Goal: Register for event/course: Register for event/course

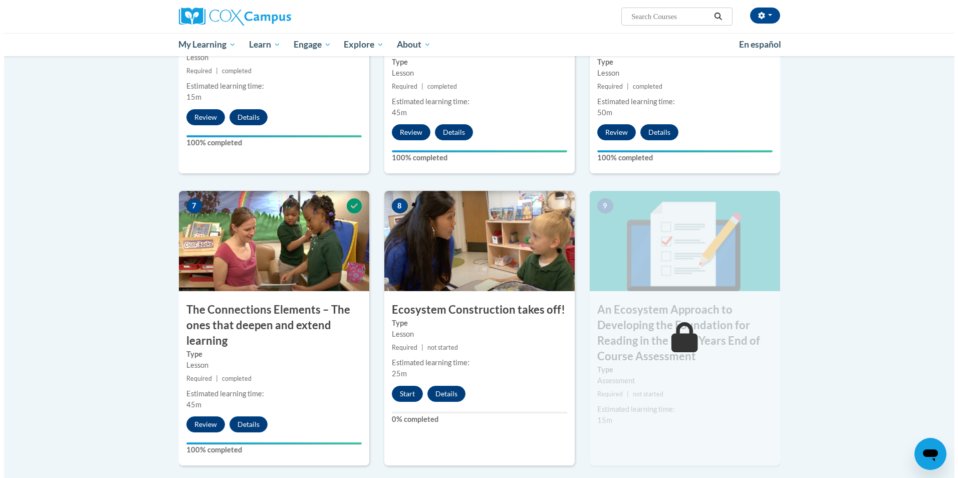
scroll to position [667, 0]
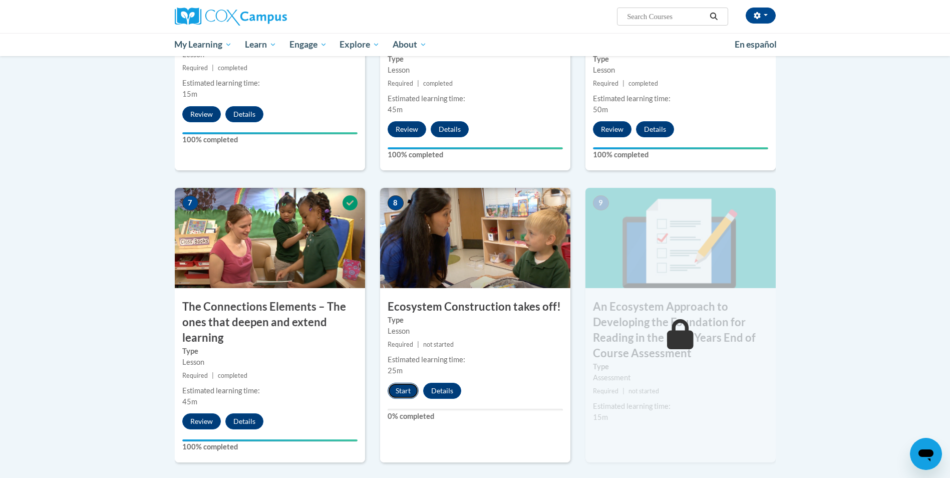
click at [407, 390] on button "Start" at bounding box center [403, 391] width 31 height 16
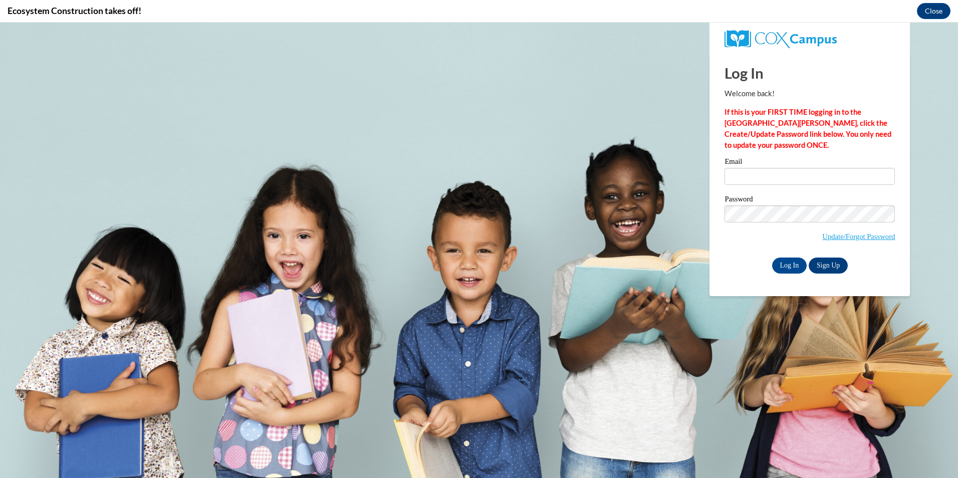
scroll to position [0, 0]
click at [807, 169] on input "Email" at bounding box center [809, 176] width 170 height 17
click at [751, 180] on input "Email" at bounding box center [809, 176] width 170 height 17
click at [743, 172] on input "Email" at bounding box center [809, 176] width 170 height 17
type input "DMitchell@lcsnw.org"
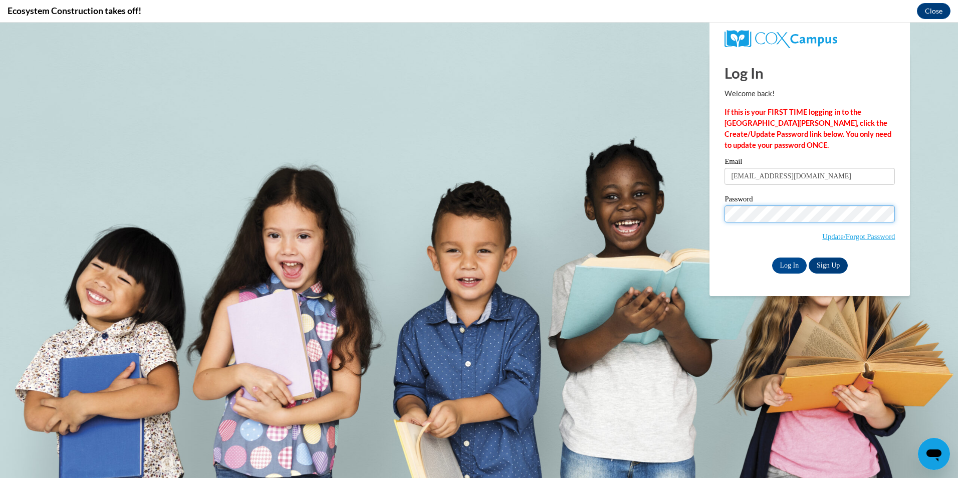
click at [772, 257] on input "Log In" at bounding box center [789, 265] width 35 height 16
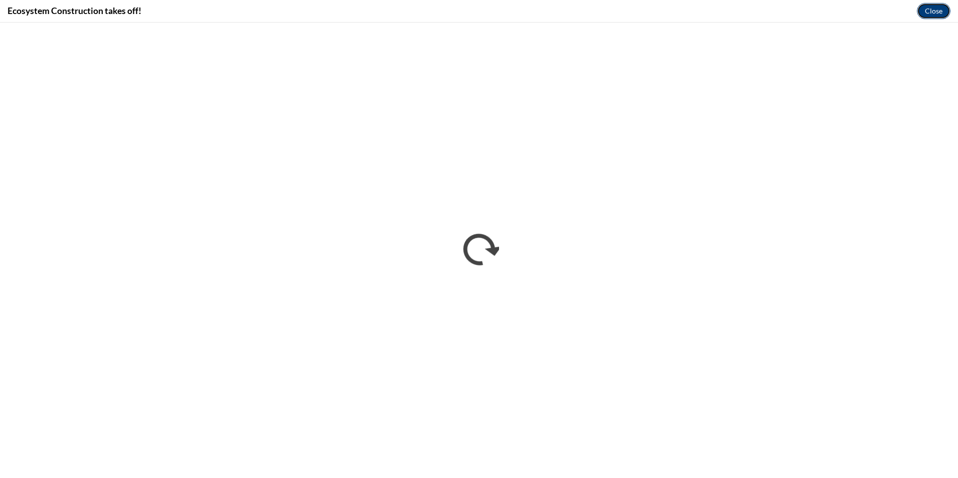
click at [933, 9] on button "Close" at bounding box center [934, 11] width 34 height 16
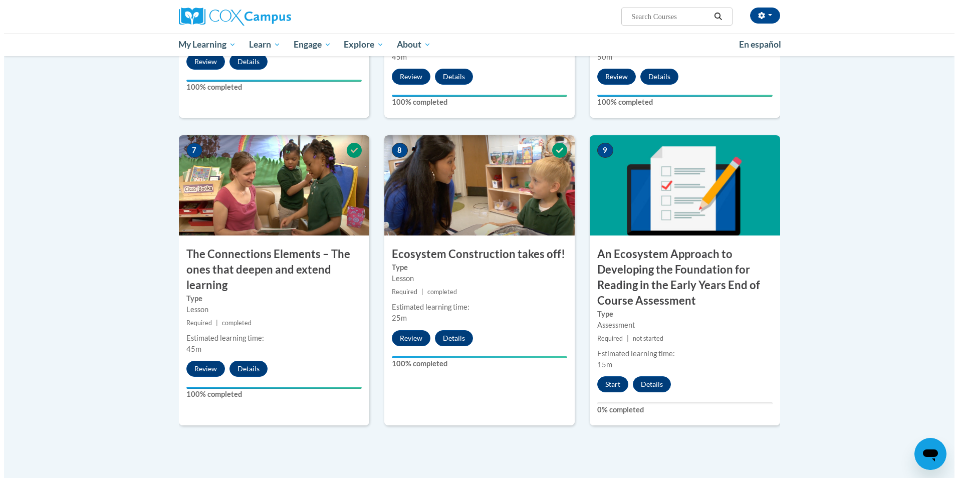
scroll to position [723, 0]
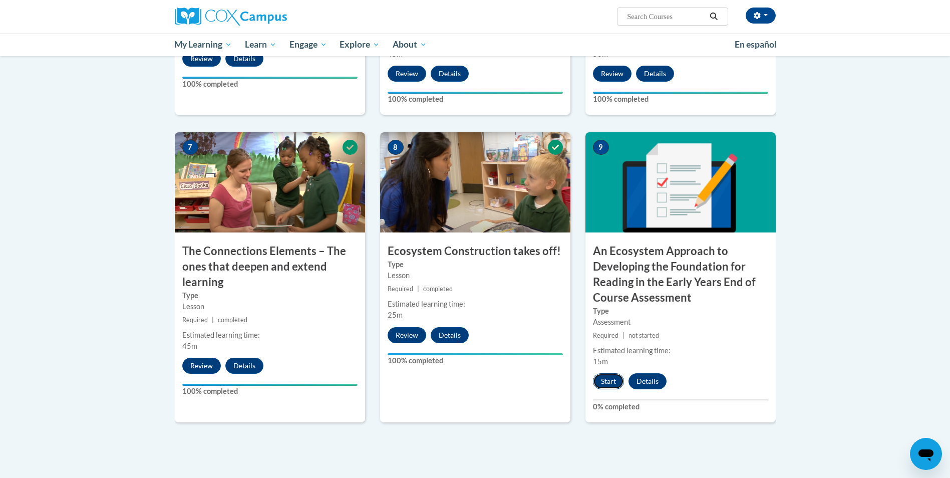
click at [616, 380] on button "Start" at bounding box center [608, 381] width 31 height 16
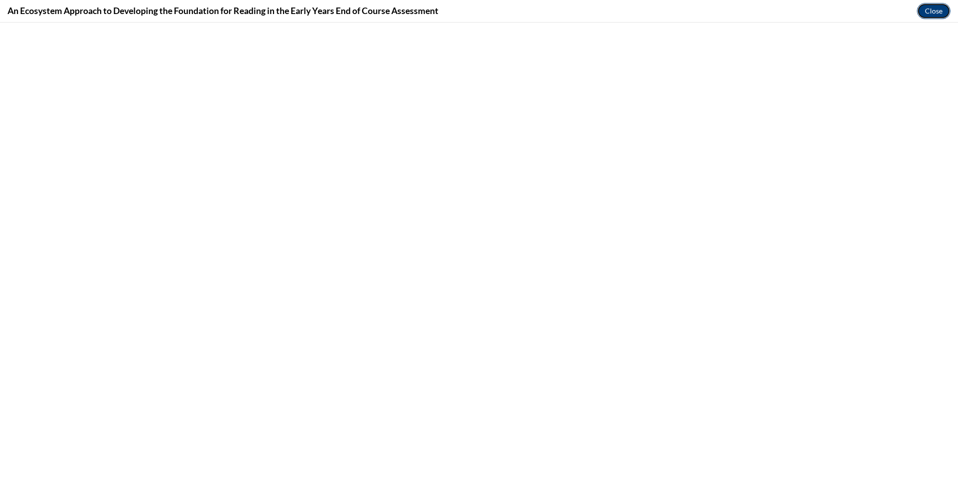
click at [922, 12] on button "Close" at bounding box center [934, 11] width 34 height 16
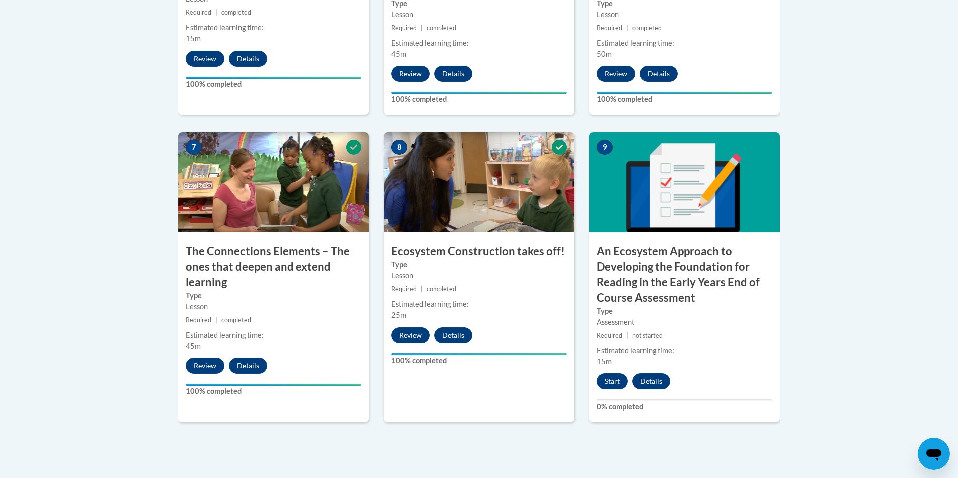
scroll to position [0, 0]
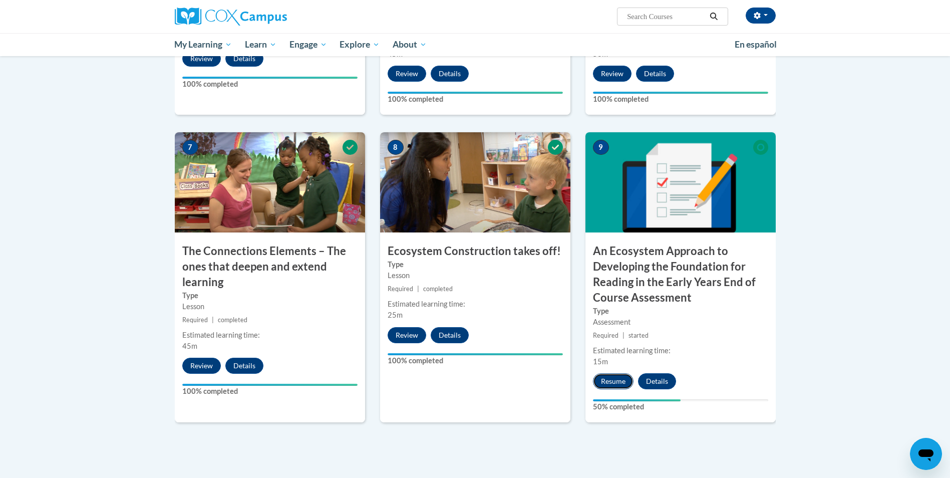
click at [614, 383] on button "Resume" at bounding box center [613, 381] width 41 height 16
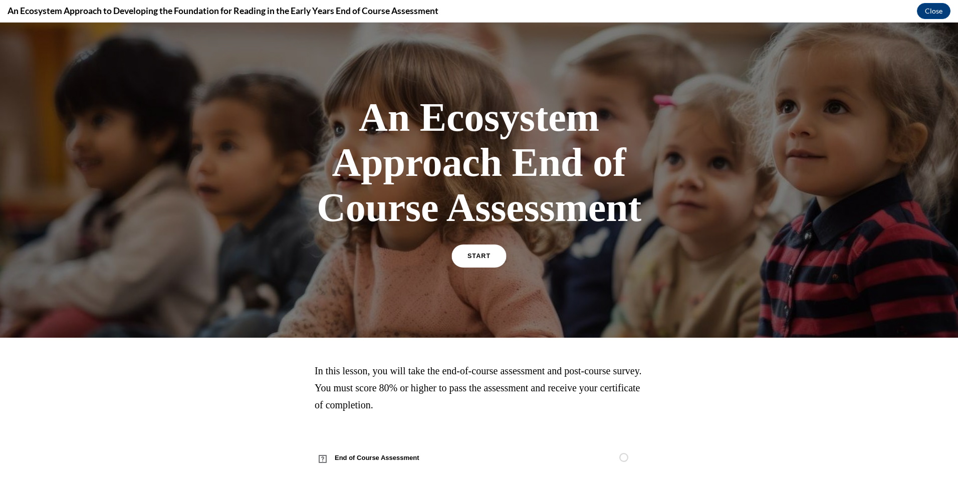
click at [475, 254] on span "START" at bounding box center [478, 256] width 23 height 8
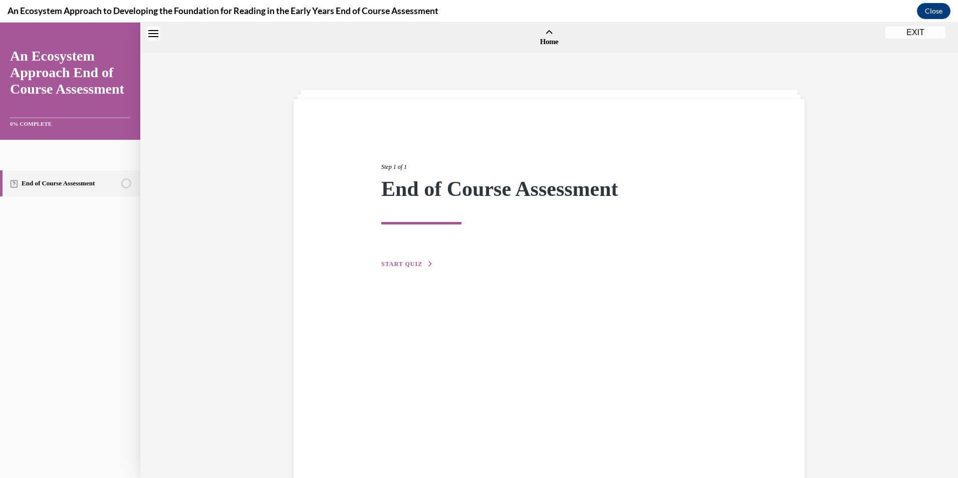
scroll to position [31, 0]
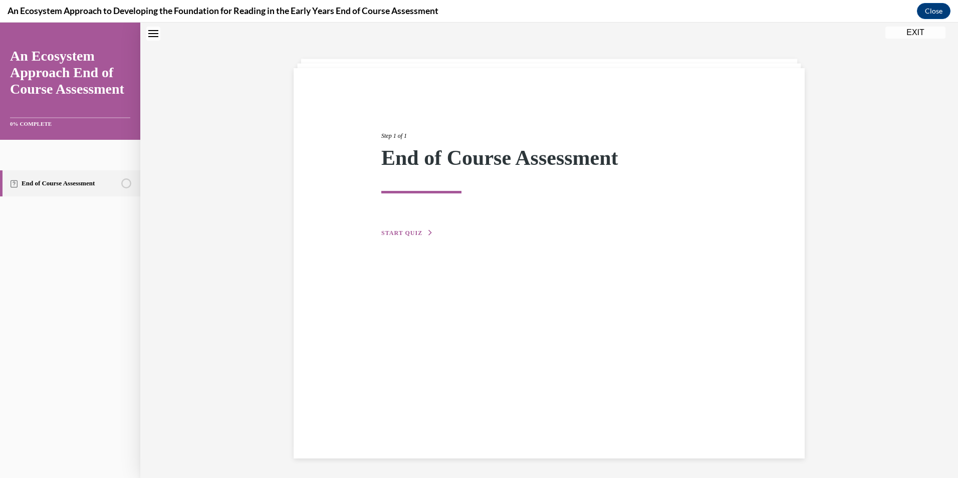
click at [403, 227] on div "Step 1 of 1 End of Course Assessment START QUIZ" at bounding box center [549, 173] width 351 height 130
drag, startPoint x: 394, startPoint y: 230, endPoint x: 397, endPoint y: 235, distance: 5.4
click at [395, 231] on span "START QUIZ" at bounding box center [401, 232] width 41 height 7
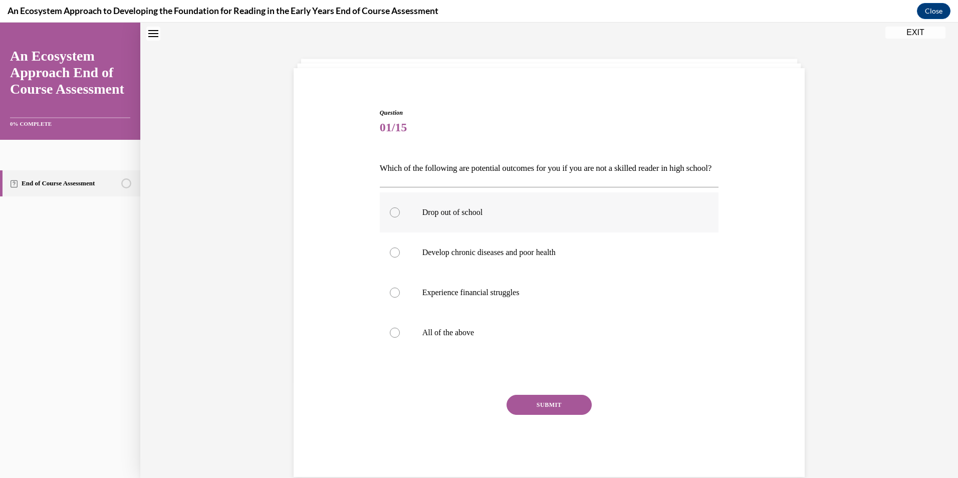
click at [393, 217] on div at bounding box center [395, 212] width 10 height 10
click at [393, 217] on input "Drop out of school" at bounding box center [395, 212] width 10 height 10
radio input "true"
click at [393, 338] on div at bounding box center [395, 333] width 10 height 10
click at [393, 338] on input "All of the above" at bounding box center [395, 333] width 10 height 10
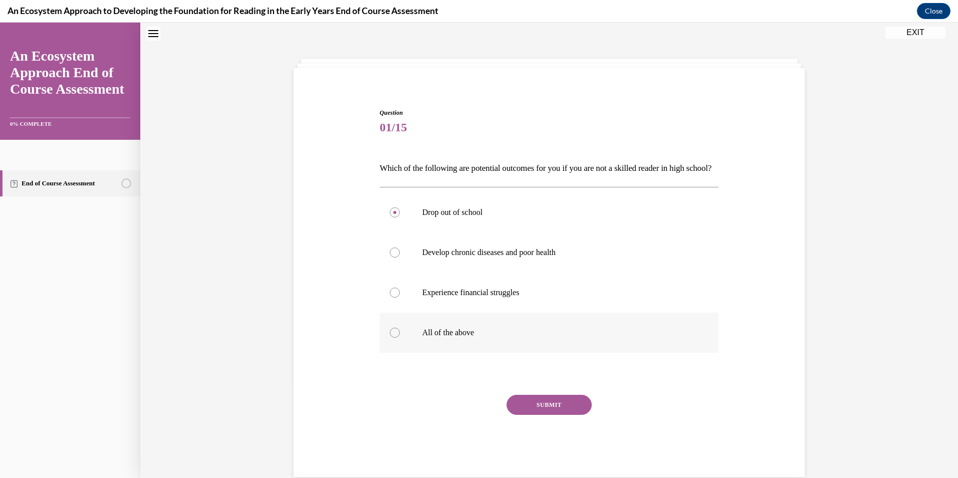
radio input "true"
click at [559, 415] on button "SUBMIT" at bounding box center [548, 405] width 85 height 20
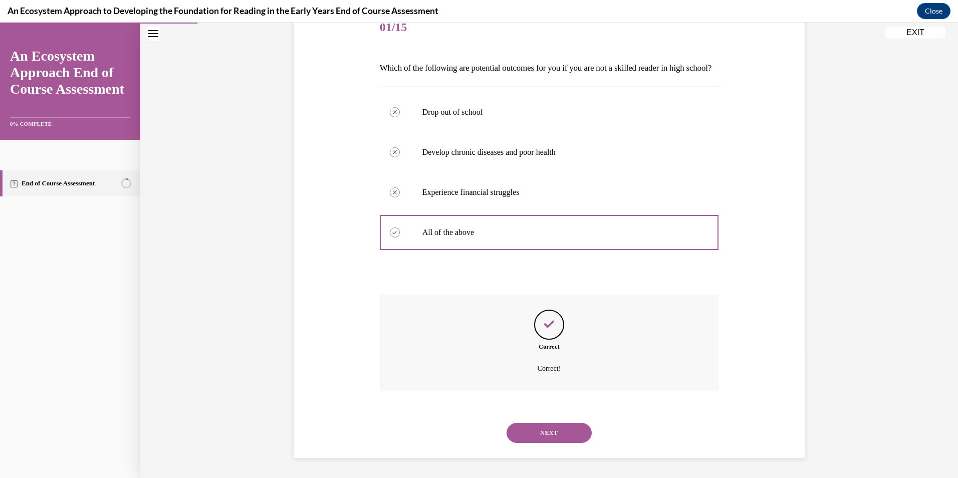
scroll to position [148, 0]
click at [538, 435] on button "NEXT" at bounding box center [548, 433] width 85 height 20
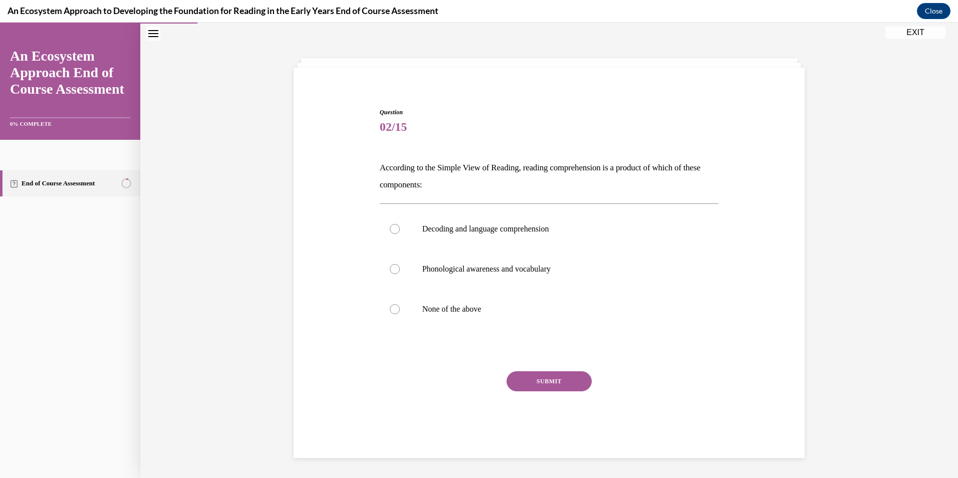
scroll to position [32, 0]
click at [391, 229] on div at bounding box center [395, 229] width 10 height 10
click at [391, 229] on input "Decoding and language comprehension" at bounding box center [395, 229] width 10 height 10
radio input "true"
click at [540, 380] on button "SUBMIT" at bounding box center [548, 381] width 85 height 20
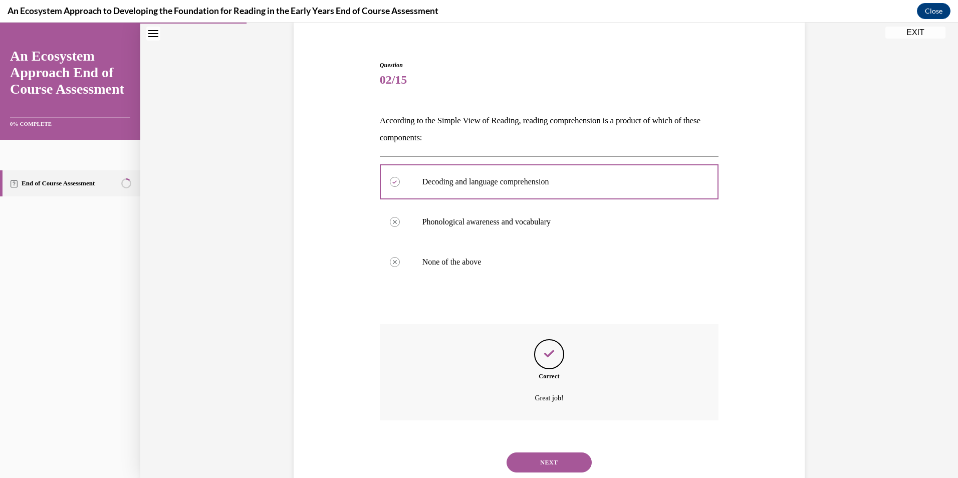
scroll to position [108, 0]
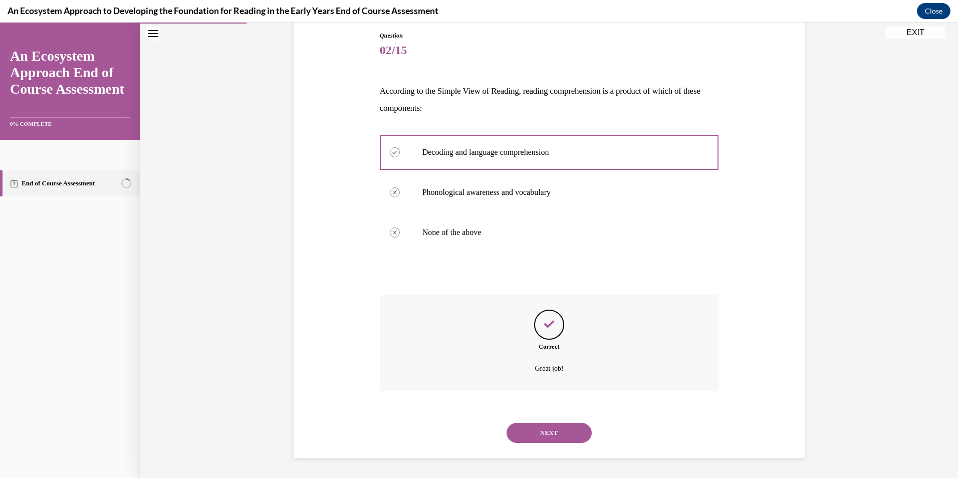
click at [531, 432] on button "NEXT" at bounding box center [548, 433] width 85 height 20
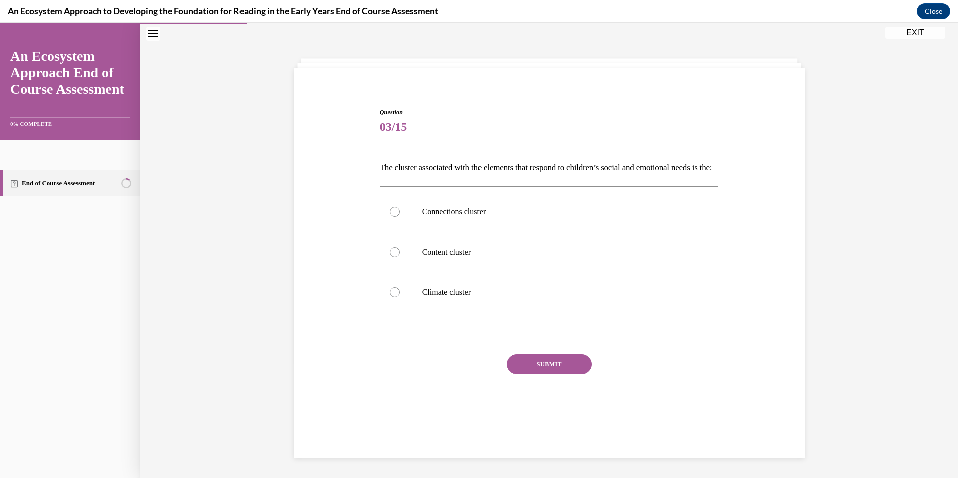
scroll to position [32, 0]
click at [391, 217] on div at bounding box center [395, 212] width 10 height 10
click at [391, 217] on input "Connections cluster" at bounding box center [395, 212] width 10 height 10
radio input "true"
click at [563, 374] on button "SUBMIT" at bounding box center [548, 364] width 85 height 20
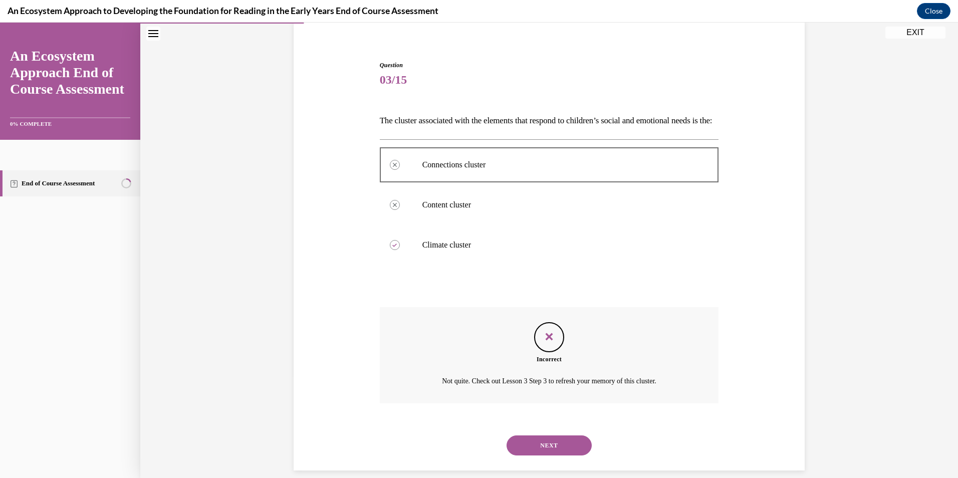
scroll to position [108, 0]
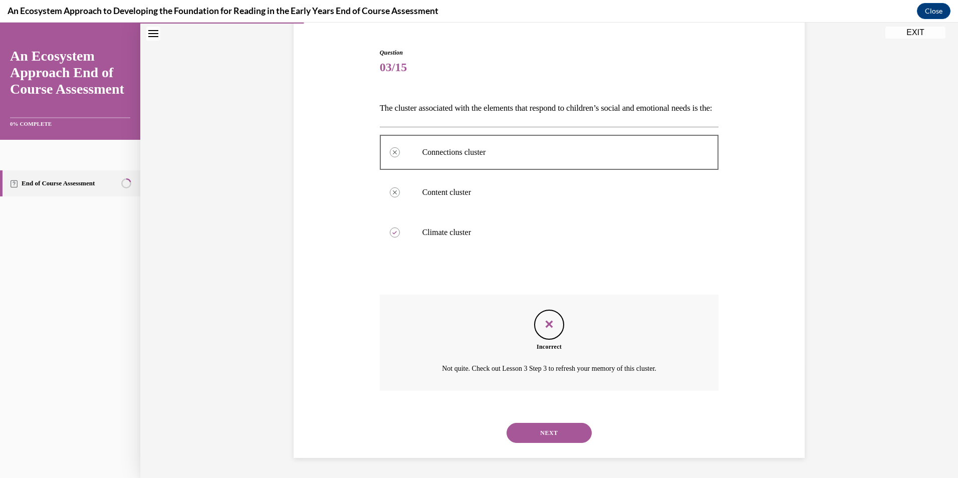
click at [540, 430] on button "NEXT" at bounding box center [548, 433] width 85 height 20
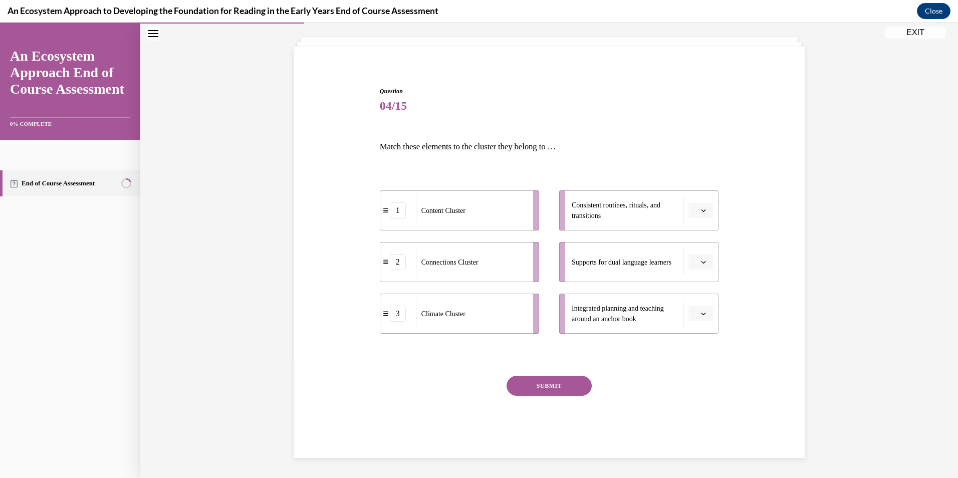
scroll to position [53, 0]
drag, startPoint x: 454, startPoint y: 217, endPoint x: 650, endPoint y: 220, distance: 195.4
click at [650, 220] on div "Content Cluster" at bounding box center [670, 212] width 111 height 29
drag, startPoint x: 472, startPoint y: 273, endPoint x: 649, endPoint y: 277, distance: 176.9
click at [649, 277] on div "Connections Cluster" at bounding box center [648, 267] width 111 height 29
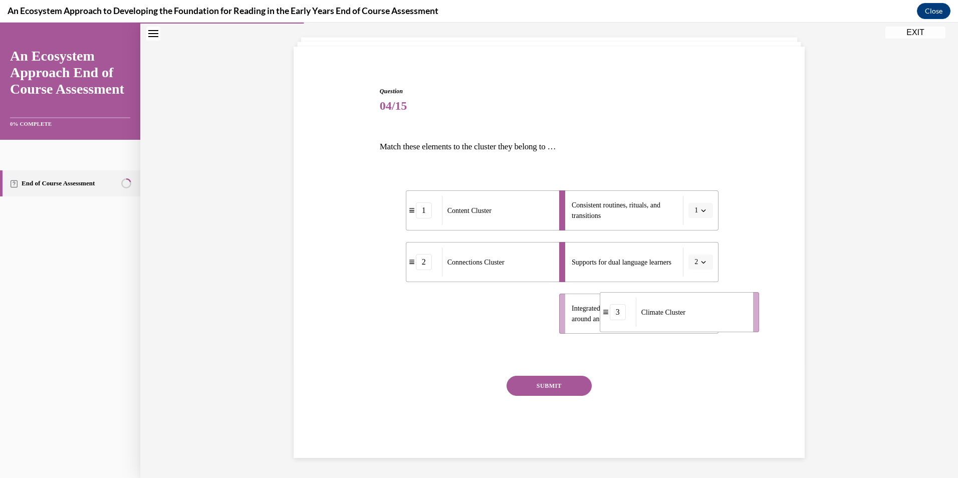
drag, startPoint x: 484, startPoint y: 326, endPoint x: 702, endPoint y: 324, distance: 217.9
click at [704, 324] on div "Climate Cluster" at bounding box center [691, 311] width 111 height 29
click at [561, 387] on button "SUBMIT" at bounding box center [548, 386] width 85 height 20
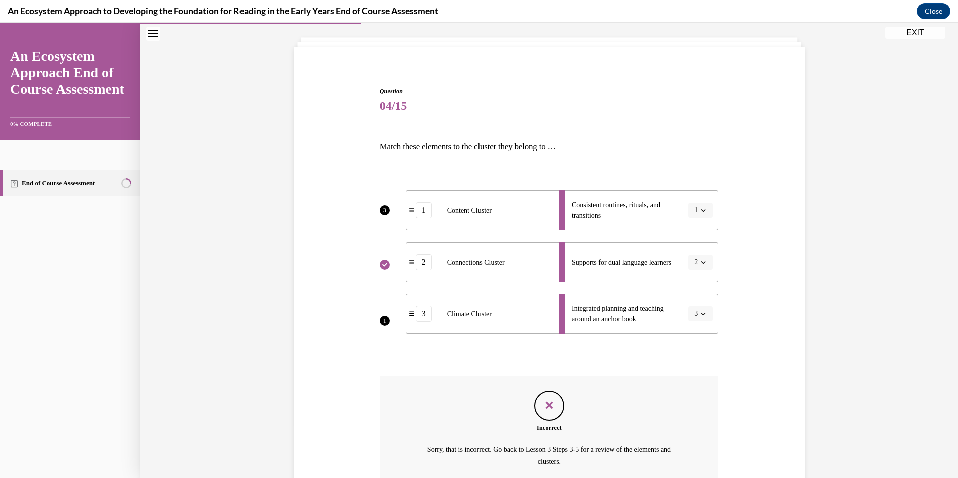
scroll to position [146, 0]
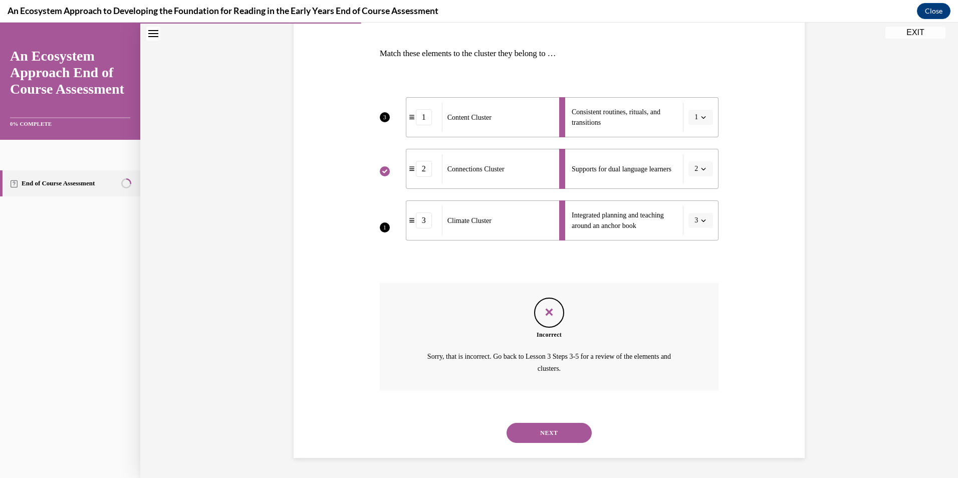
click at [541, 437] on button "NEXT" at bounding box center [548, 433] width 85 height 20
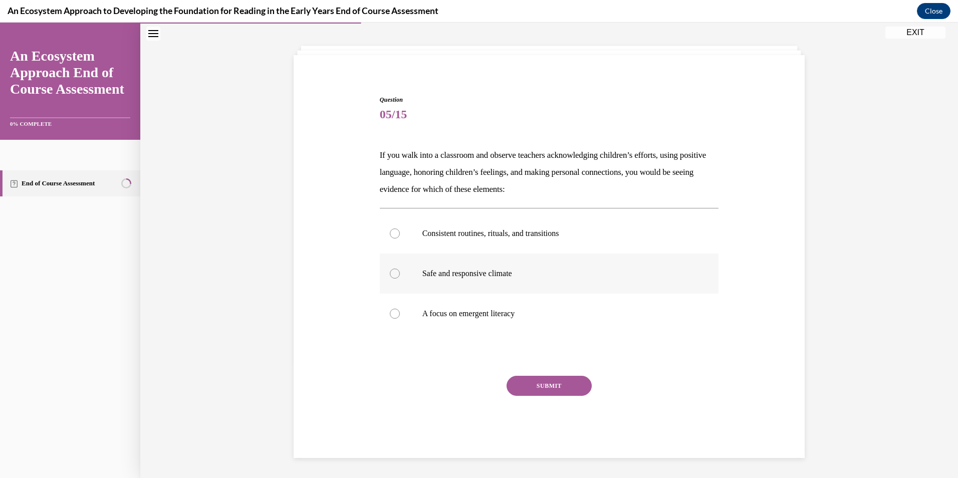
click at [390, 273] on div at bounding box center [395, 273] width 10 height 10
click at [390, 273] on input "Safe and responsive climate" at bounding box center [395, 273] width 10 height 10
radio input "true"
click at [546, 384] on button "SUBMIT" at bounding box center [548, 386] width 85 height 20
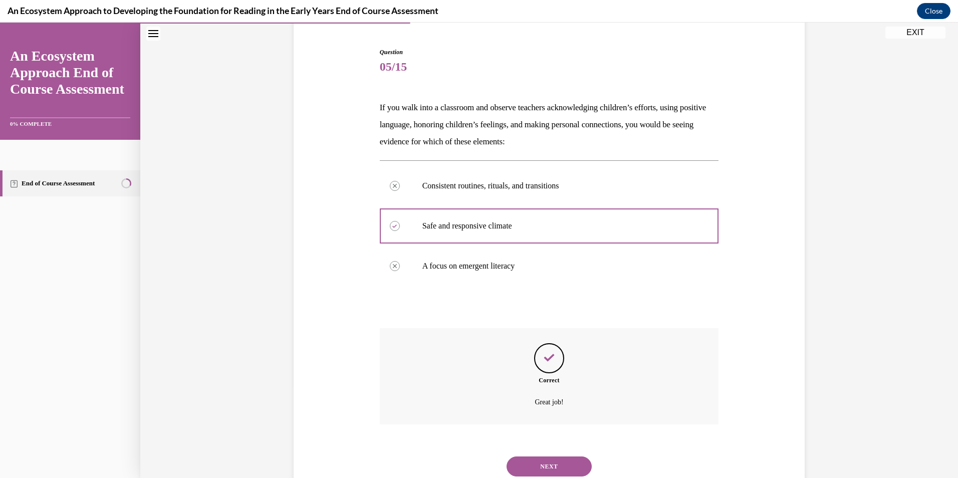
scroll to position [125, 0]
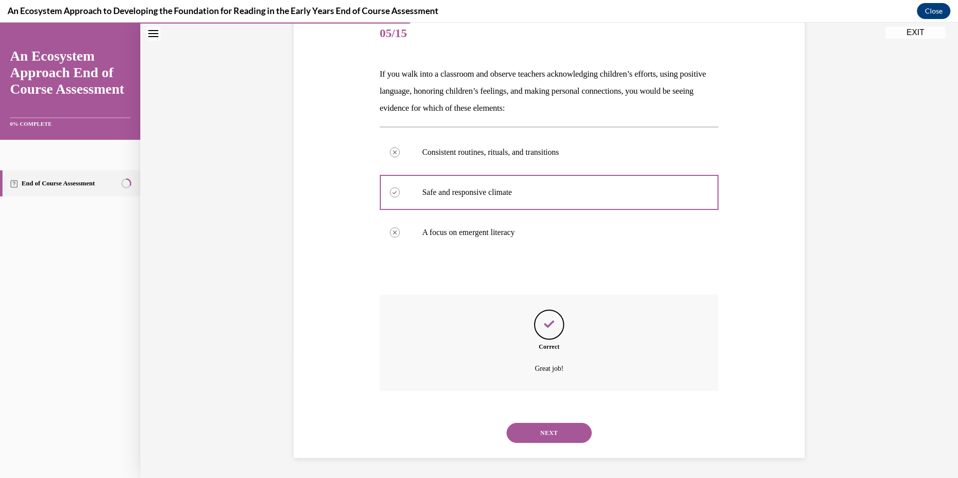
click at [538, 432] on button "NEXT" at bounding box center [548, 433] width 85 height 20
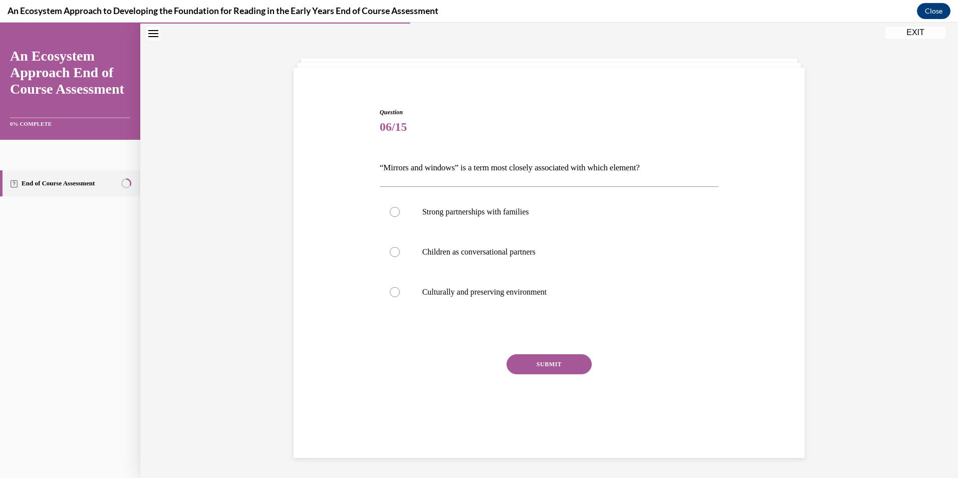
drag, startPoint x: 389, startPoint y: 290, endPoint x: 524, endPoint y: 353, distance: 148.8
click at [390, 291] on div at bounding box center [395, 292] width 10 height 10
click at [390, 291] on input "Culturally and preserving environment" at bounding box center [395, 292] width 10 height 10
radio input "true"
click at [544, 362] on button "SUBMIT" at bounding box center [548, 364] width 85 height 20
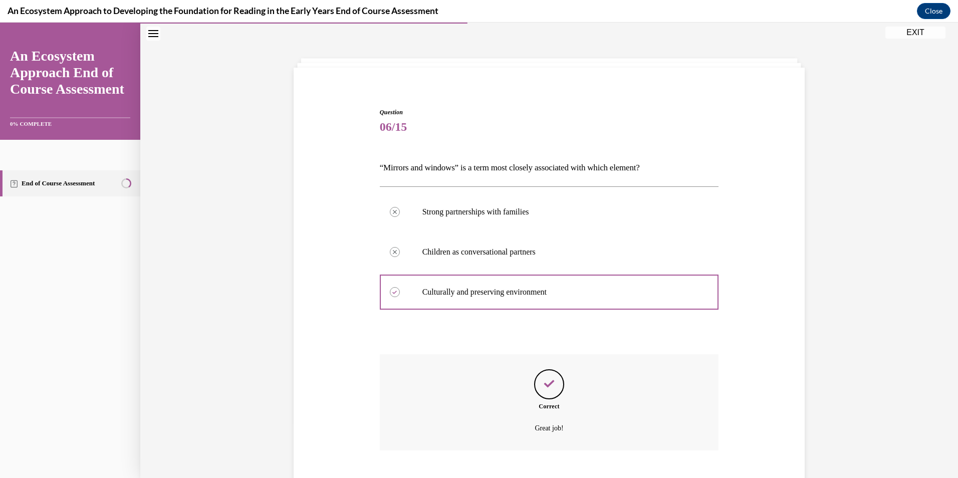
scroll to position [91, 0]
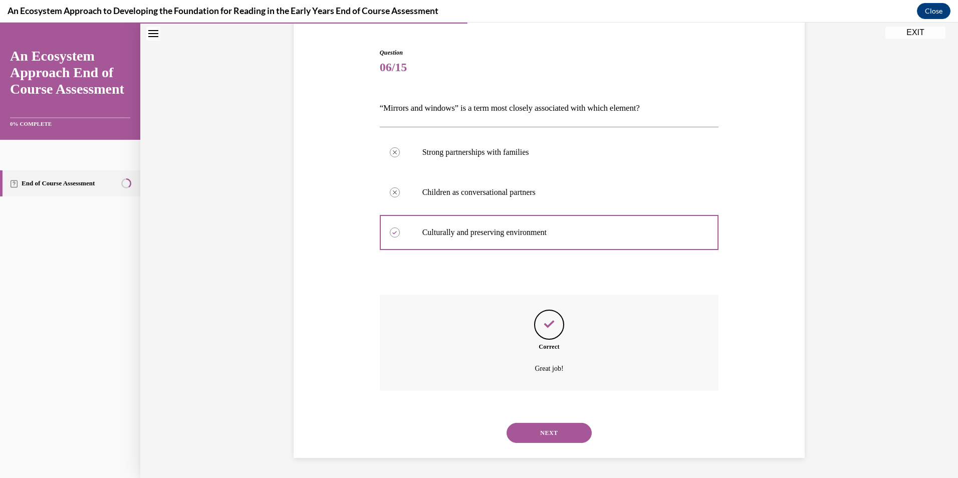
click at [534, 424] on button "NEXT" at bounding box center [548, 433] width 85 height 20
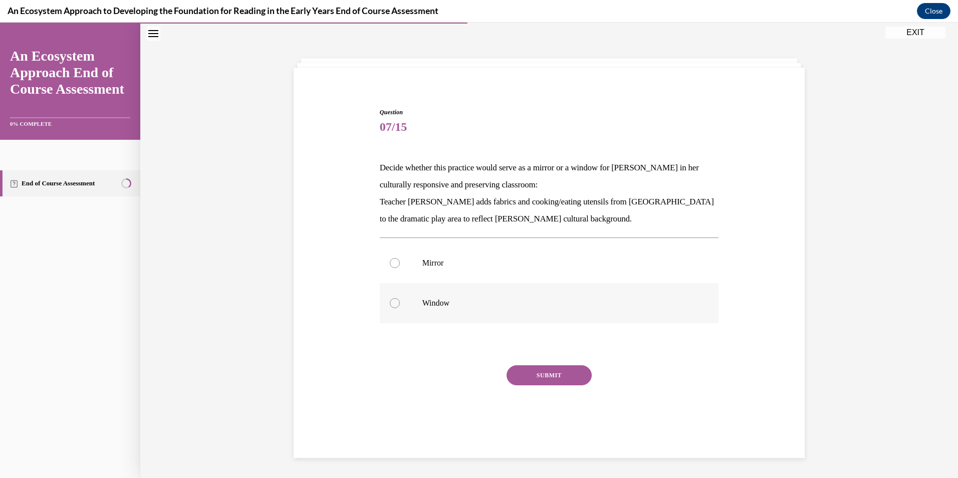
click at [392, 302] on div at bounding box center [395, 303] width 10 height 10
click at [392, 302] on input "Window" at bounding box center [395, 303] width 10 height 10
radio input "true"
click at [558, 369] on button "SUBMIT" at bounding box center [548, 375] width 85 height 20
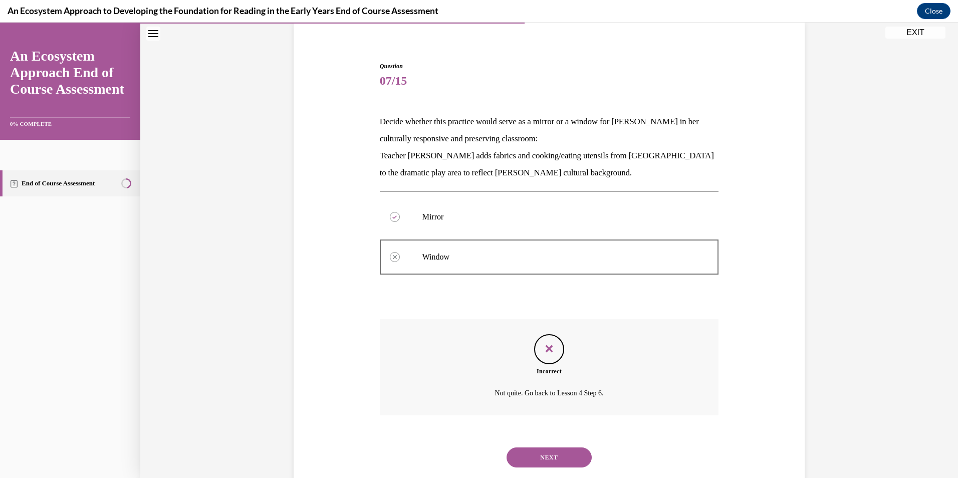
scroll to position [102, 0]
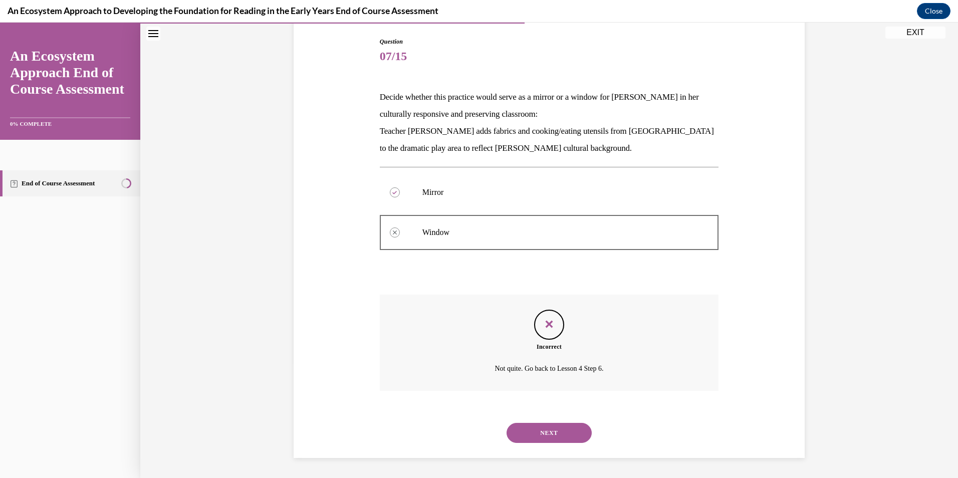
click at [535, 435] on button "NEXT" at bounding box center [548, 433] width 85 height 20
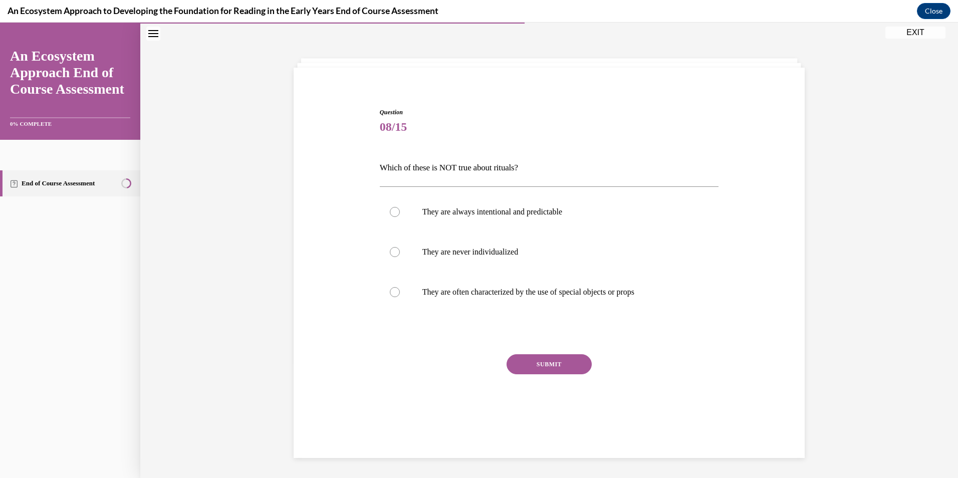
scroll to position [32, 0]
drag, startPoint x: 388, startPoint y: 253, endPoint x: 398, endPoint y: 280, distance: 29.5
click at [390, 254] on div at bounding box center [395, 252] width 10 height 10
click at [390, 254] on input "They are never individualized" at bounding box center [395, 252] width 10 height 10
radio input "true"
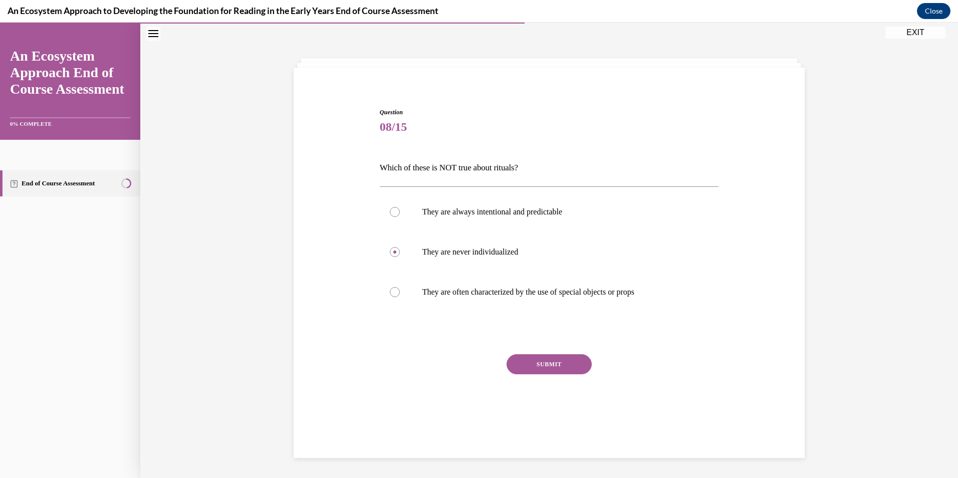
click at [539, 367] on button "SUBMIT" at bounding box center [548, 364] width 85 height 20
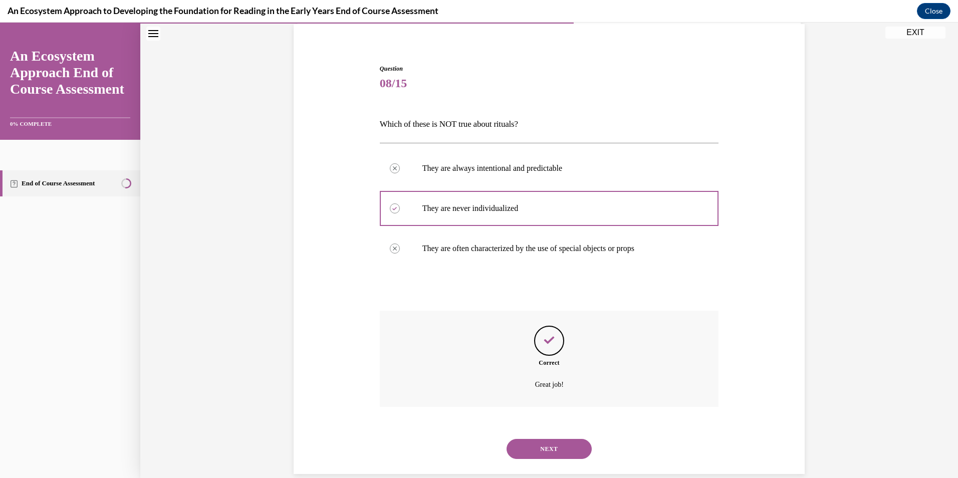
scroll to position [91, 0]
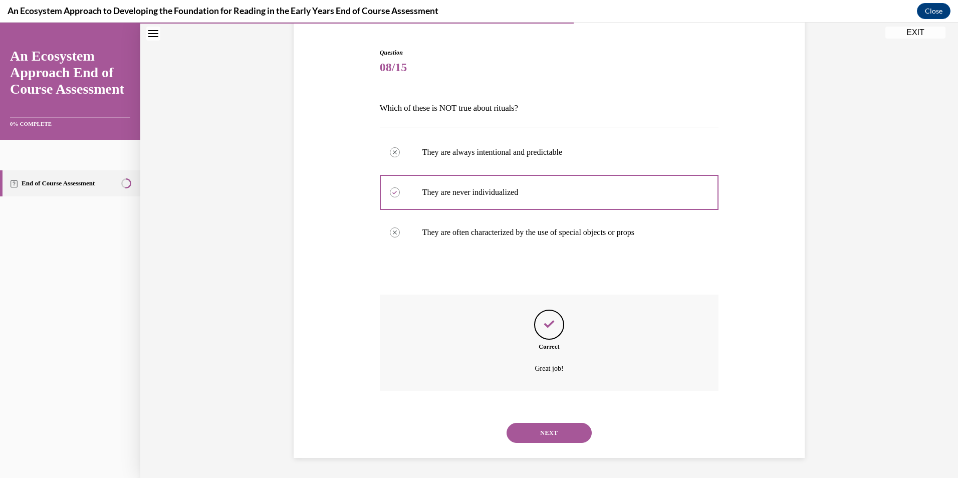
click at [543, 431] on button "NEXT" at bounding box center [548, 433] width 85 height 20
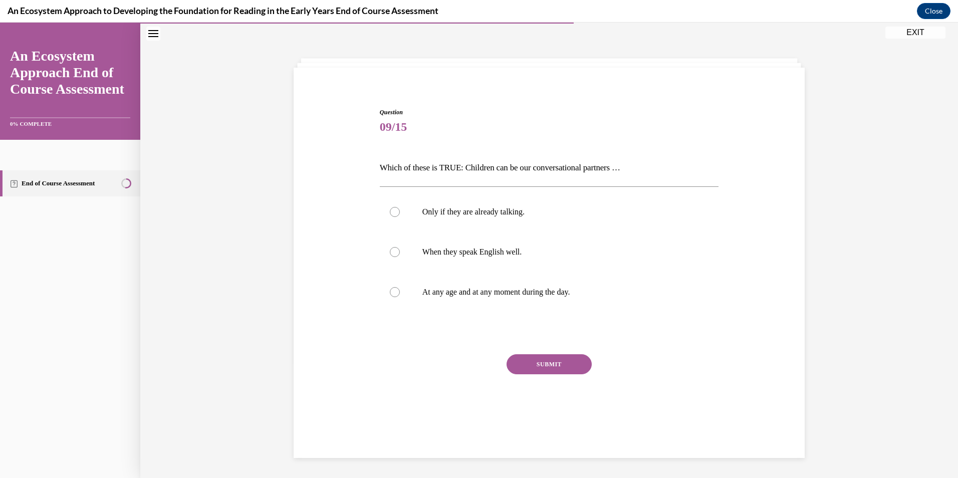
scroll to position [32, 0]
click at [390, 211] on div at bounding box center [395, 212] width 10 height 10
click at [390, 211] on input "Only if they are already talking." at bounding box center [395, 212] width 10 height 10
radio input "true"
click at [565, 359] on button "SUBMIT" at bounding box center [548, 364] width 85 height 20
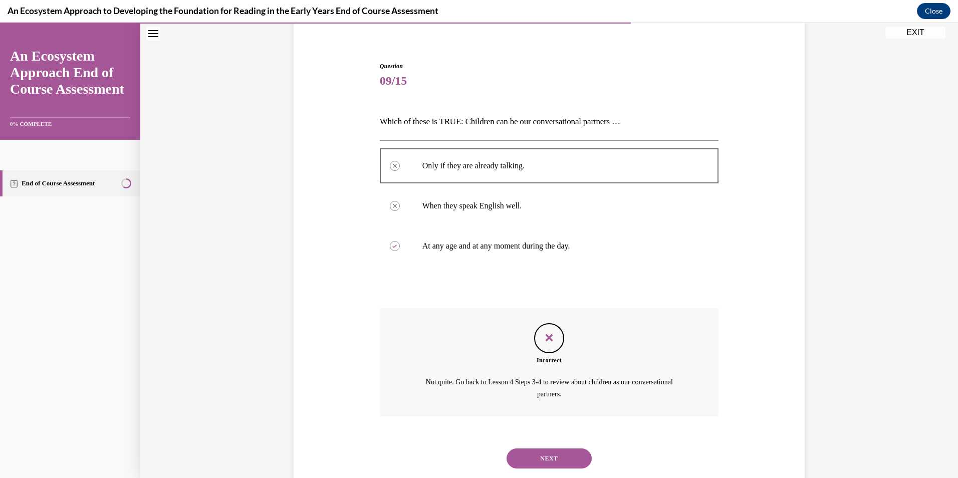
scroll to position [103, 0]
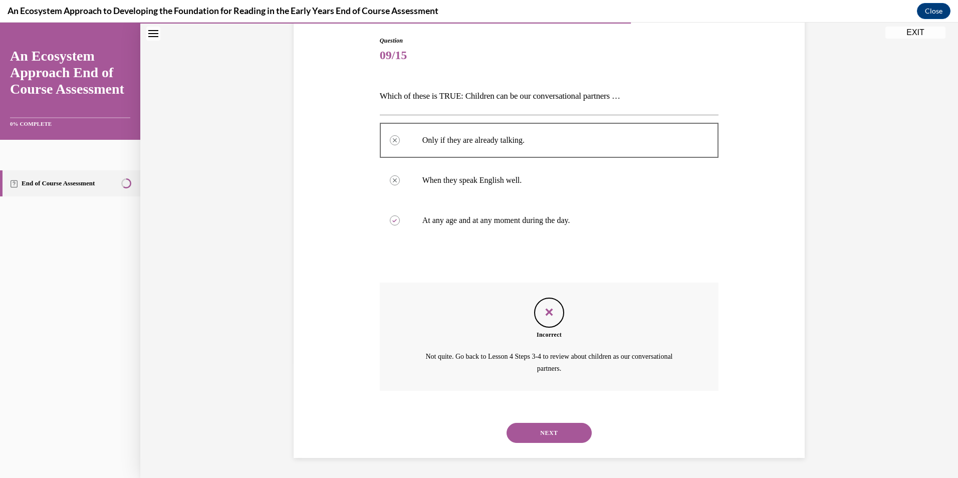
click at [544, 440] on button "NEXT" at bounding box center [548, 433] width 85 height 20
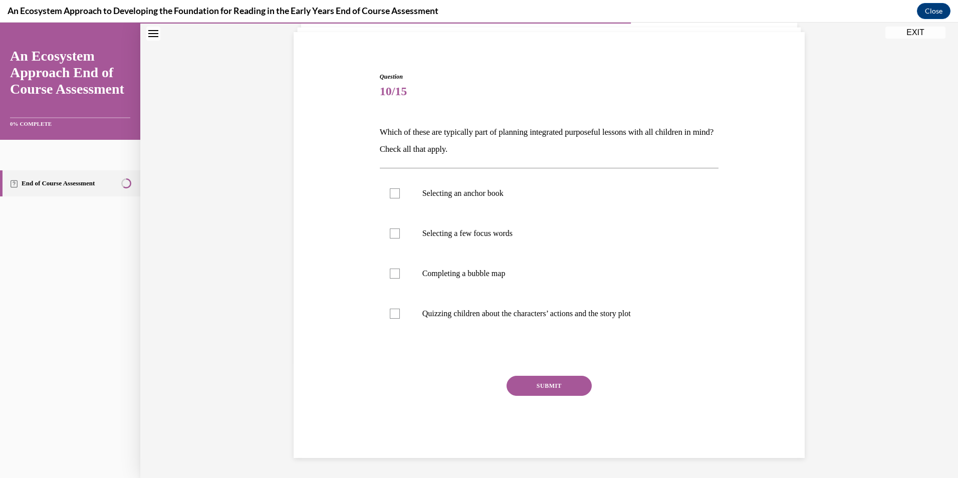
scroll to position [67, 0]
click at [393, 233] on div at bounding box center [395, 233] width 10 height 10
click at [393, 233] on input "Selecting a few focus words" at bounding box center [395, 233] width 10 height 10
checkbox input "true"
click at [541, 391] on button "SUBMIT" at bounding box center [548, 386] width 85 height 20
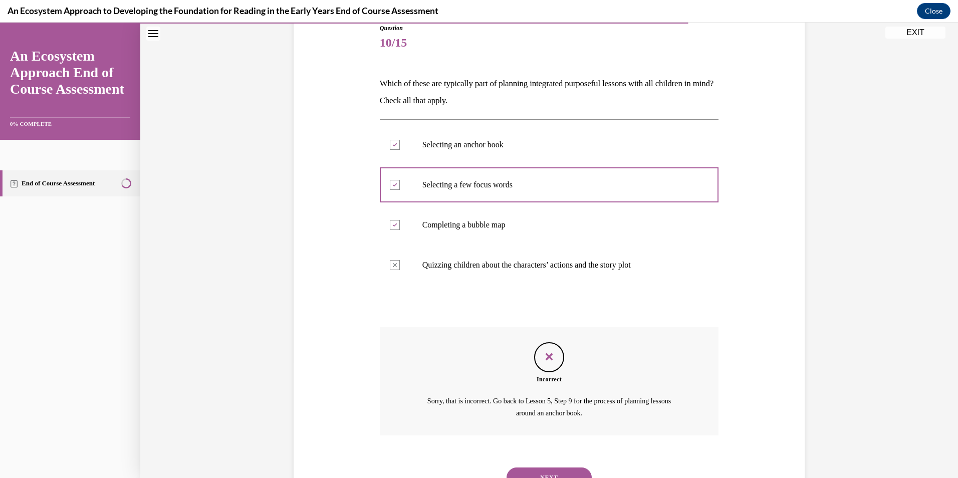
scroll to position [160, 0]
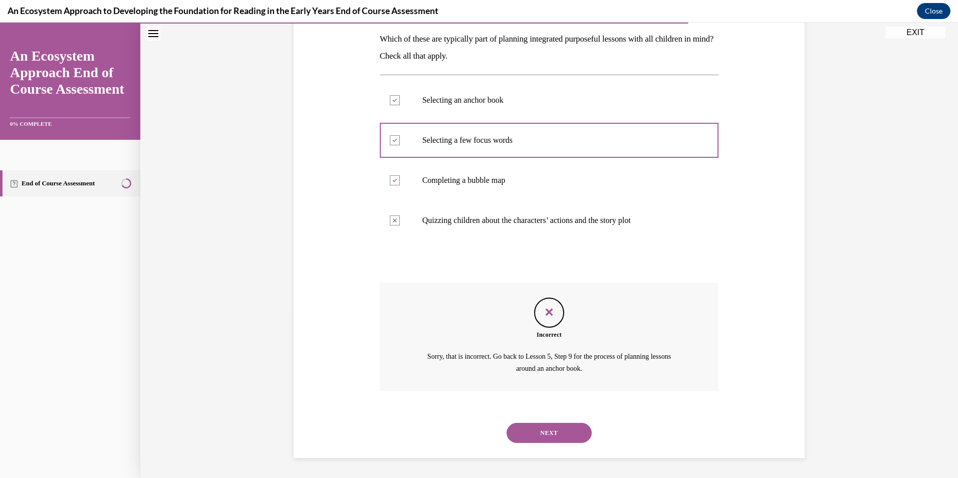
click at [563, 437] on button "NEXT" at bounding box center [548, 433] width 85 height 20
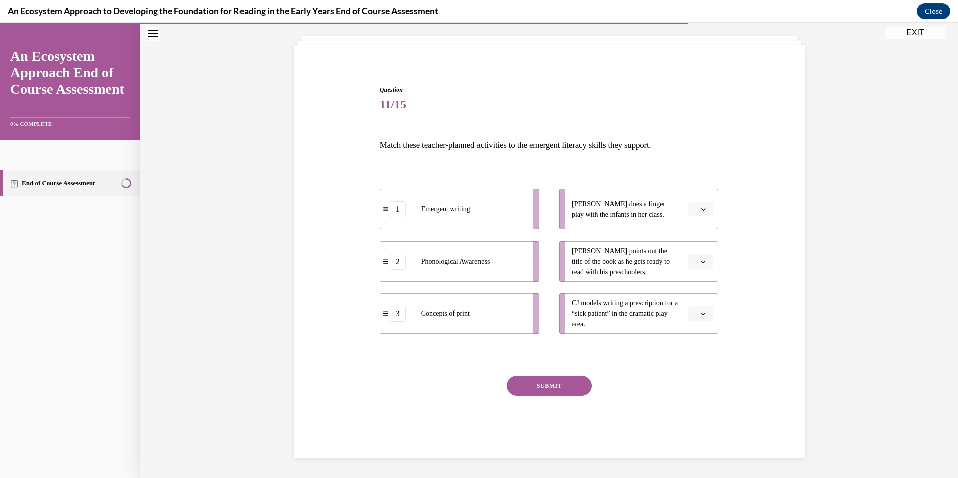
scroll to position [54, 0]
drag, startPoint x: 482, startPoint y: 213, endPoint x: 638, endPoint y: 218, distance: 155.4
click at [638, 218] on div "Emergent writing" at bounding box center [624, 212] width 111 height 30
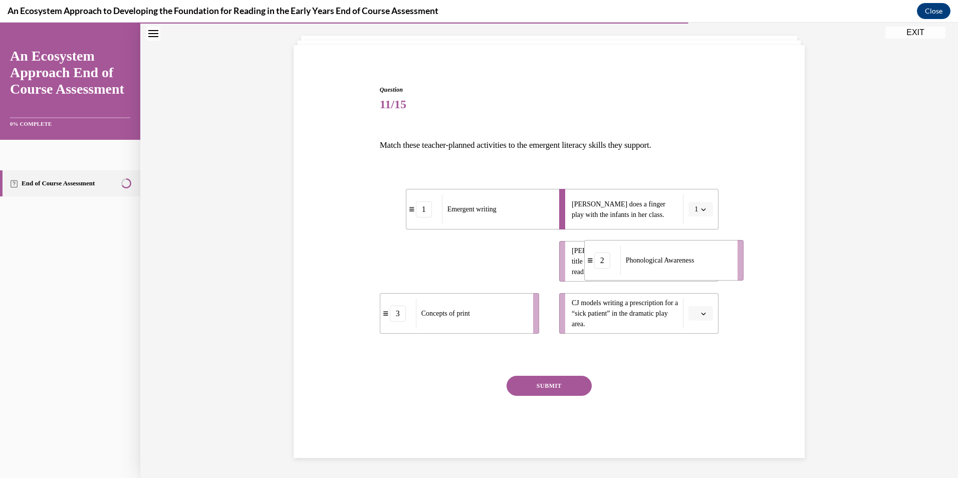
drag, startPoint x: 465, startPoint y: 271, endPoint x: 670, endPoint y: 272, distance: 204.3
click at [670, 271] on div "Phonological Awareness" at bounding box center [675, 260] width 111 height 30
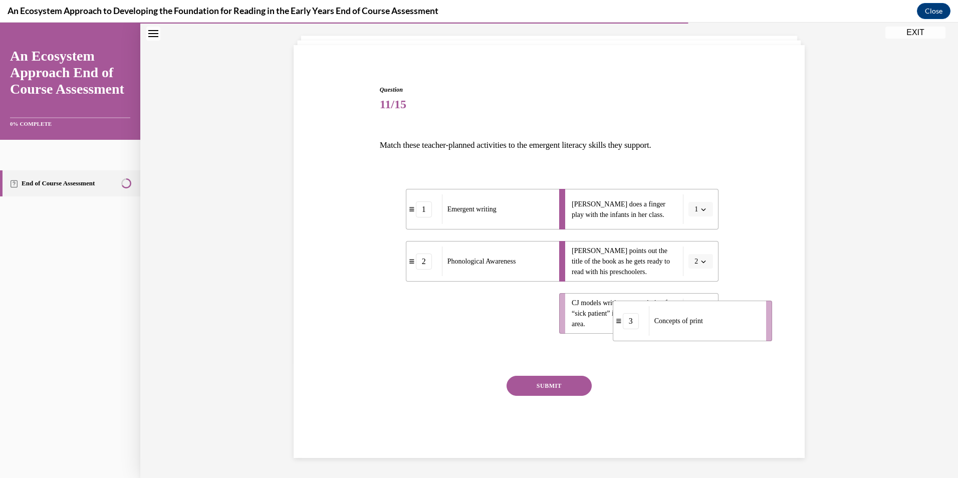
drag, startPoint x: 472, startPoint y: 325, endPoint x: 701, endPoint y: 334, distance: 228.6
click at [704, 332] on div "Concepts of print" at bounding box center [704, 321] width 111 height 30
click at [558, 383] on button "SUBMIT" at bounding box center [548, 386] width 85 height 20
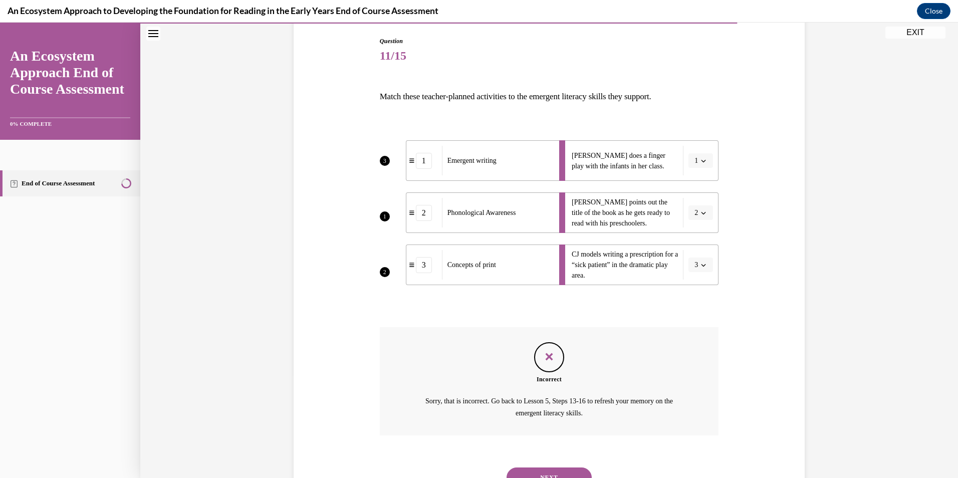
scroll to position [147, 0]
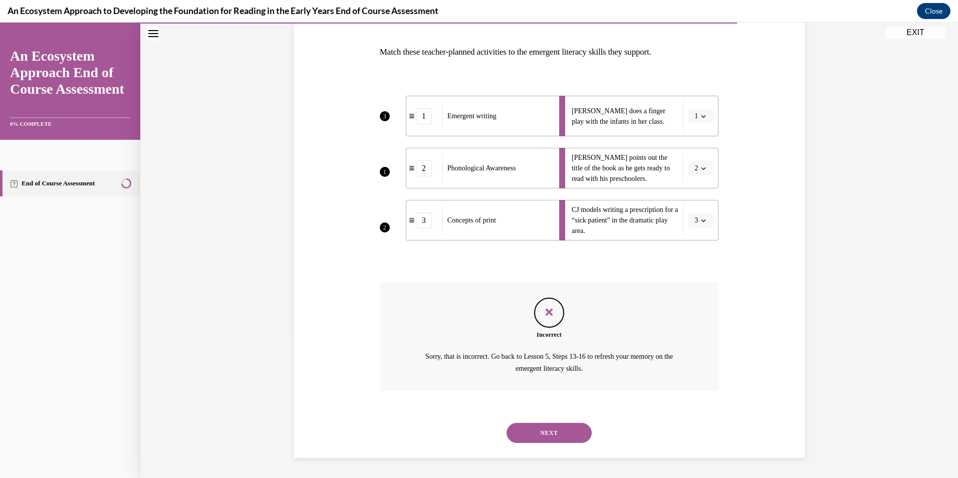
click at [542, 431] on button "NEXT" at bounding box center [548, 433] width 85 height 20
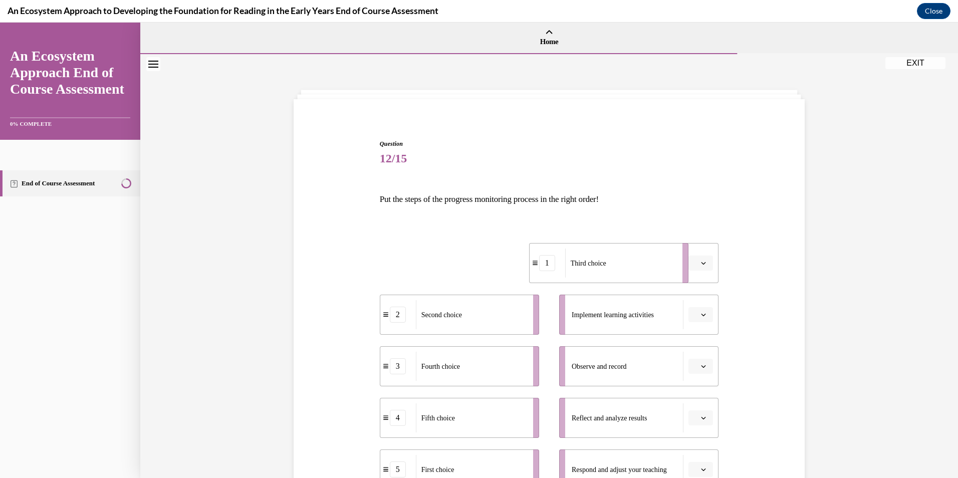
drag, startPoint x: 470, startPoint y: 270, endPoint x: 609, endPoint y: 270, distance: 139.2
click at [619, 269] on div "Third choice" at bounding box center [620, 262] width 111 height 29
drag, startPoint x: 483, startPoint y: 328, endPoint x: 623, endPoint y: 324, distance: 139.3
click at [623, 324] on div "Second choice" at bounding box center [610, 310] width 111 height 29
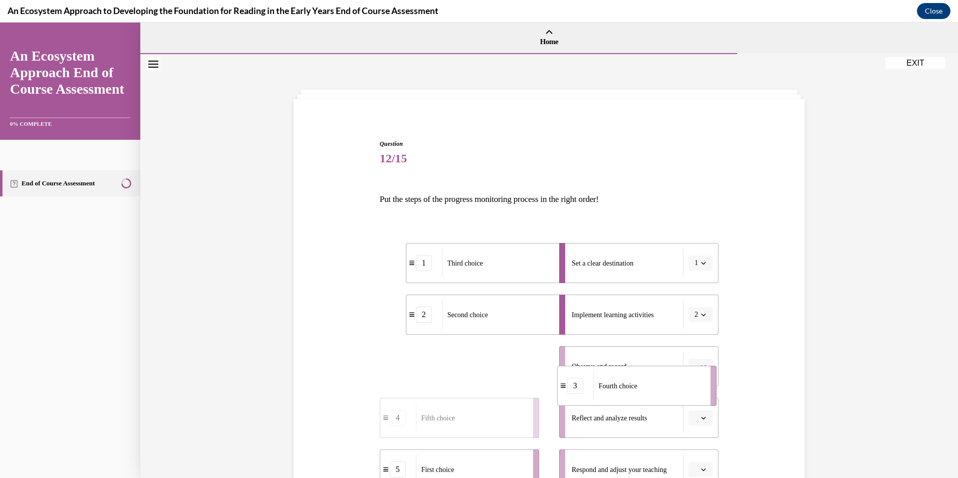
drag, startPoint x: 484, startPoint y: 370, endPoint x: 658, endPoint y: 384, distance: 173.9
drag, startPoint x: 501, startPoint y: 428, endPoint x: 589, endPoint y: 391, distance: 96.3
click at [721, 426] on div "Fourth choice" at bounding box center [717, 415] width 111 height 29
drag, startPoint x: 487, startPoint y: 363, endPoint x: 646, endPoint y: 365, distance: 158.8
click at [646, 365] on div "Fifth choice" at bounding box center [625, 368] width 111 height 29
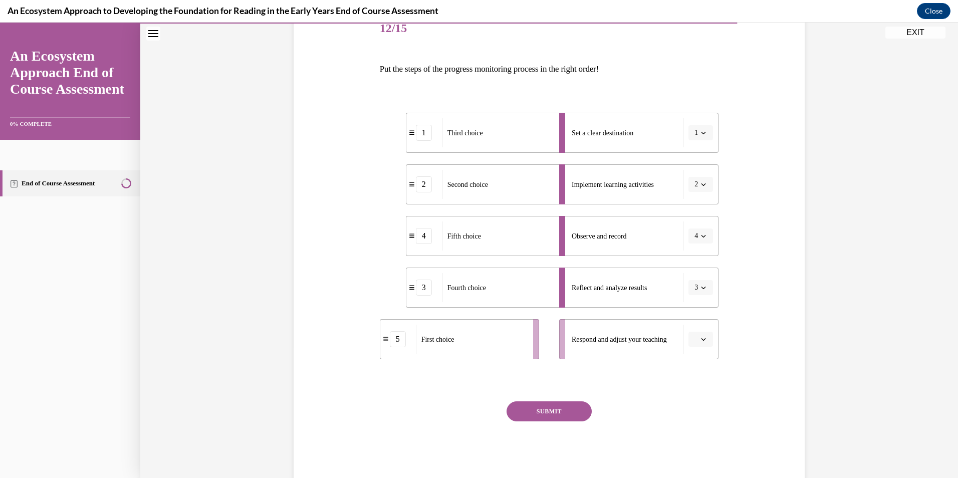
scroll to position [136, 0]
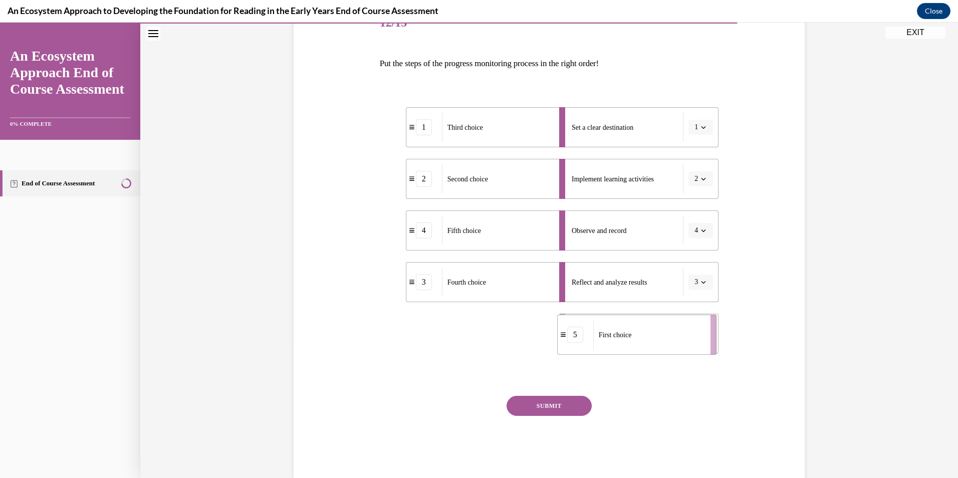
drag, startPoint x: 501, startPoint y: 345, endPoint x: 649, endPoint y: 344, distance: 147.7
click at [649, 344] on div "First choice" at bounding box center [648, 334] width 111 height 29
click at [544, 407] on button "SUBMIT" at bounding box center [548, 406] width 85 height 20
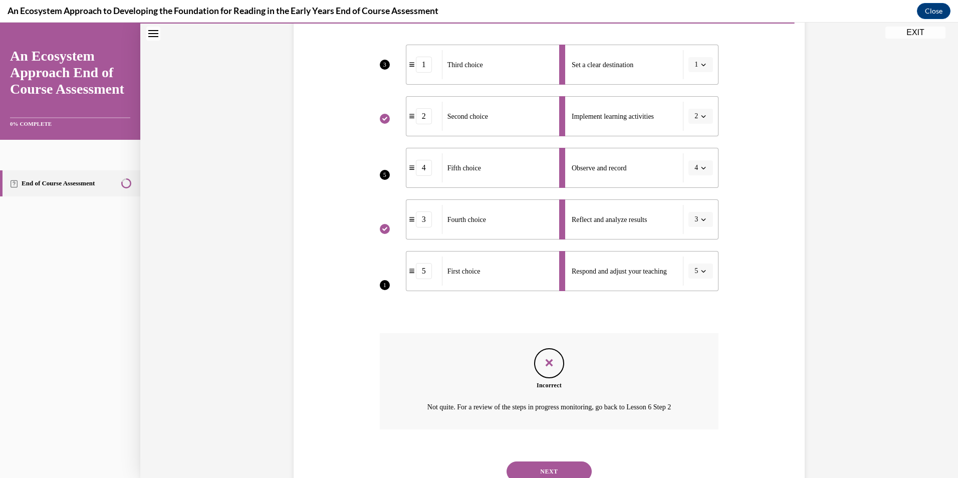
scroll to position [237, 0]
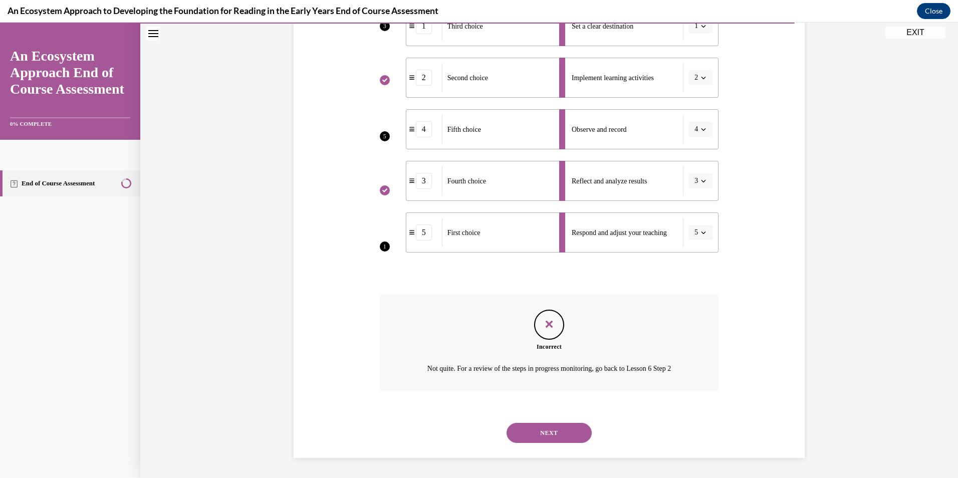
click at [543, 436] on button "NEXT" at bounding box center [548, 433] width 85 height 20
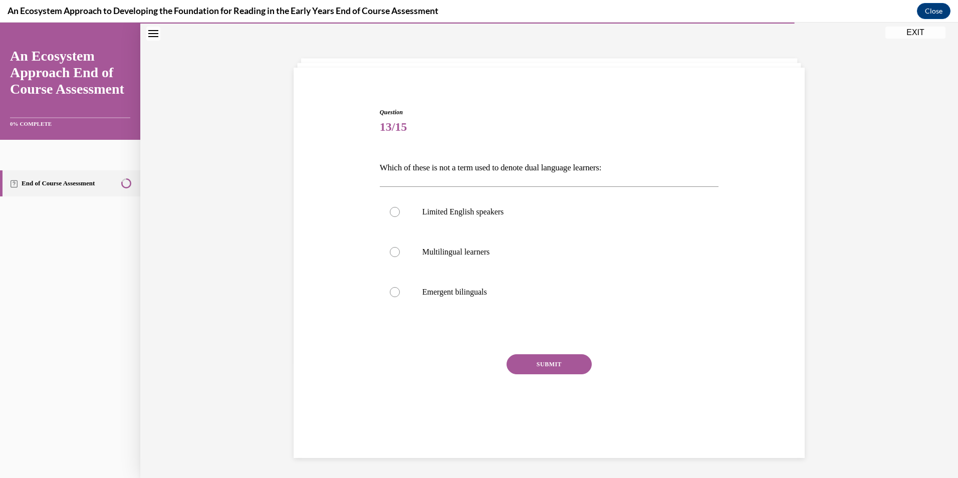
scroll to position [32, 0]
click at [392, 293] on div at bounding box center [395, 292] width 10 height 10
click at [392, 293] on input "Emergent bilinguals" at bounding box center [395, 292] width 10 height 10
radio input "true"
click at [566, 365] on button "SUBMIT" at bounding box center [548, 364] width 85 height 20
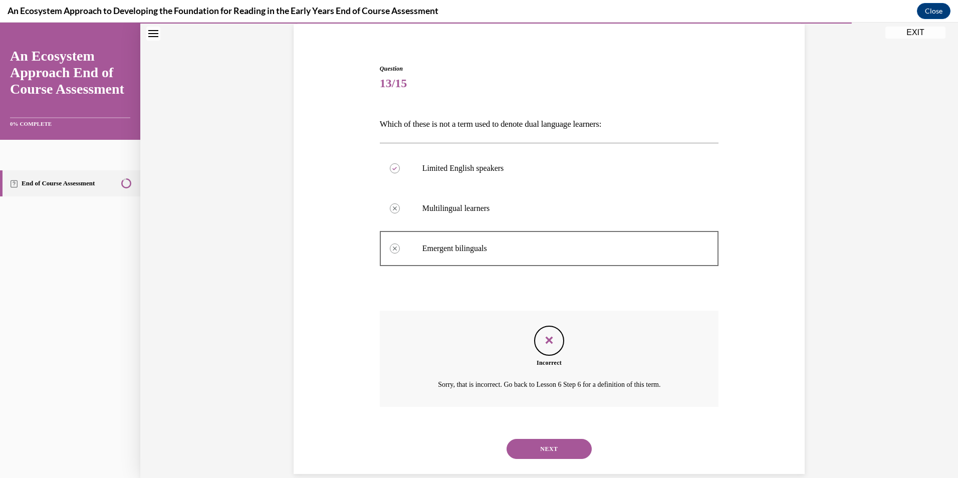
scroll to position [91, 0]
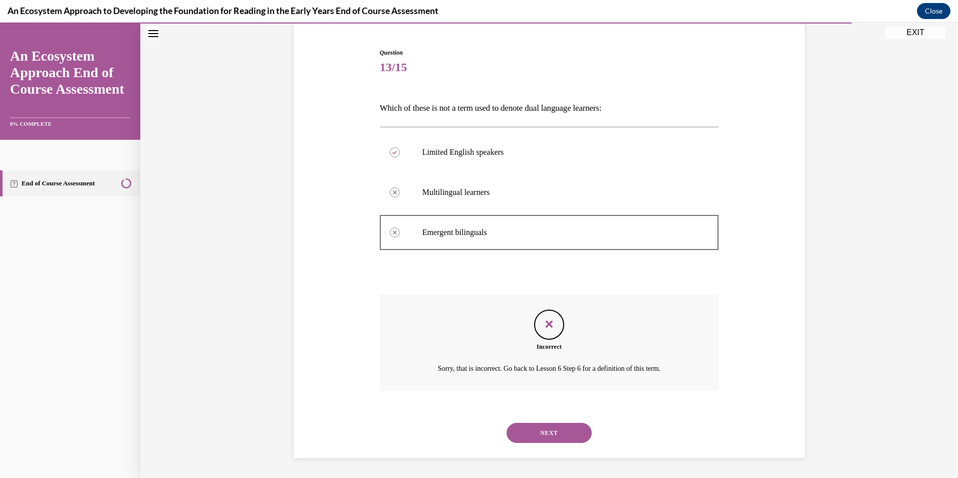
click at [557, 438] on button "NEXT" at bounding box center [548, 433] width 85 height 20
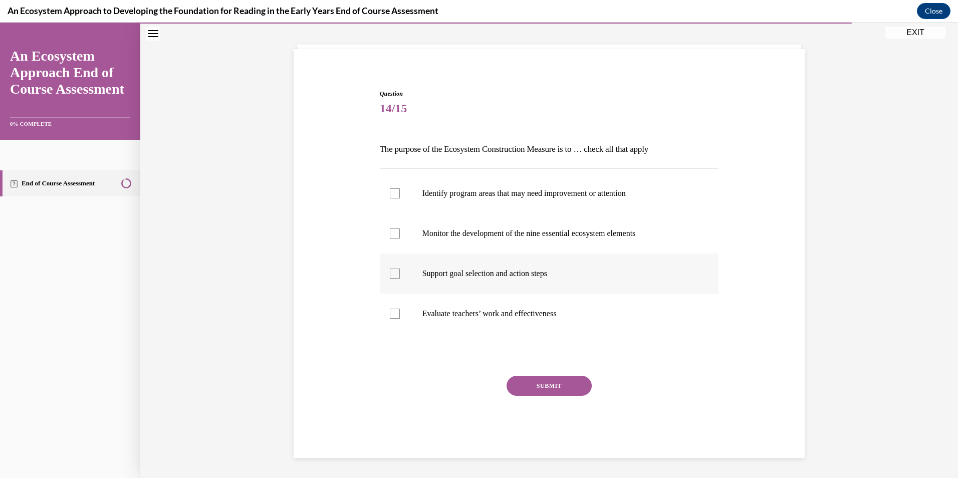
click at [392, 275] on div at bounding box center [395, 273] width 10 height 10
click at [392, 275] on input "Support goal selection and action steps" at bounding box center [395, 273] width 10 height 10
checkbox input "true"
click at [542, 387] on button "SUBMIT" at bounding box center [548, 386] width 85 height 20
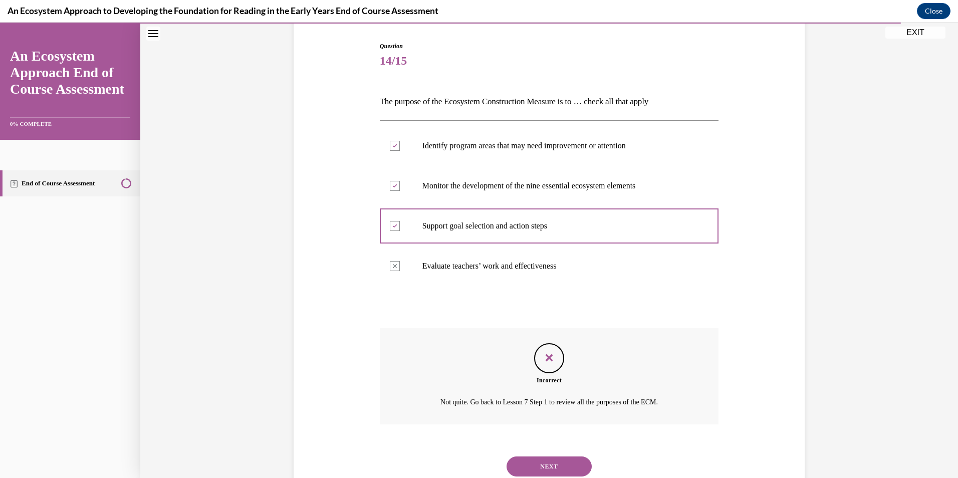
scroll to position [131, 0]
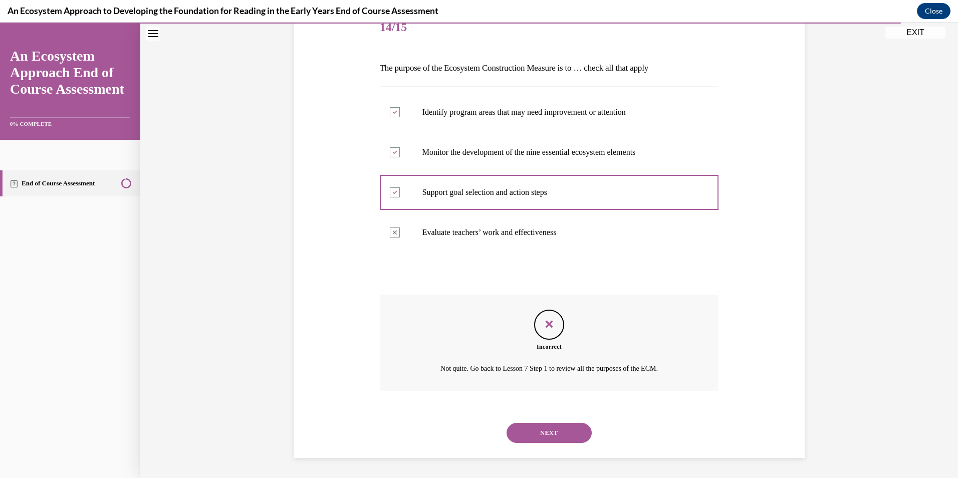
click at [542, 436] on button "NEXT" at bounding box center [548, 433] width 85 height 20
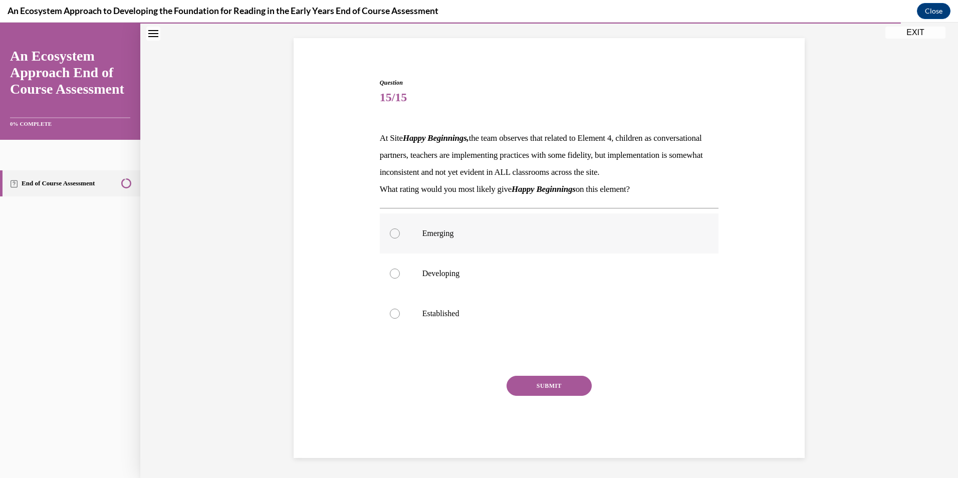
click at [392, 233] on div at bounding box center [395, 233] width 10 height 10
click at [392, 233] on input "Emerging" at bounding box center [395, 233] width 10 height 10
radio input "true"
click at [541, 386] on button "SUBMIT" at bounding box center [548, 386] width 85 height 20
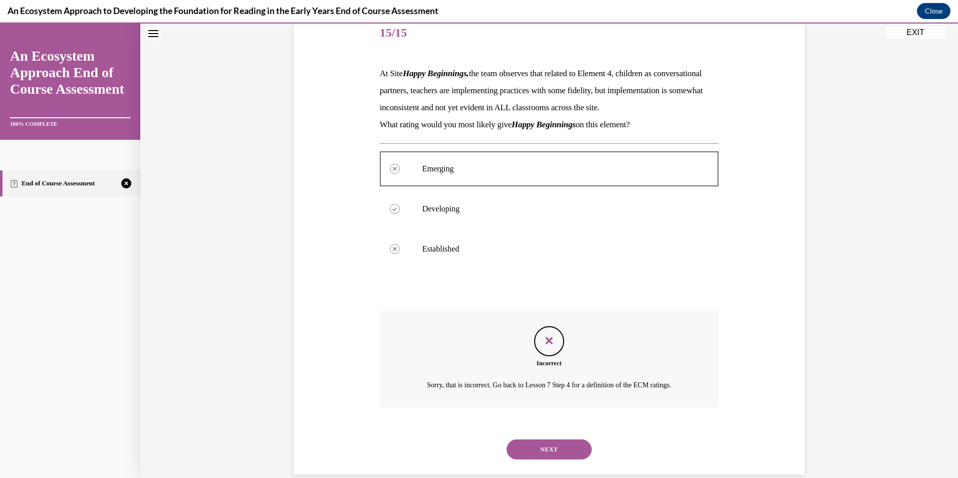
scroll to position [159, 0]
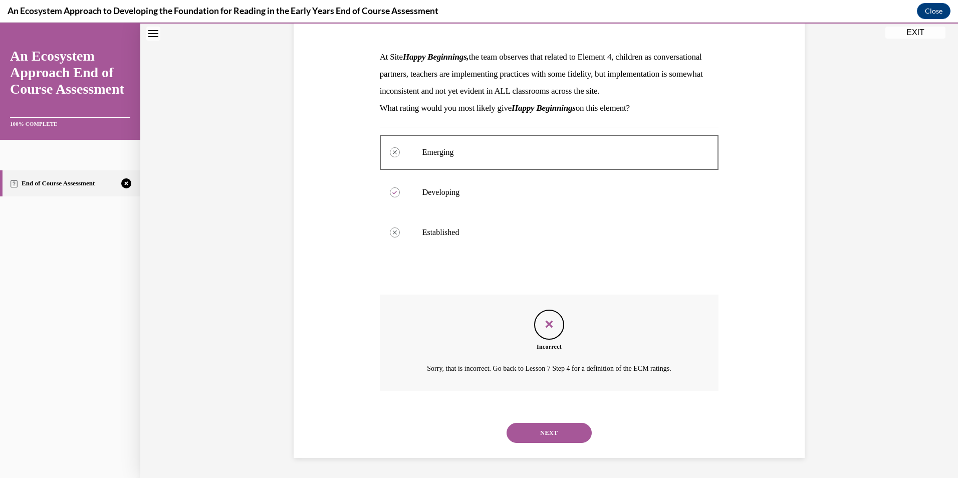
click at [548, 439] on button "NEXT" at bounding box center [548, 433] width 85 height 20
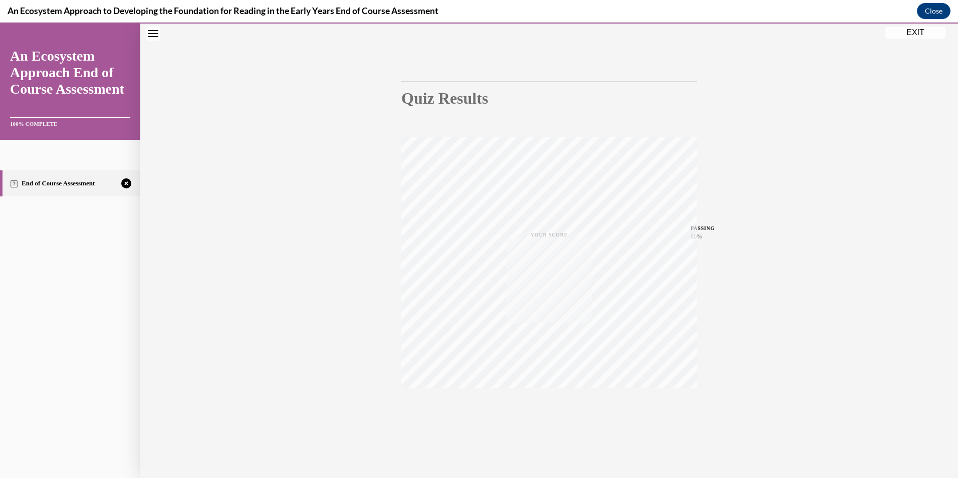
scroll to position [58, 0]
click at [550, 403] on span "TAKE AGAIN" at bounding box center [549, 403] width 36 height 6
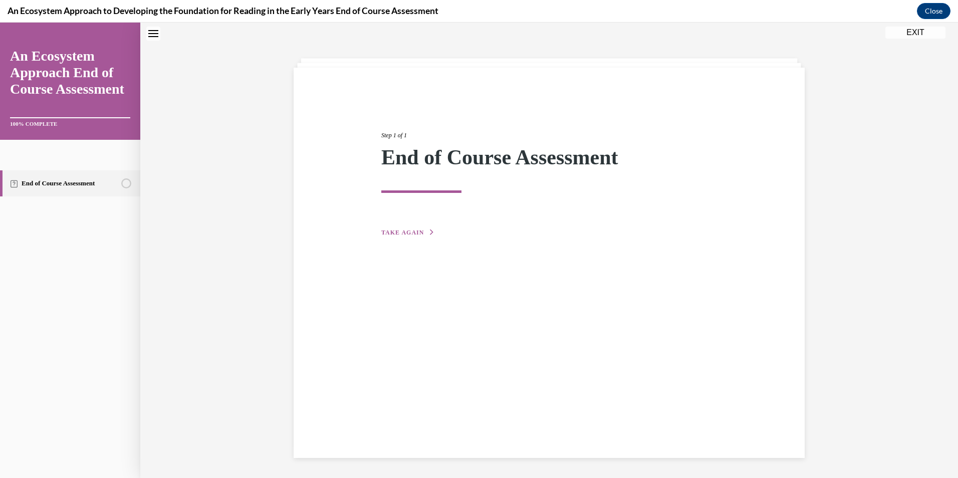
click at [392, 233] on span "TAKE AGAIN" at bounding box center [402, 232] width 43 height 7
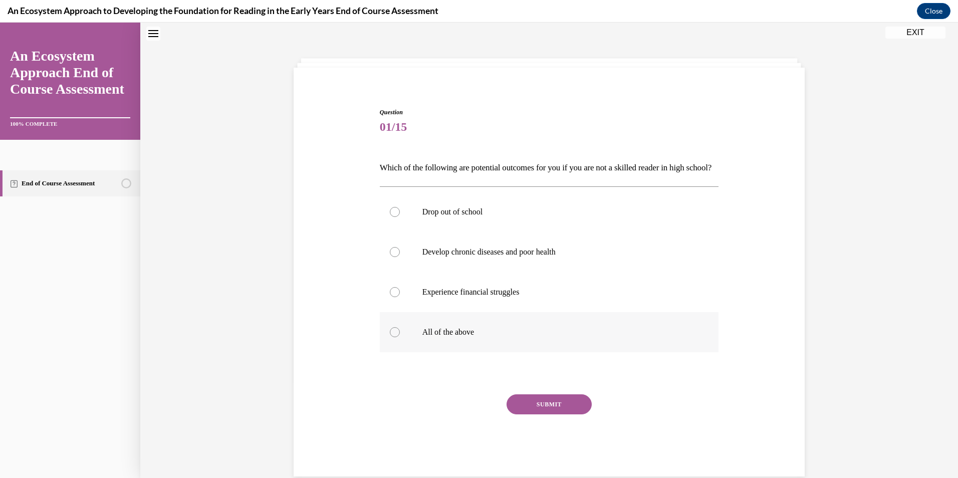
click at [390, 337] on div at bounding box center [395, 332] width 10 height 10
click at [390, 337] on input "All of the above" at bounding box center [395, 332] width 10 height 10
radio input "true"
click at [548, 414] on button "SUBMIT" at bounding box center [548, 404] width 85 height 20
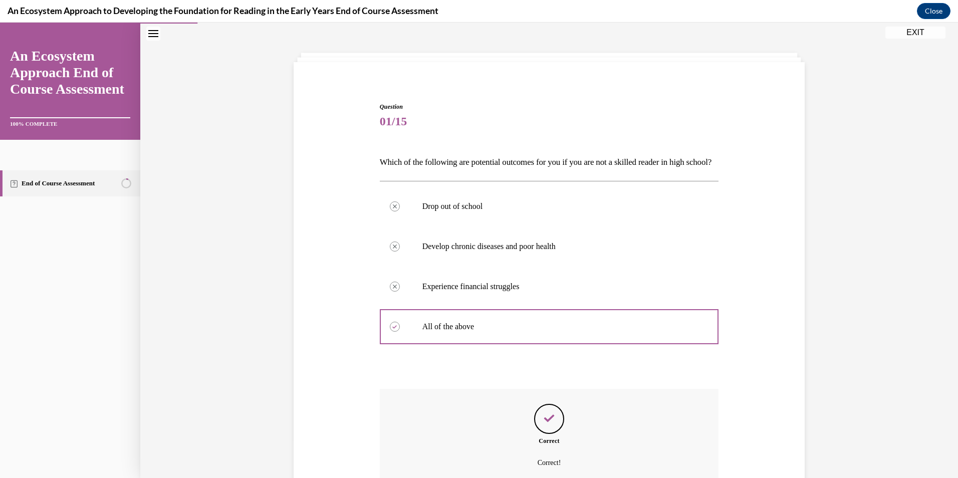
scroll to position [148, 0]
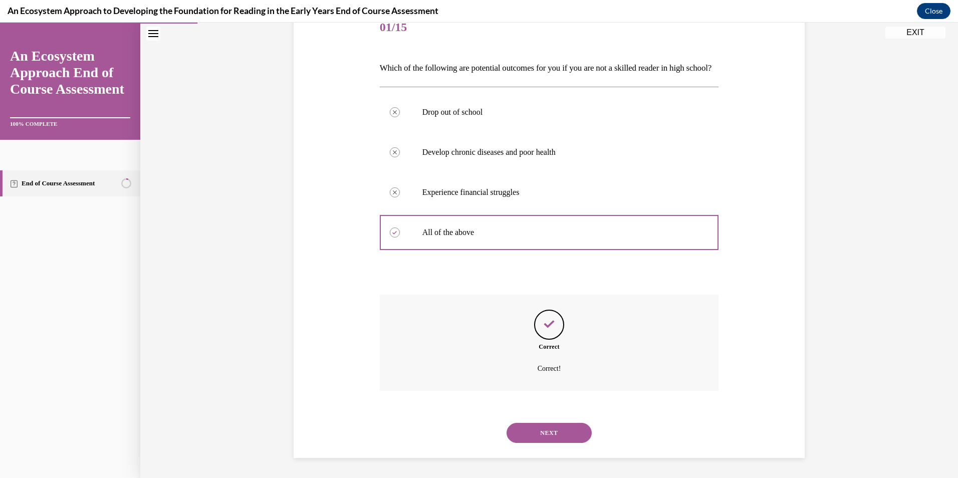
click at [573, 434] on button "NEXT" at bounding box center [548, 433] width 85 height 20
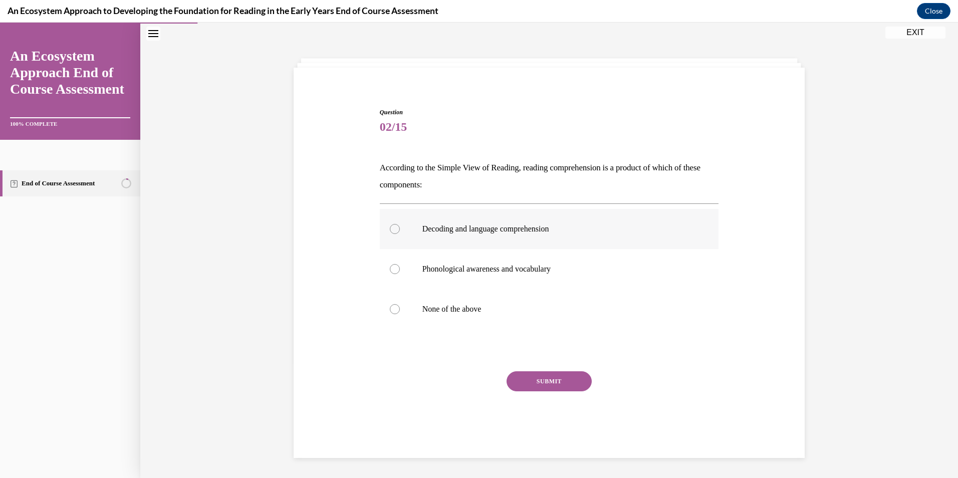
click at [391, 225] on div at bounding box center [395, 229] width 10 height 10
click at [391, 225] on input "Decoding and language comprehension" at bounding box center [395, 229] width 10 height 10
radio input "true"
click at [553, 384] on button "SUBMIT" at bounding box center [548, 381] width 85 height 20
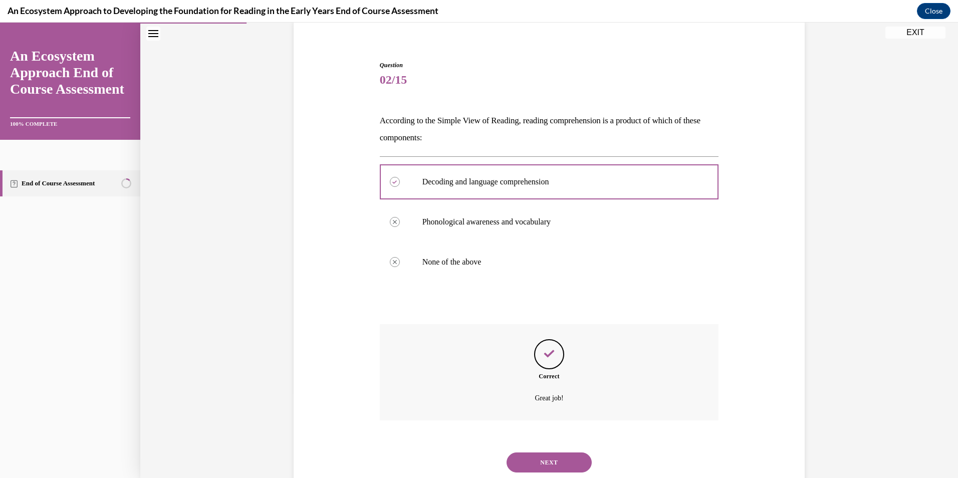
scroll to position [108, 0]
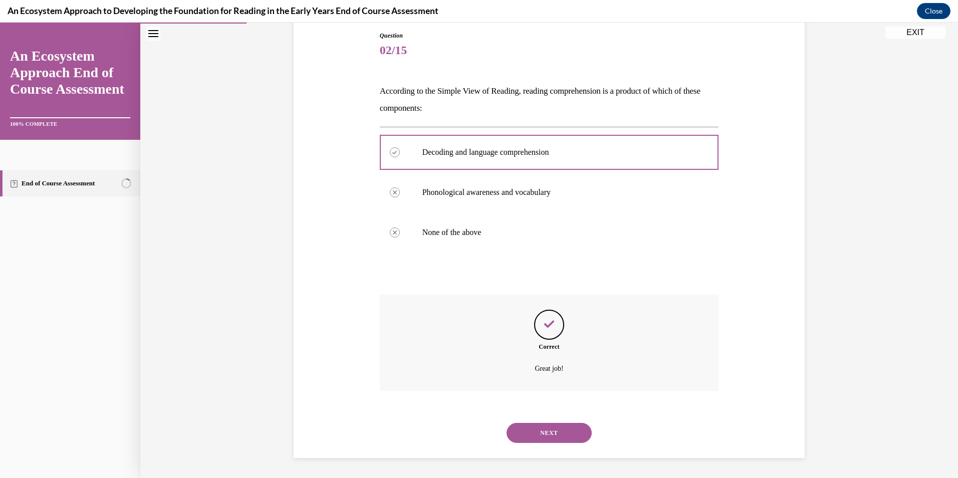
click at [536, 427] on button "NEXT" at bounding box center [548, 433] width 85 height 20
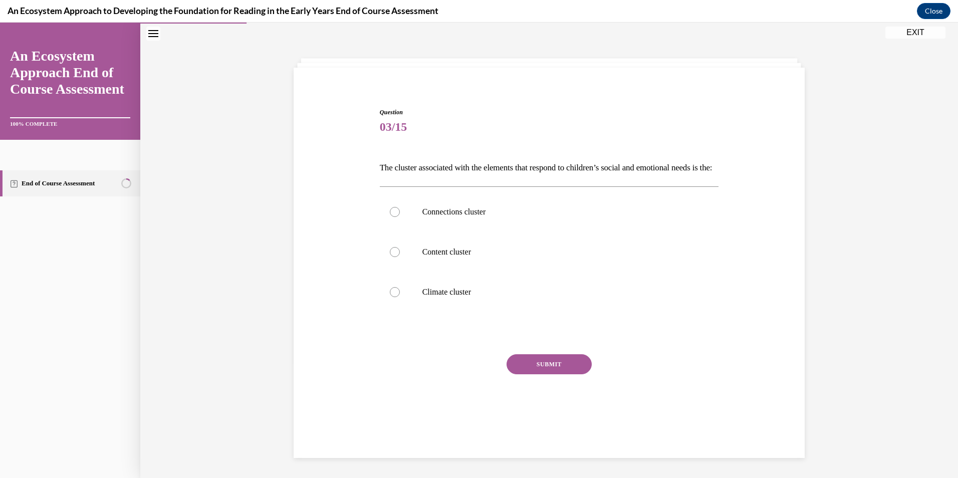
scroll to position [32, 0]
drag, startPoint x: 391, startPoint y: 310, endPoint x: 397, endPoint y: 317, distance: 9.6
click at [391, 297] on div at bounding box center [395, 292] width 10 height 10
click at [391, 297] on input "Climate cluster" at bounding box center [395, 292] width 10 height 10
radio input "true"
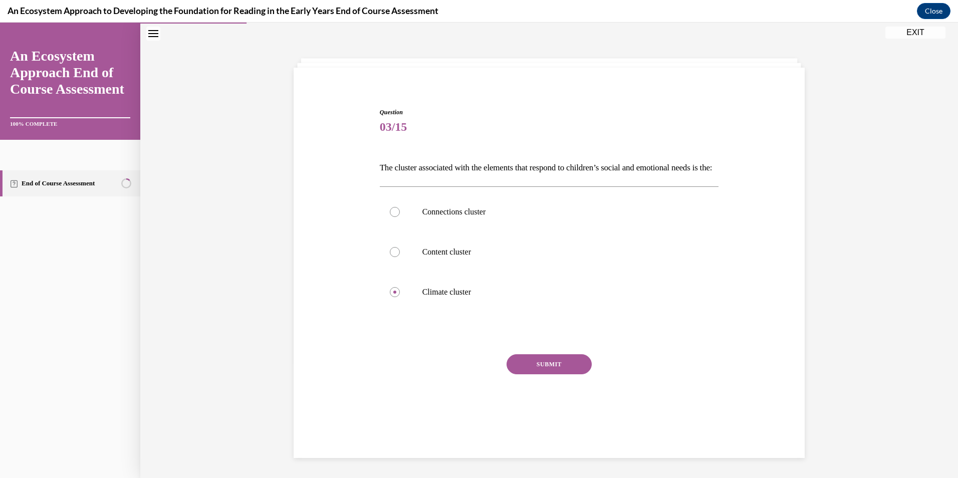
click at [558, 374] on button "SUBMIT" at bounding box center [548, 364] width 85 height 20
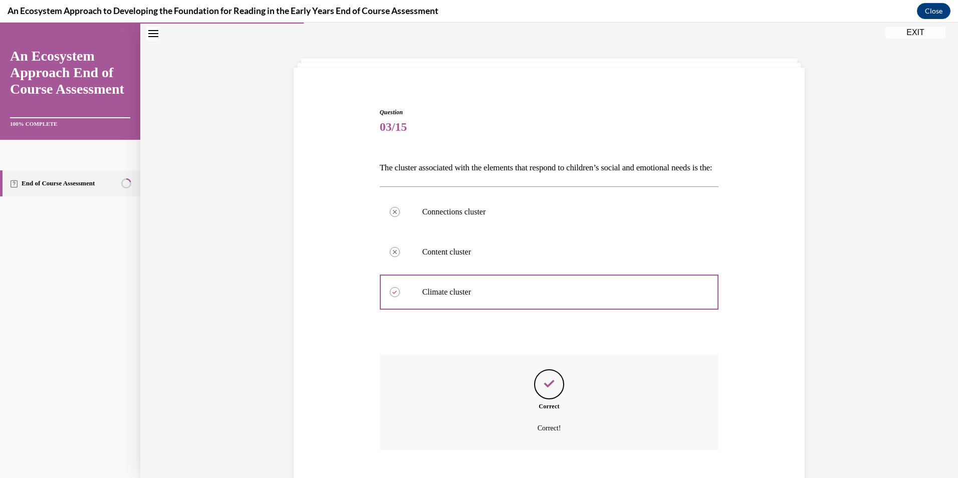
scroll to position [108, 0]
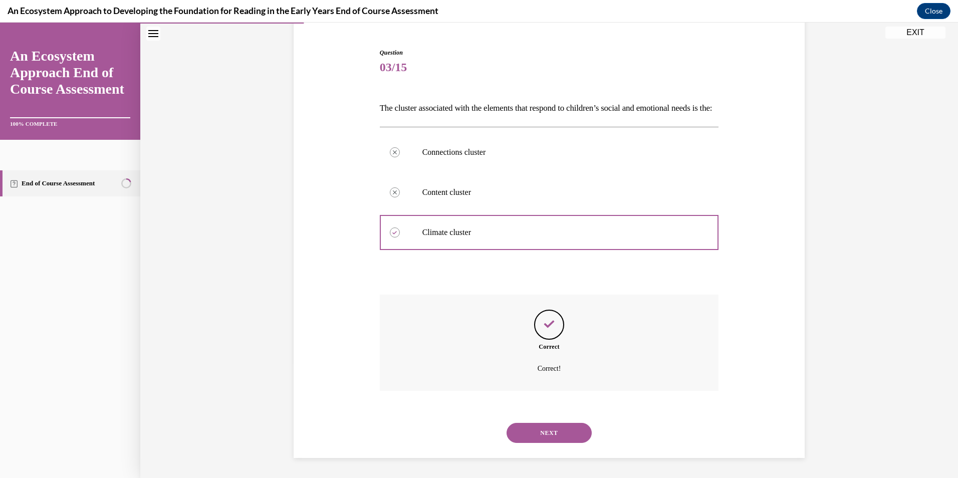
click at [542, 428] on button "NEXT" at bounding box center [548, 433] width 85 height 20
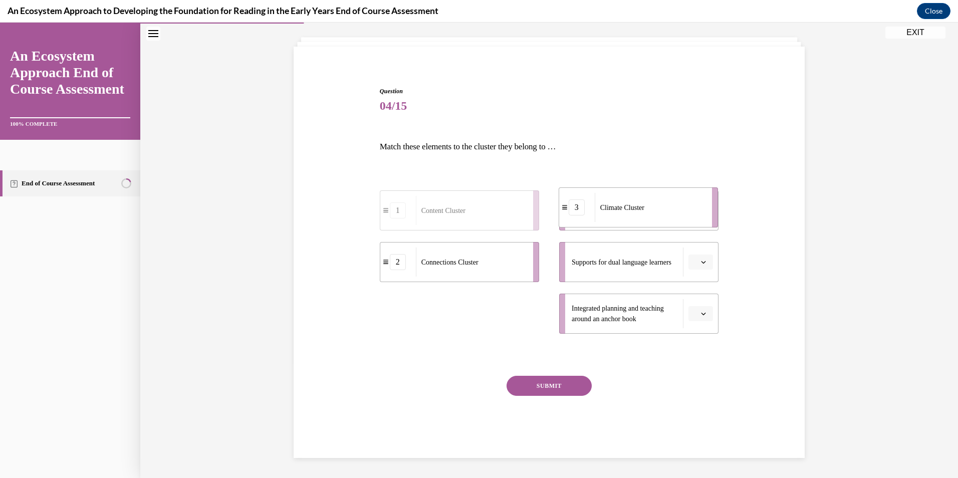
drag, startPoint x: 471, startPoint y: 315, endPoint x: 650, endPoint y: 207, distance: 208.9
click at [650, 207] on div "Climate Cluster" at bounding box center [649, 207] width 111 height 29
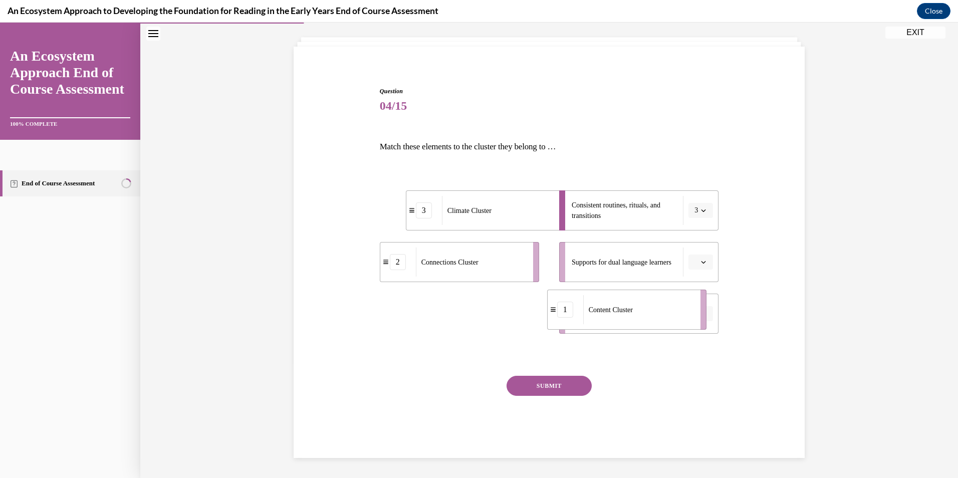
drag, startPoint x: 460, startPoint y: 325, endPoint x: 629, endPoint y: 323, distance: 169.3
click at [629, 323] on div "Content Cluster" at bounding box center [638, 309] width 111 height 29
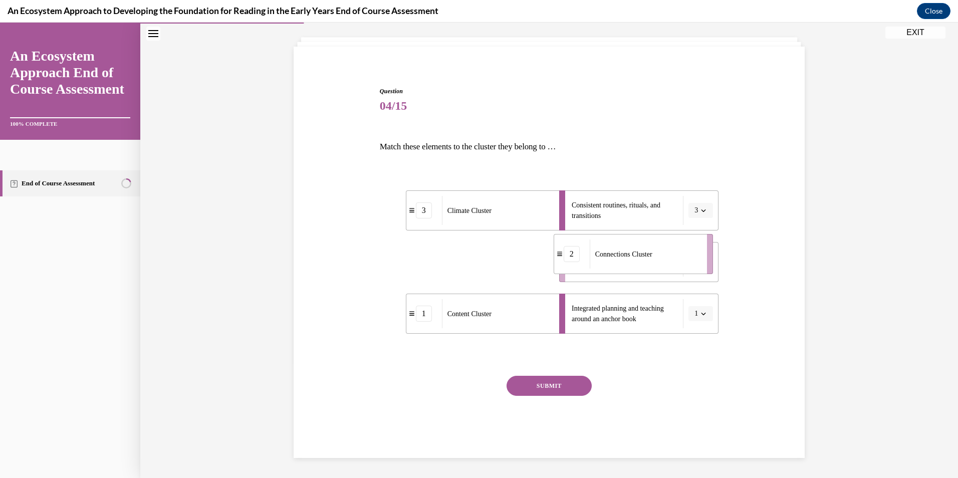
drag, startPoint x: 449, startPoint y: 271, endPoint x: 630, endPoint y: 264, distance: 180.9
click at [629, 264] on div "Connections Cluster" at bounding box center [644, 253] width 111 height 29
click at [528, 384] on button "SUBMIT" at bounding box center [548, 386] width 85 height 20
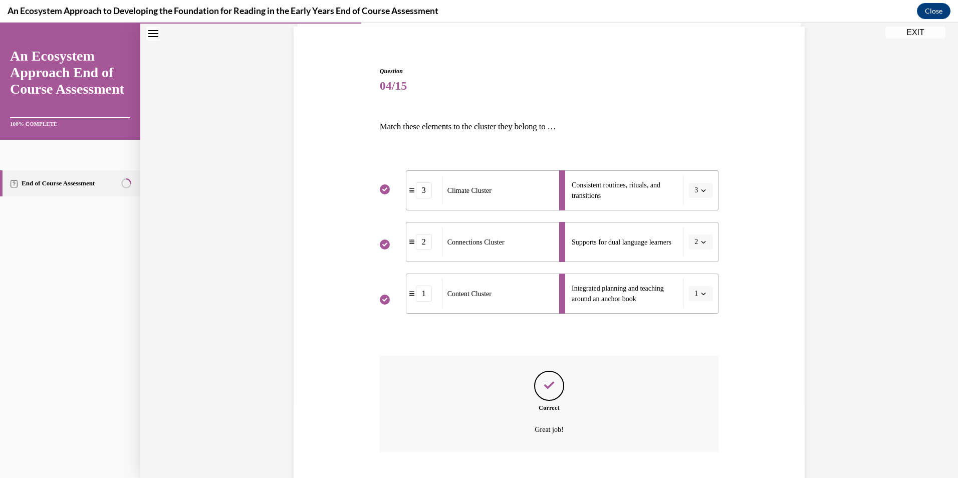
scroll to position [134, 0]
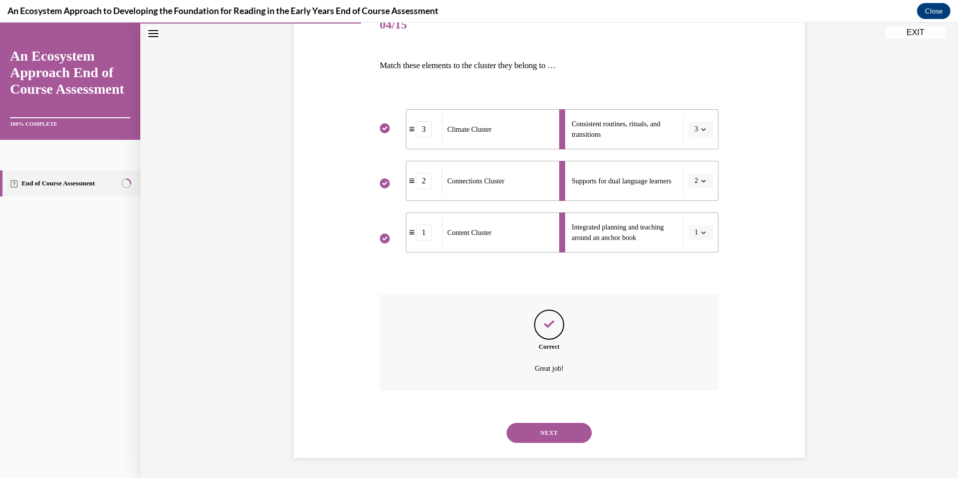
click at [540, 431] on button "NEXT" at bounding box center [548, 433] width 85 height 20
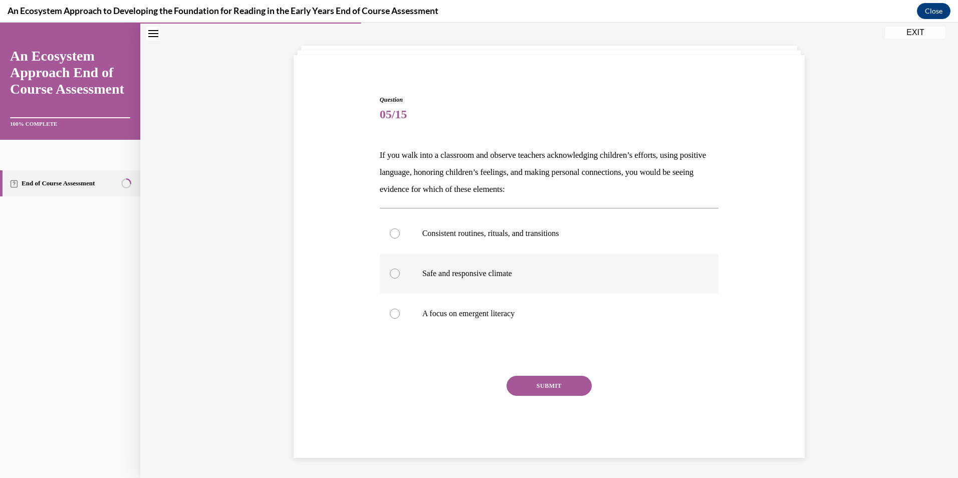
click at [390, 273] on div at bounding box center [395, 273] width 10 height 10
click at [390, 273] on input "Safe and responsive climate" at bounding box center [395, 273] width 10 height 10
radio input "true"
click at [552, 386] on button "SUBMIT" at bounding box center [548, 386] width 85 height 20
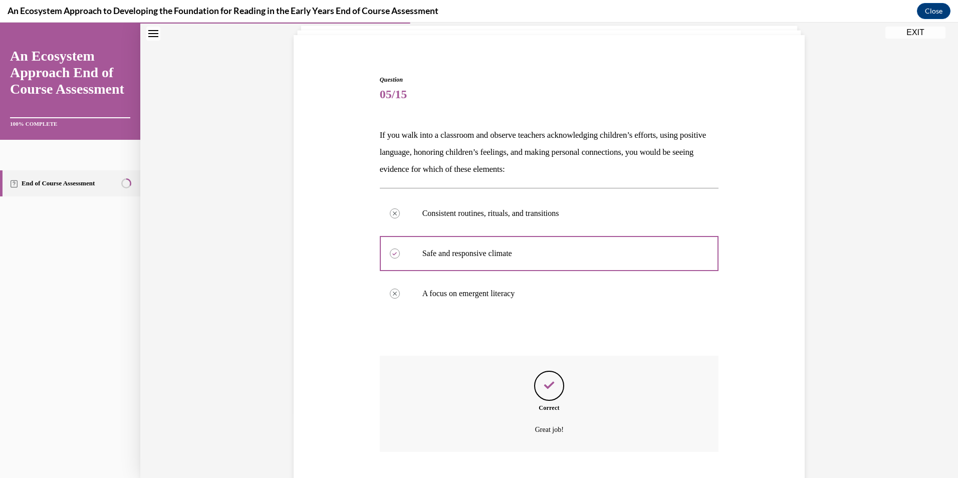
scroll to position [125, 0]
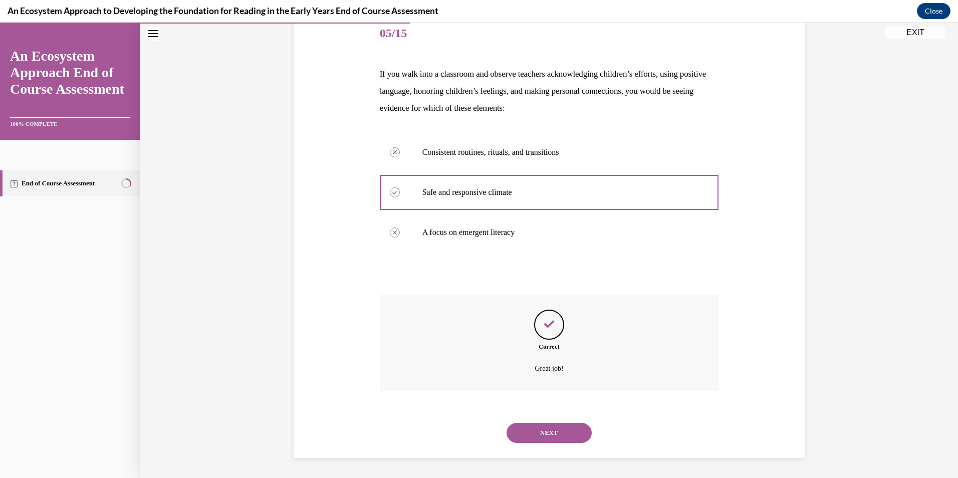
click at [547, 432] on button "NEXT" at bounding box center [548, 433] width 85 height 20
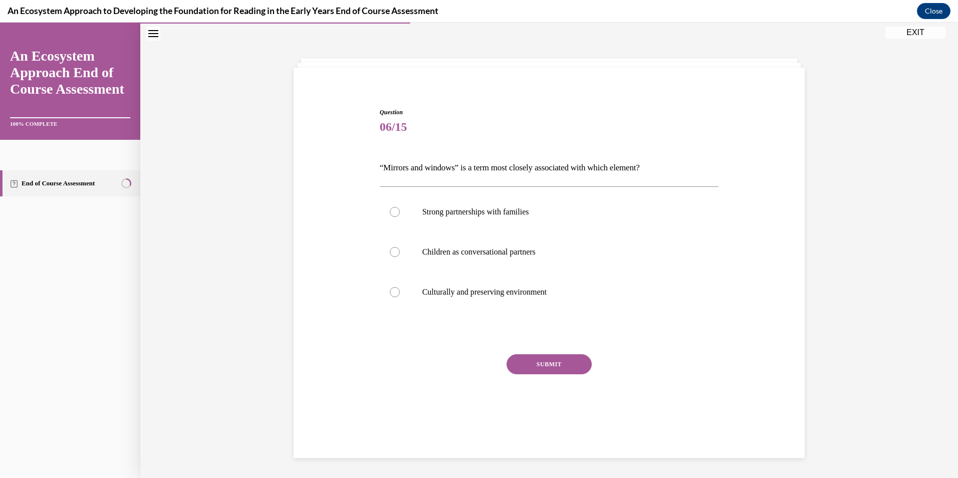
scroll to position [32, 0]
click at [390, 292] on div at bounding box center [395, 292] width 10 height 10
click at [390, 292] on input "Culturally and preserving environment" at bounding box center [395, 292] width 10 height 10
radio input "true"
drag, startPoint x: 542, startPoint y: 366, endPoint x: 539, endPoint y: 371, distance: 6.3
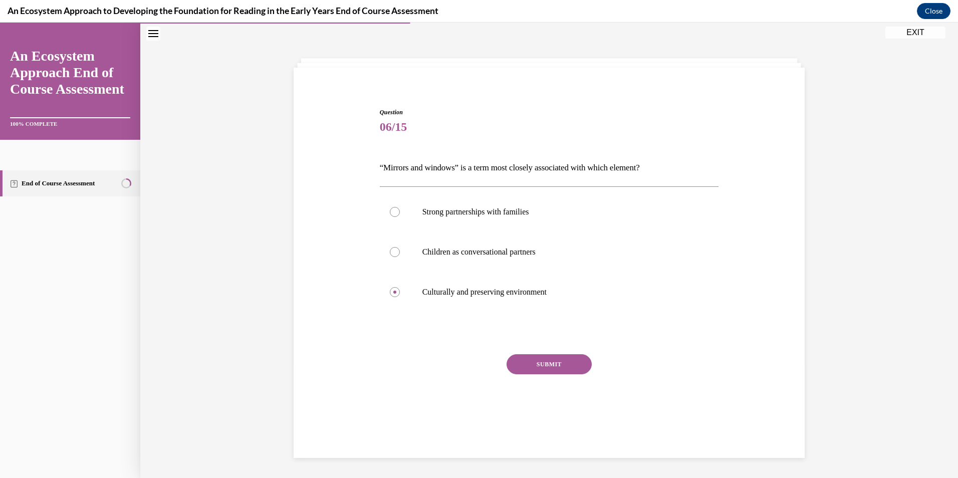
click at [542, 366] on button "SUBMIT" at bounding box center [548, 364] width 85 height 20
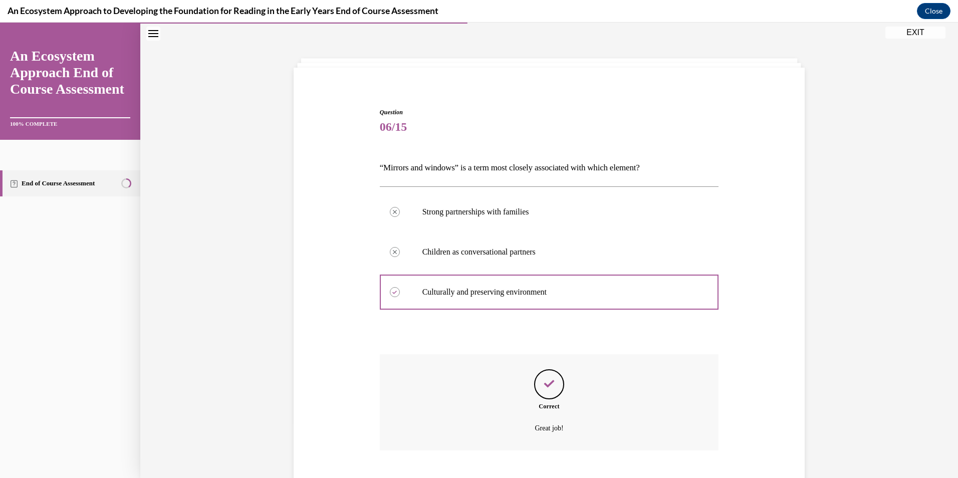
scroll to position [91, 0]
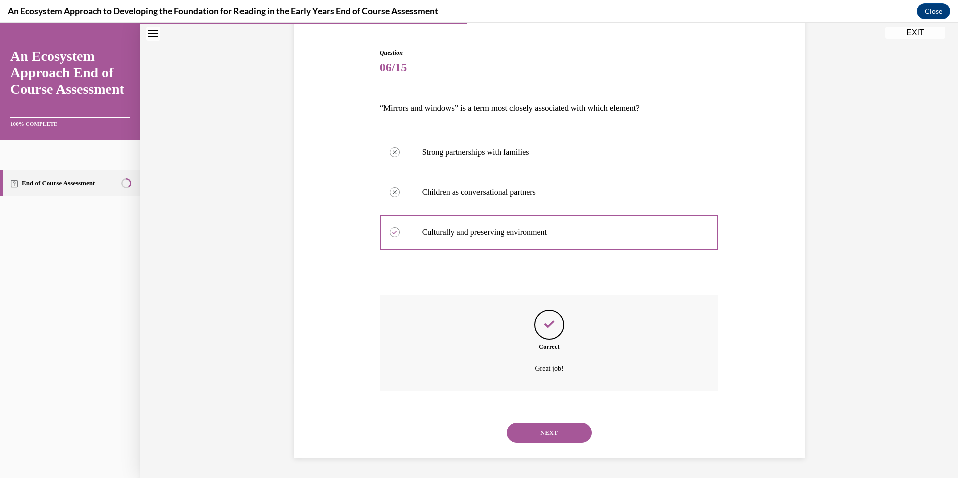
click at [554, 434] on button "NEXT" at bounding box center [548, 433] width 85 height 20
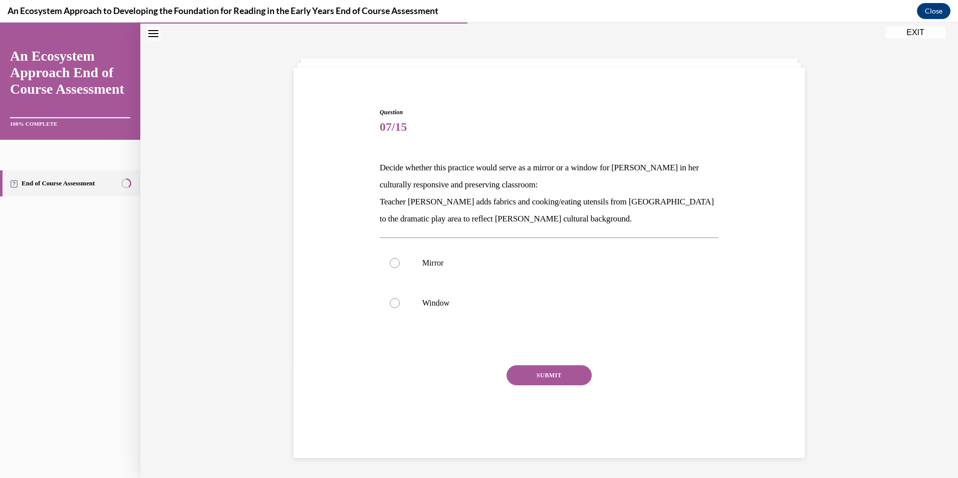
scroll to position [32, 0]
click at [390, 264] on div at bounding box center [395, 263] width 10 height 10
click at [390, 264] on input "Mirror" at bounding box center [395, 263] width 10 height 10
radio input "true"
click at [534, 377] on button "SUBMIT" at bounding box center [548, 375] width 85 height 20
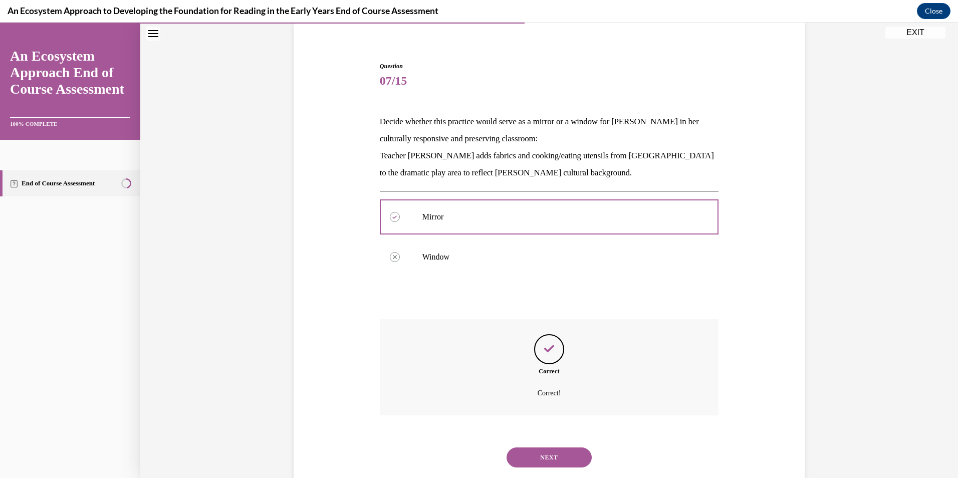
scroll to position [102, 0]
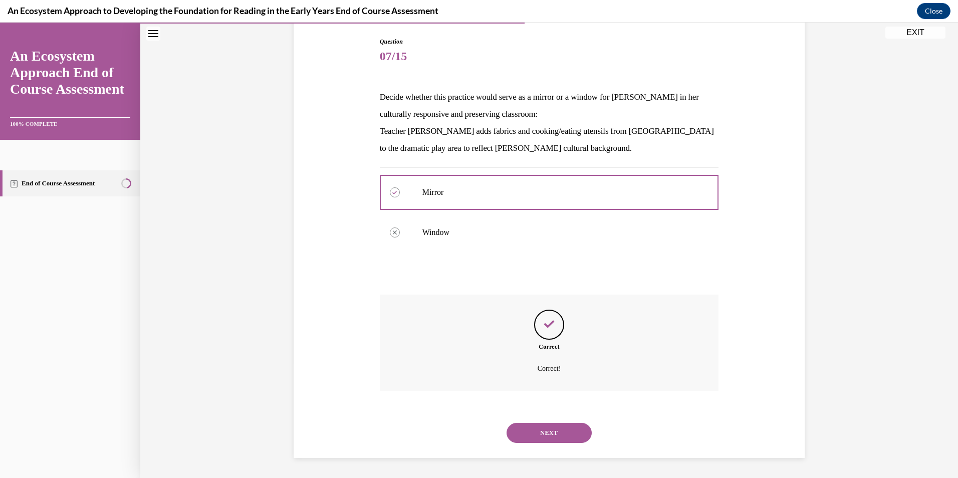
click at [540, 435] on button "NEXT" at bounding box center [548, 433] width 85 height 20
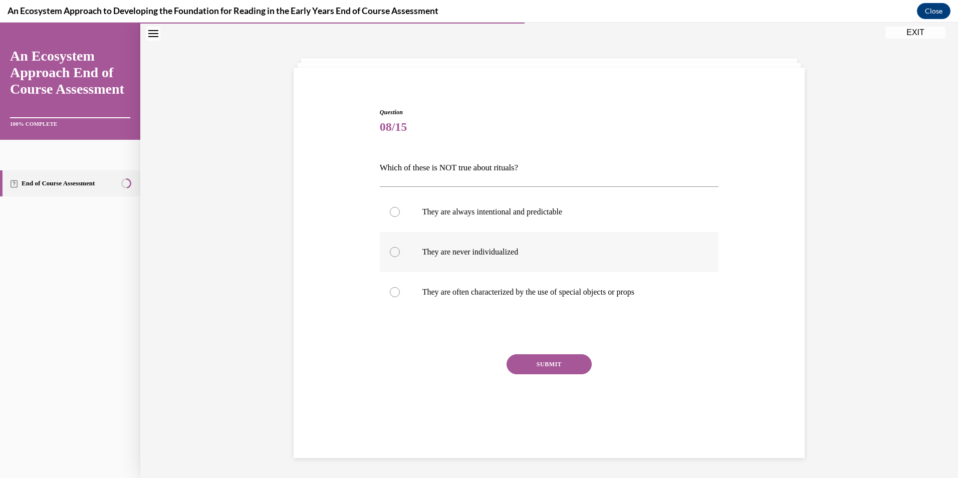
click at [390, 251] on div at bounding box center [395, 252] width 10 height 10
click at [390, 251] on input "They are never individualized" at bounding box center [395, 252] width 10 height 10
radio input "true"
click at [526, 366] on button "SUBMIT" at bounding box center [548, 364] width 85 height 20
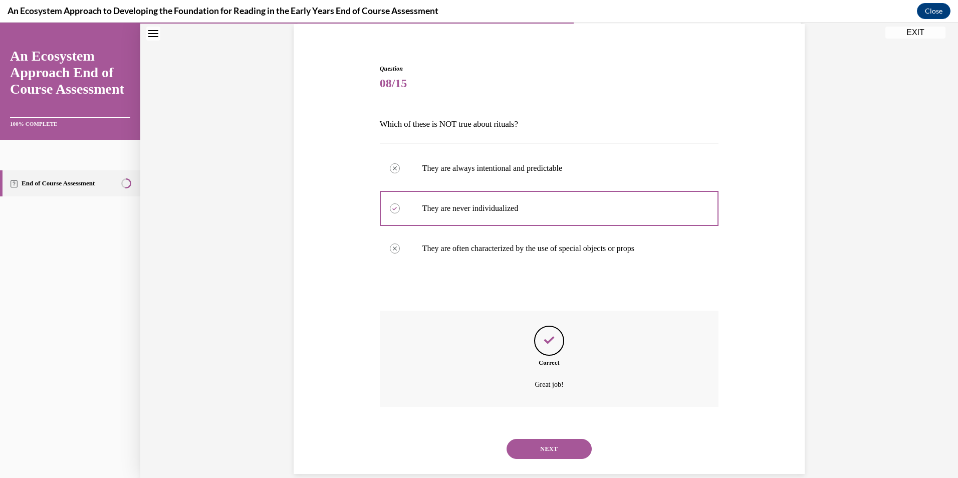
scroll to position [91, 0]
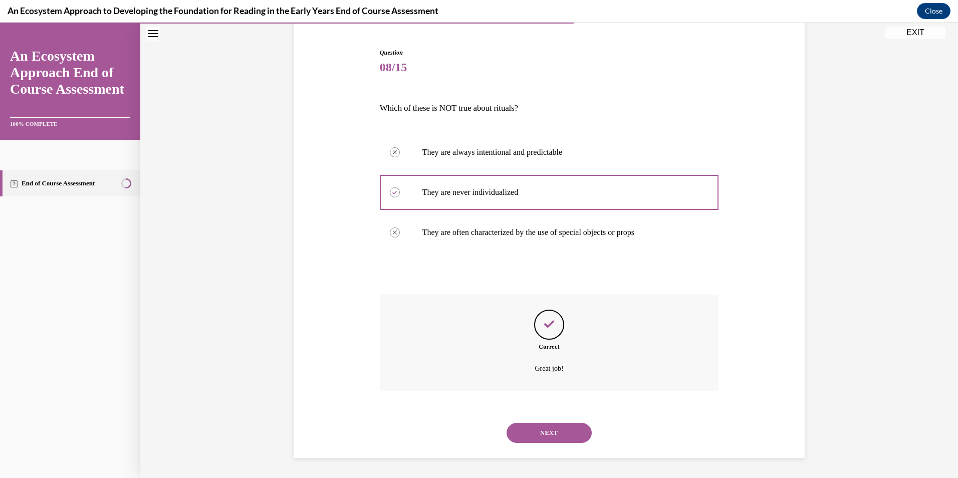
click at [547, 432] on button "NEXT" at bounding box center [548, 433] width 85 height 20
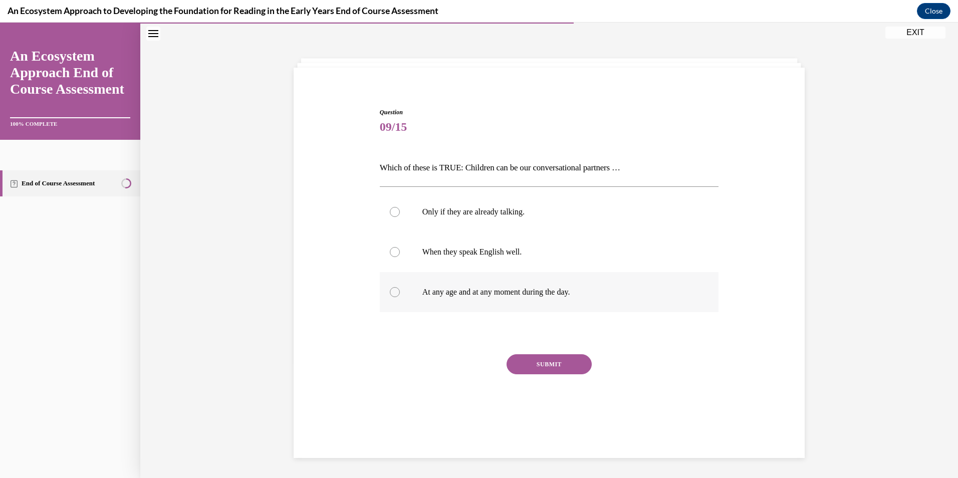
click at [393, 292] on div at bounding box center [395, 292] width 10 height 10
click at [393, 292] on input "At any age and at any moment during the day." at bounding box center [395, 292] width 10 height 10
radio input "true"
click at [561, 368] on button "SUBMIT" at bounding box center [548, 364] width 85 height 20
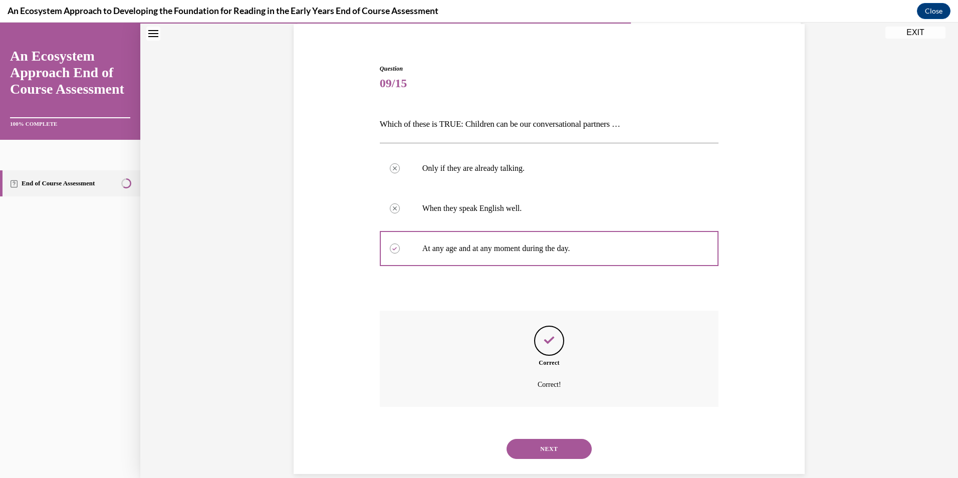
scroll to position [91, 0]
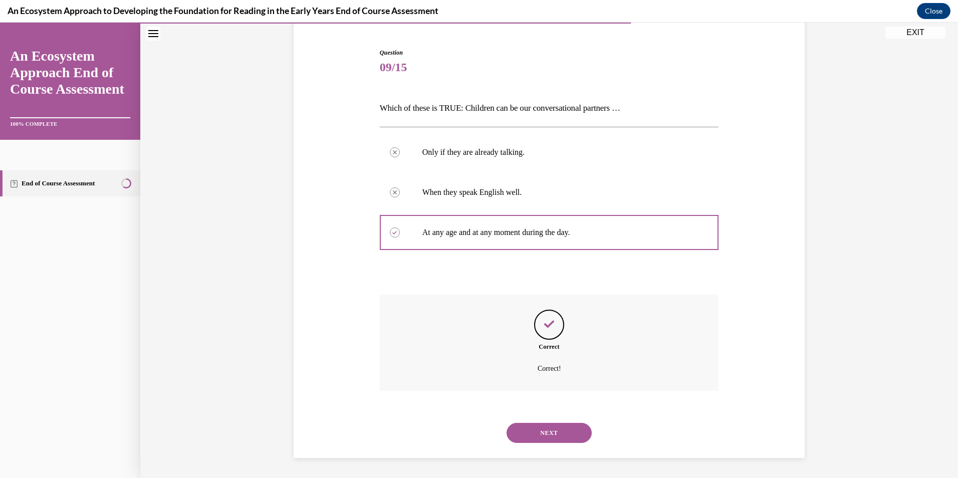
click at [533, 433] on button "NEXT" at bounding box center [548, 433] width 85 height 20
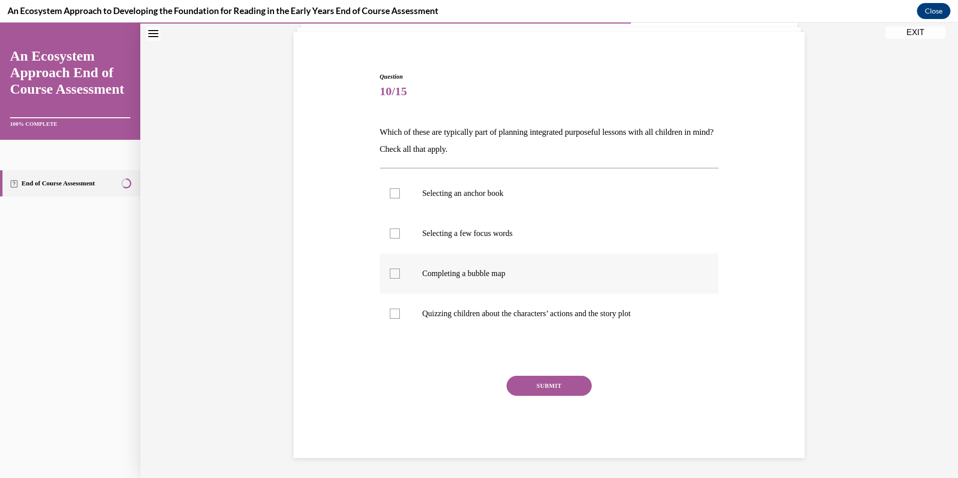
click at [390, 271] on div at bounding box center [395, 273] width 10 height 10
click at [390, 271] on input "Completing a bubble map" at bounding box center [395, 273] width 10 height 10
checkbox input "true"
click at [392, 231] on div at bounding box center [395, 233] width 10 height 10
click at [392, 231] on input "Selecting a few focus words" at bounding box center [395, 233] width 10 height 10
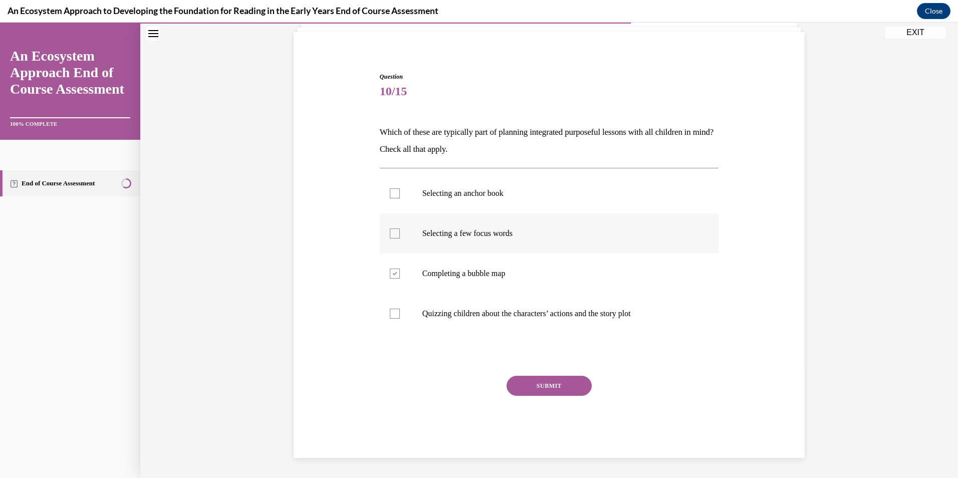
checkbox input "true"
click at [392, 193] on div at bounding box center [395, 193] width 10 height 10
click at [392, 193] on input "Selecting an anchor book" at bounding box center [395, 193] width 10 height 10
checkbox input "true"
click at [556, 384] on button "SUBMIT" at bounding box center [548, 386] width 85 height 20
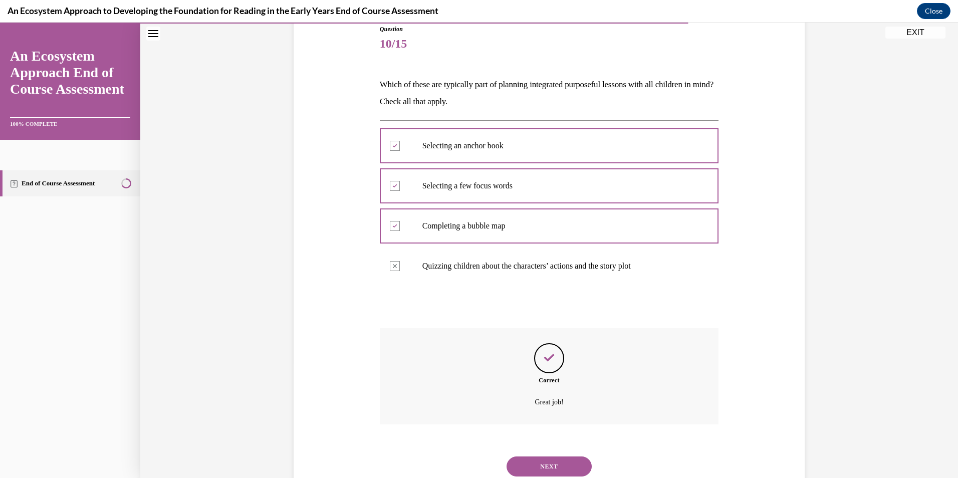
scroll to position [148, 0]
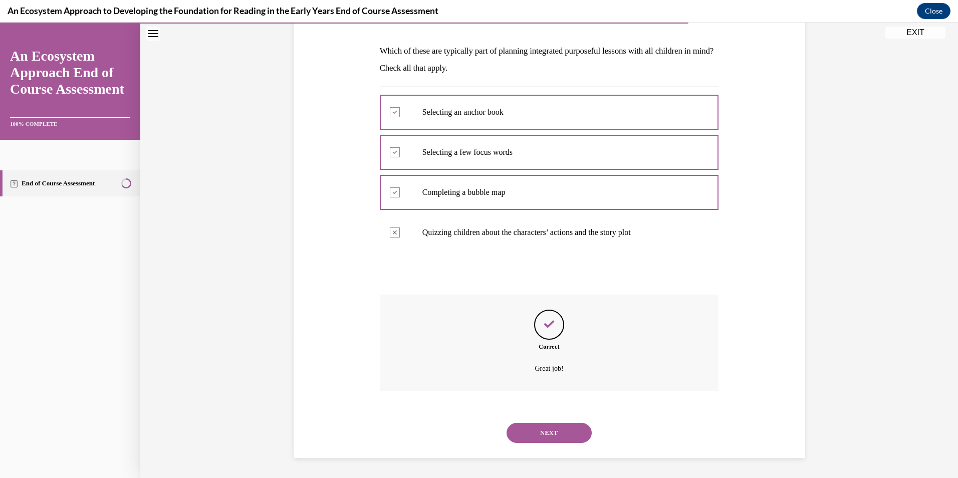
drag, startPoint x: 537, startPoint y: 434, endPoint x: 542, endPoint y: 432, distance: 5.4
click at [538, 434] on button "NEXT" at bounding box center [548, 433] width 85 height 20
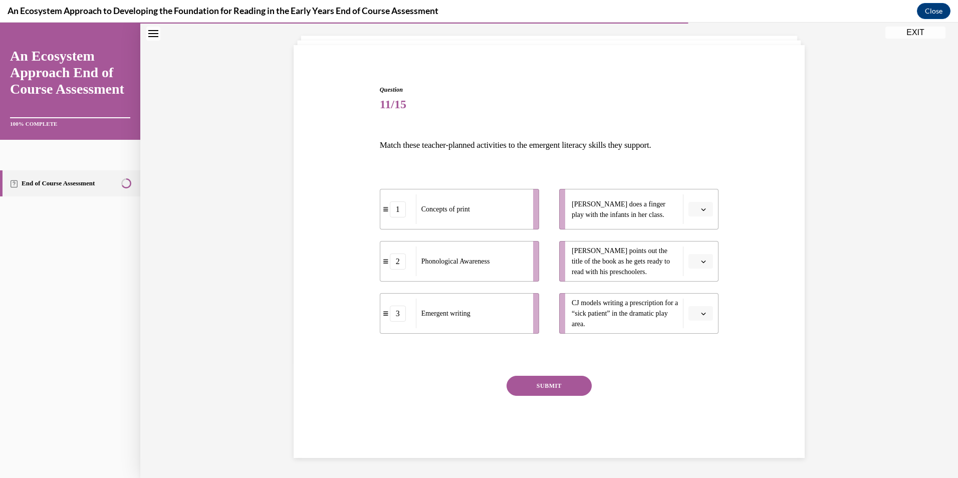
scroll to position [54, 0]
drag, startPoint x: 432, startPoint y: 266, endPoint x: 611, endPoint y: 213, distance: 186.0
click at [611, 213] on div "Phonological Awareness" at bounding box center [649, 208] width 111 height 30
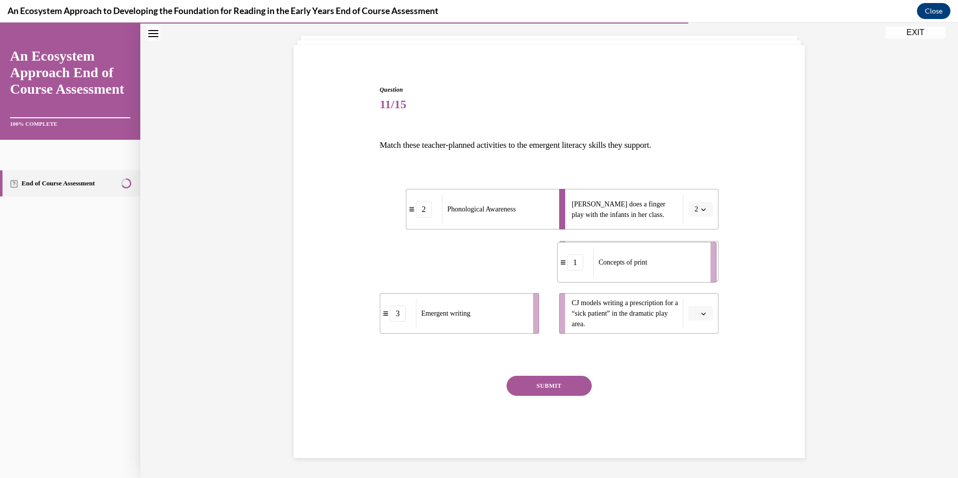
drag, startPoint x: 433, startPoint y: 266, endPoint x: 611, endPoint y: 267, distance: 177.3
click at [611, 267] on div "Concepts of print" at bounding box center [648, 262] width 111 height 30
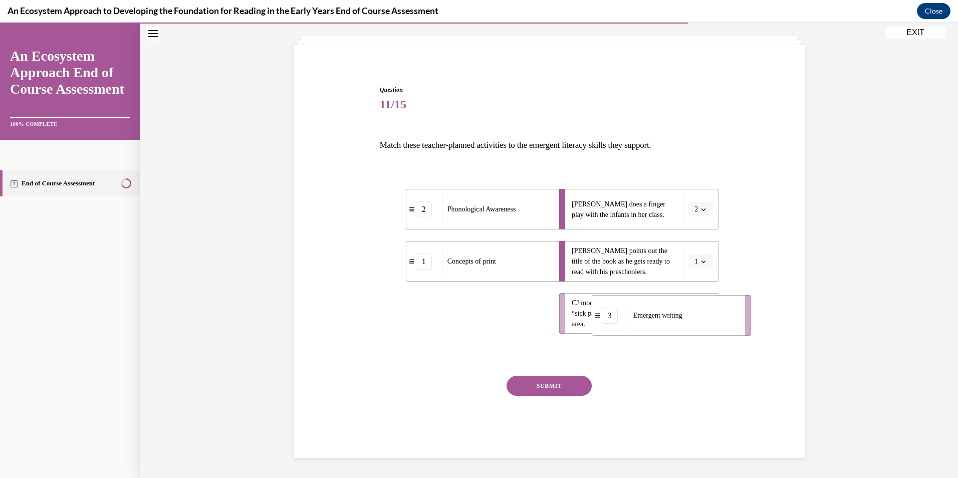
drag, startPoint x: 435, startPoint y: 326, endPoint x: 623, endPoint y: 328, distance: 187.8
click at [628, 328] on div "Emergent writing" at bounding box center [683, 315] width 111 height 30
click at [543, 384] on button "SUBMIT" at bounding box center [548, 386] width 85 height 20
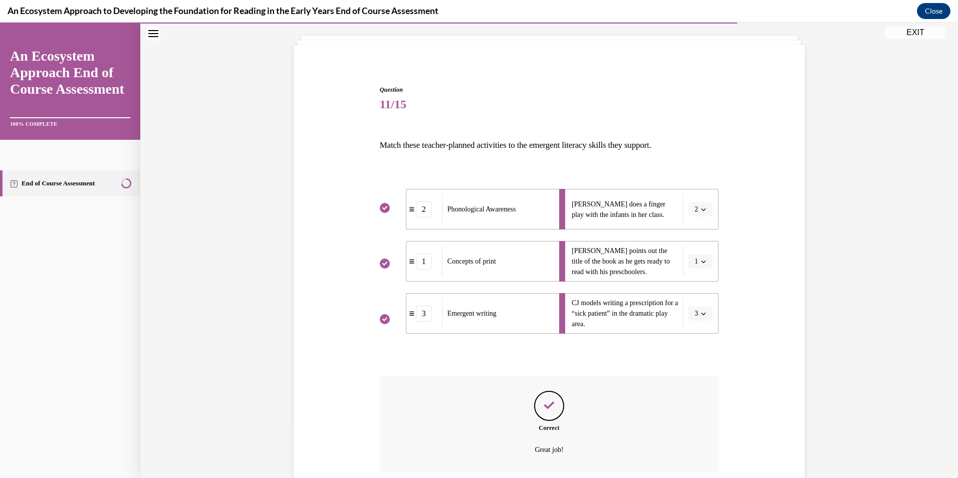
scroll to position [135, 0]
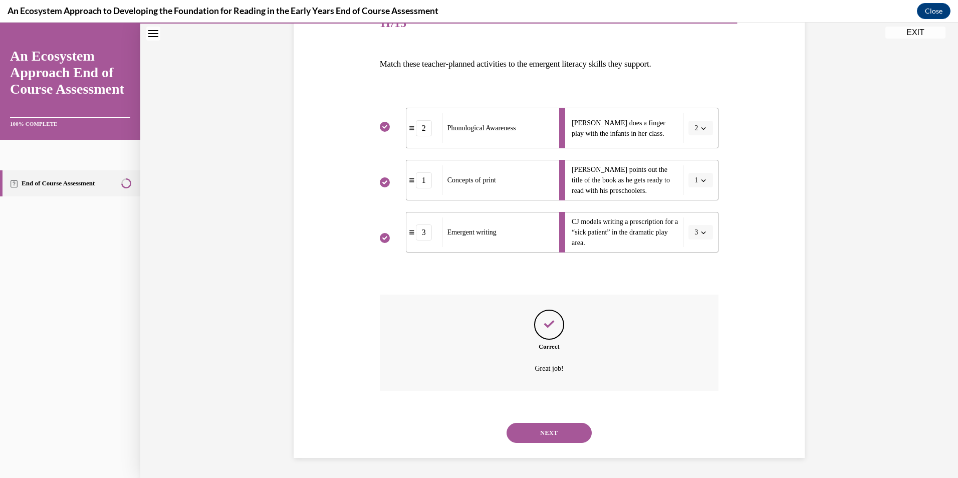
click at [544, 430] on button "NEXT" at bounding box center [548, 433] width 85 height 20
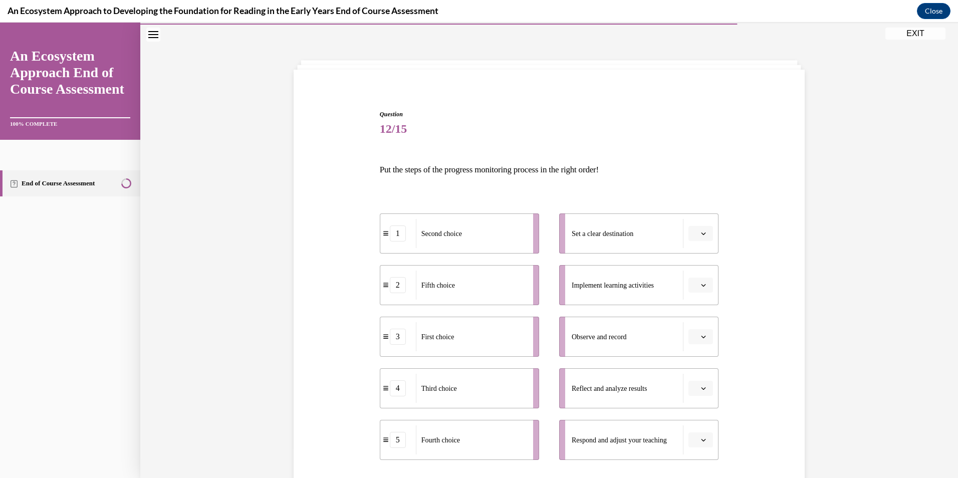
scroll to position [52, 0]
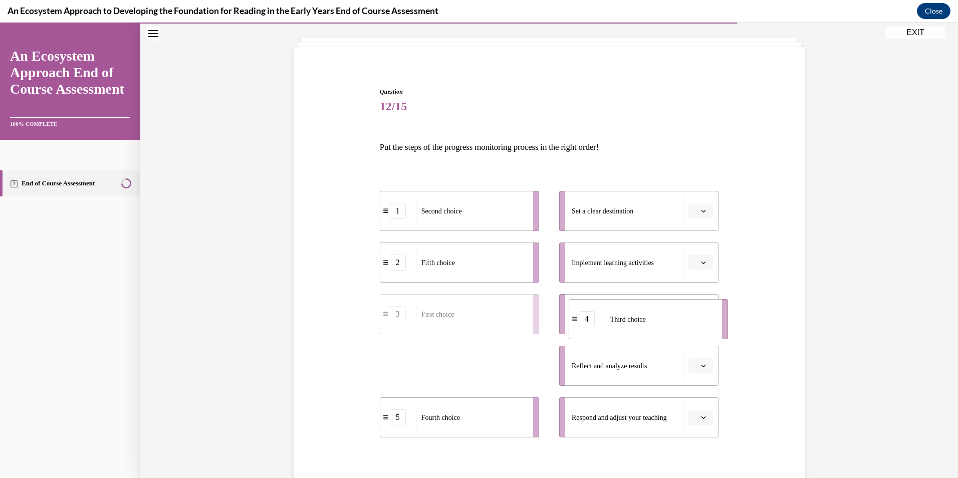
drag, startPoint x: 448, startPoint y: 376, endPoint x: 637, endPoint y: 330, distance: 194.4
click at [637, 330] on div "Third choice" at bounding box center [660, 319] width 111 height 29
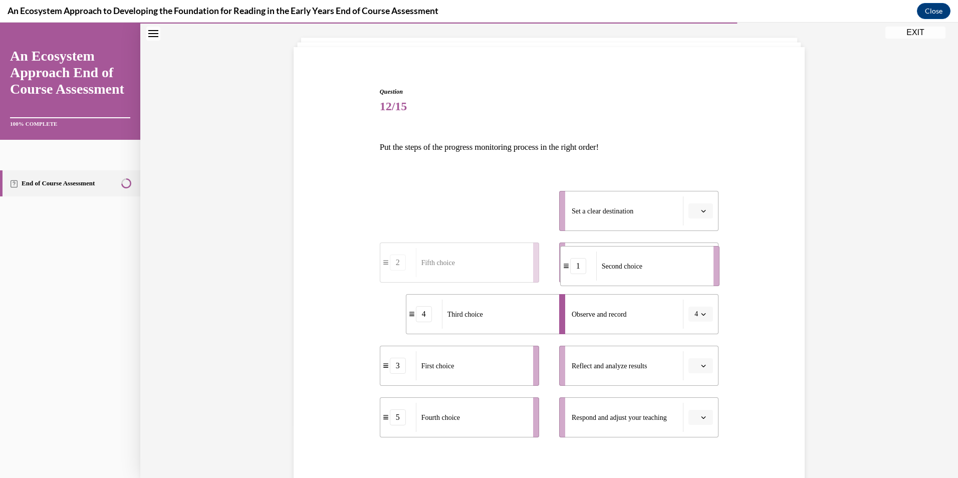
drag, startPoint x: 437, startPoint y: 211, endPoint x: 615, endPoint y: 267, distance: 186.3
drag, startPoint x: 448, startPoint y: 215, endPoint x: 645, endPoint y: 429, distance: 290.3
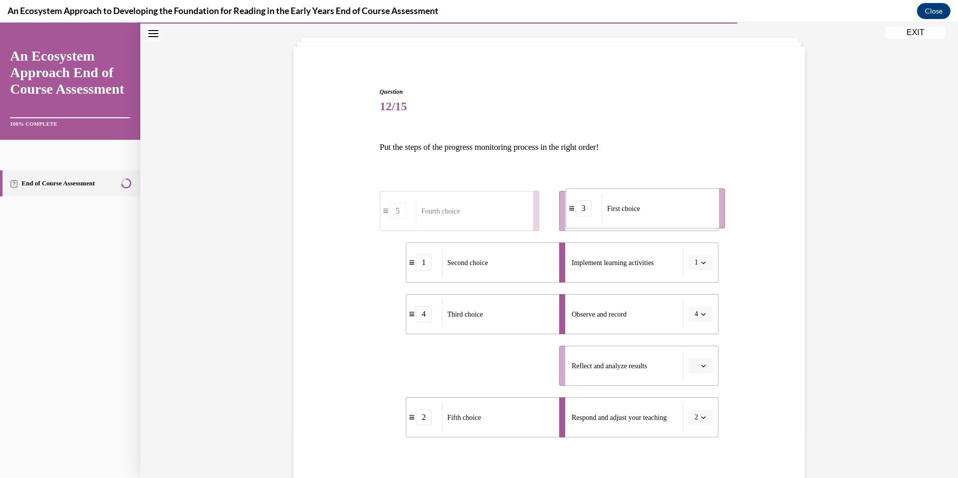
drag, startPoint x: 437, startPoint y: 373, endPoint x: 621, endPoint y: 211, distance: 244.5
click at [621, 211] on div "First choice" at bounding box center [657, 208] width 111 height 29
drag, startPoint x: 431, startPoint y: 372, endPoint x: 625, endPoint y: 321, distance: 200.0
click at [625, 321] on div "Fourth choice" at bounding box center [670, 310] width 111 height 29
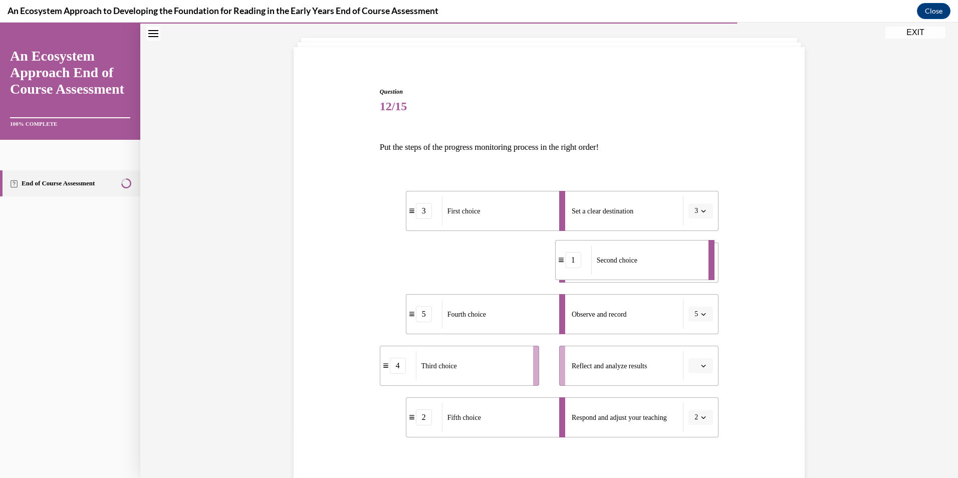
drag, startPoint x: 512, startPoint y: 261, endPoint x: 662, endPoint y: 258, distance: 149.3
click at [662, 258] on div "Second choice" at bounding box center [646, 259] width 111 height 29
drag, startPoint x: 425, startPoint y: 369, endPoint x: 666, endPoint y: 375, distance: 241.0
click at [671, 376] on span "Third choice" at bounding box center [687, 373] width 36 height 8
click at [701, 209] on icon "button" at bounding box center [703, 210] width 5 height 5
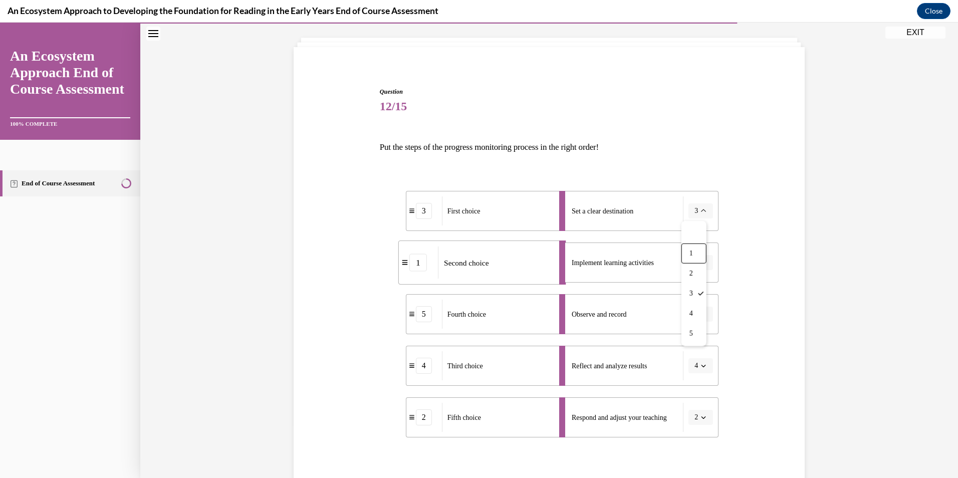
click at [686, 255] on div "1" at bounding box center [693, 253] width 25 height 20
click at [702, 258] on button "button" at bounding box center [700, 262] width 25 height 15
drag, startPoint x: 691, startPoint y: 325, endPoint x: 706, endPoint y: 315, distance: 18.5
click at [691, 325] on span "2" at bounding box center [693, 325] width 4 height 8
click at [695, 311] on button "5" at bounding box center [700, 314] width 25 height 15
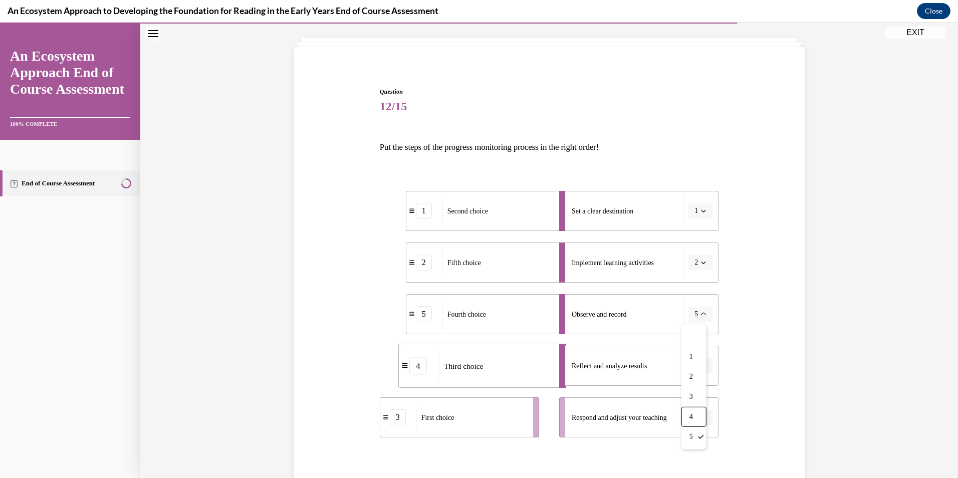
click at [704, 419] on div "4" at bounding box center [693, 417] width 25 height 20
click at [701, 360] on button "button" at bounding box center [700, 365] width 25 height 15
click at [702, 303] on div "3" at bounding box center [695, 303] width 25 height 20
click at [701, 416] on icon "button" at bounding box center [703, 417] width 5 height 5
click at [700, 396] on div "5" at bounding box center [695, 395] width 25 height 20
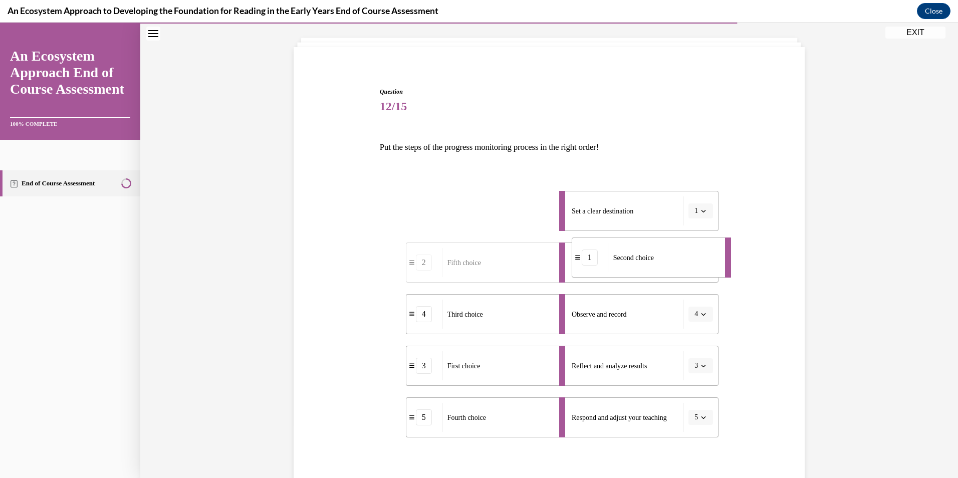
drag, startPoint x: 470, startPoint y: 215, endPoint x: 636, endPoint y: 261, distance: 172.2
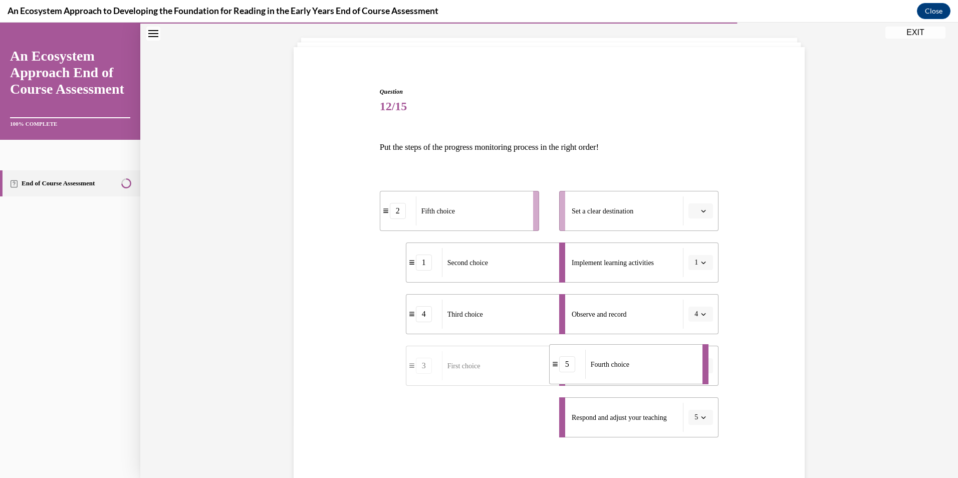
drag, startPoint x: 506, startPoint y: 426, endPoint x: 652, endPoint y: 373, distance: 155.4
click at [652, 373] on div "Fourth choice" at bounding box center [640, 364] width 111 height 29
drag, startPoint x: 458, startPoint y: 426, endPoint x: 636, endPoint y: 219, distance: 272.8
click at [636, 219] on div "First choice" at bounding box center [648, 210] width 111 height 29
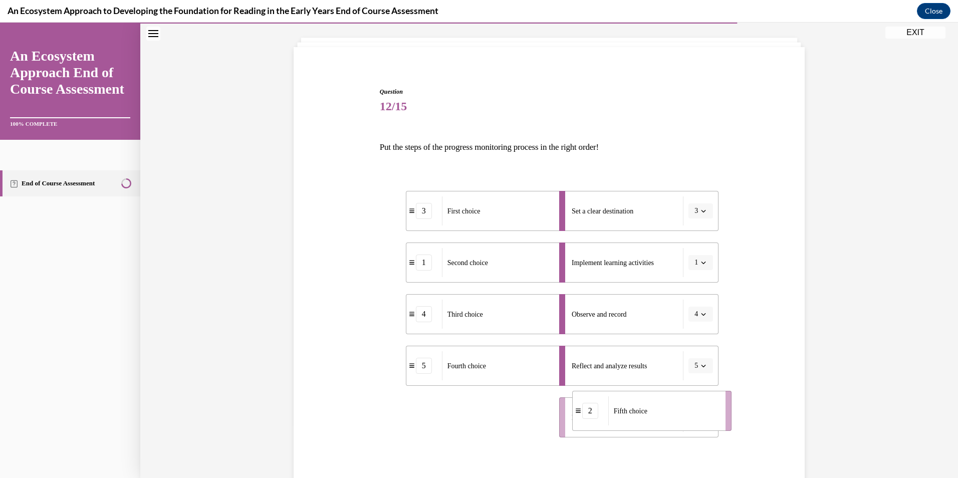
drag, startPoint x: 447, startPoint y: 430, endPoint x: 640, endPoint y: 425, distance: 192.9
click at [640, 425] on div "Fifth choice" at bounding box center [663, 410] width 111 height 29
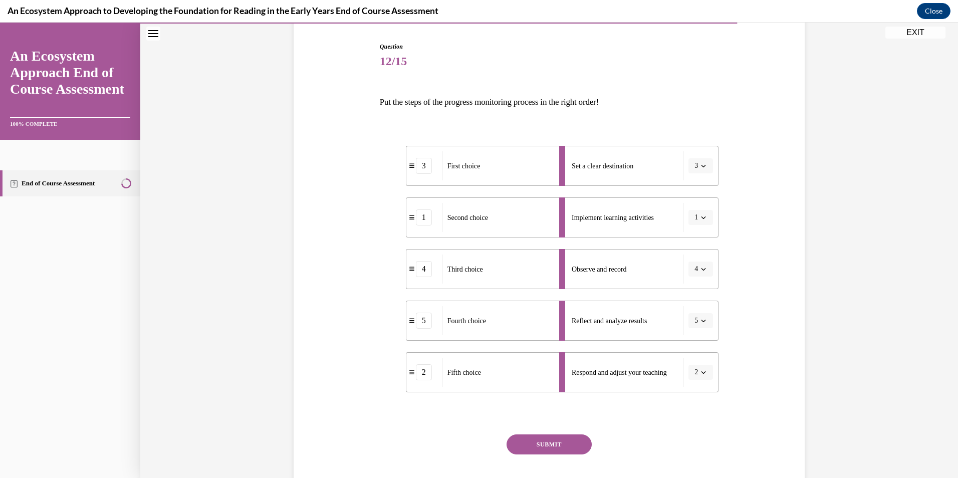
click at [561, 444] on button "SUBMIT" at bounding box center [548, 444] width 85 height 20
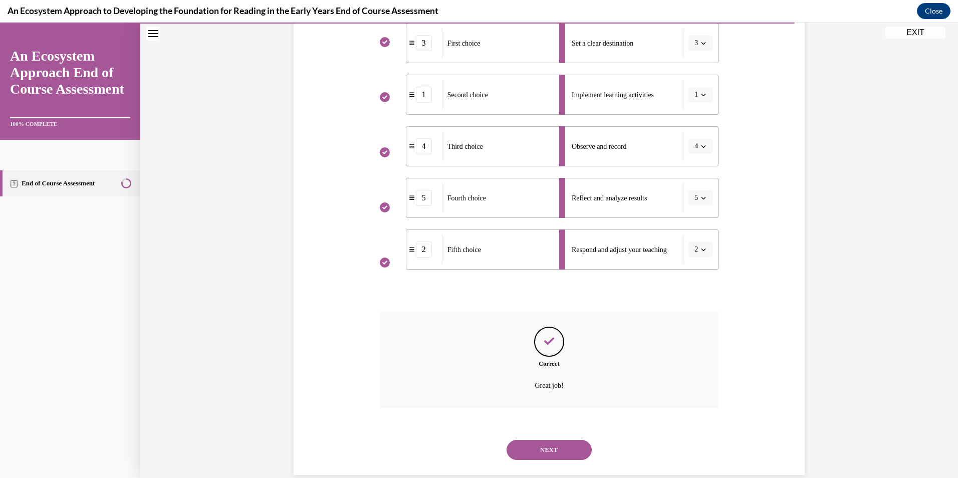
scroll to position [237, 0]
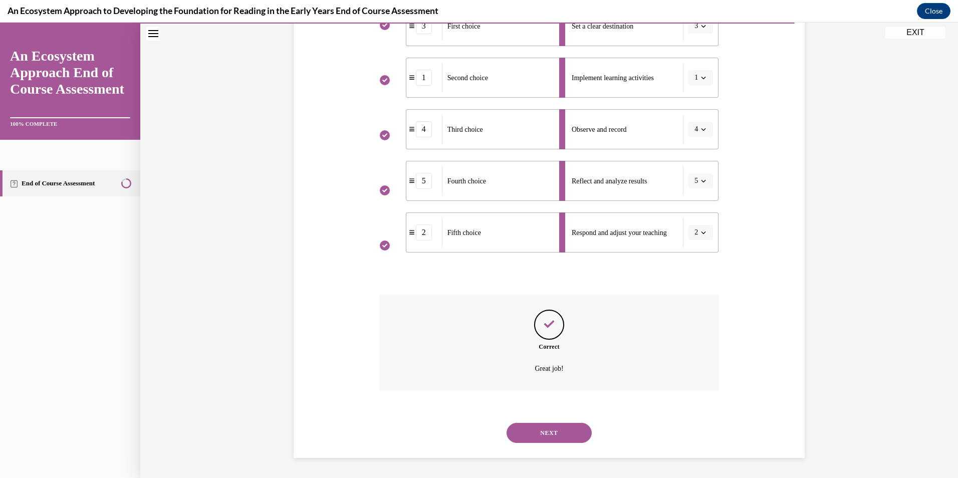
click at [549, 432] on button "NEXT" at bounding box center [548, 433] width 85 height 20
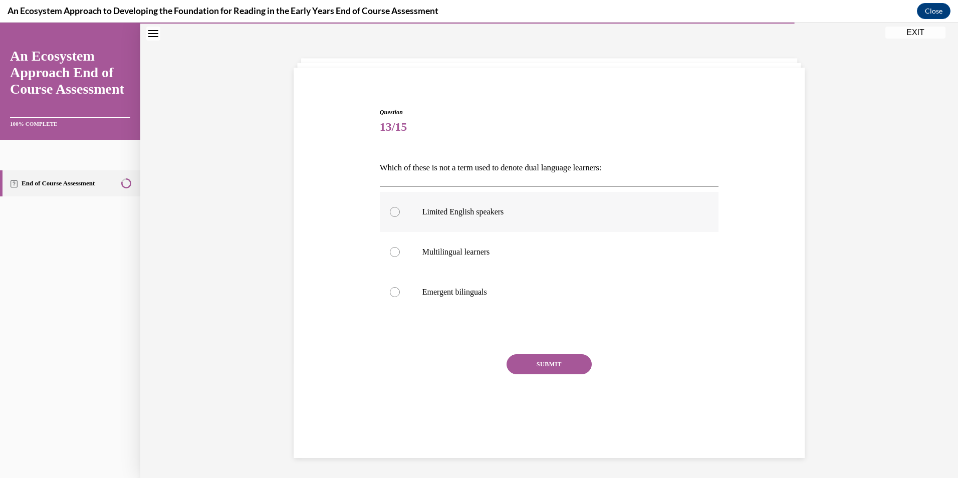
click at [392, 213] on div at bounding box center [395, 212] width 10 height 10
click at [392, 213] on input "Limited English speakers" at bounding box center [395, 212] width 10 height 10
radio input "true"
click at [534, 366] on button "SUBMIT" at bounding box center [548, 364] width 85 height 20
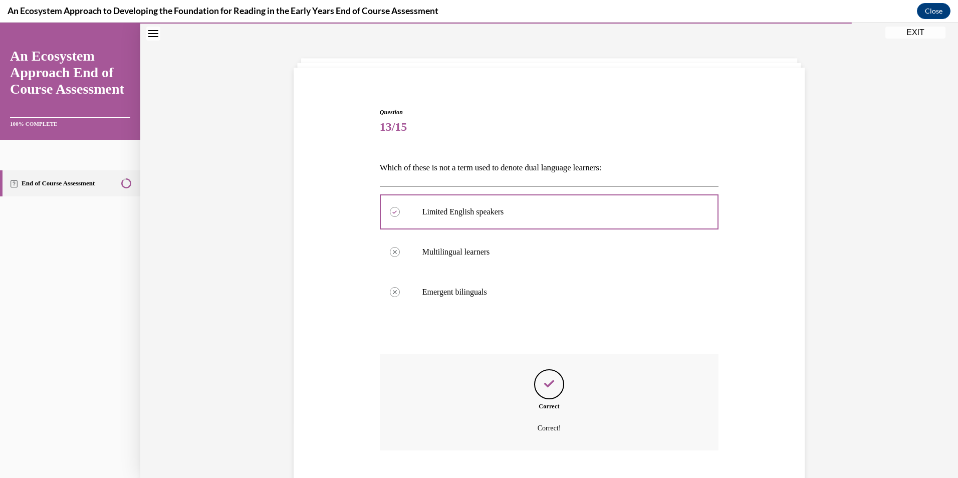
scroll to position [91, 0]
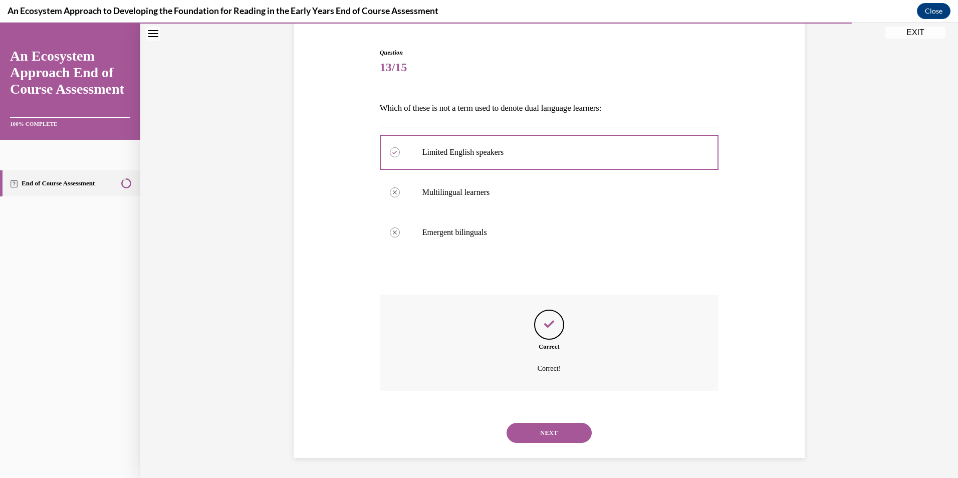
click at [548, 437] on button "NEXT" at bounding box center [548, 433] width 85 height 20
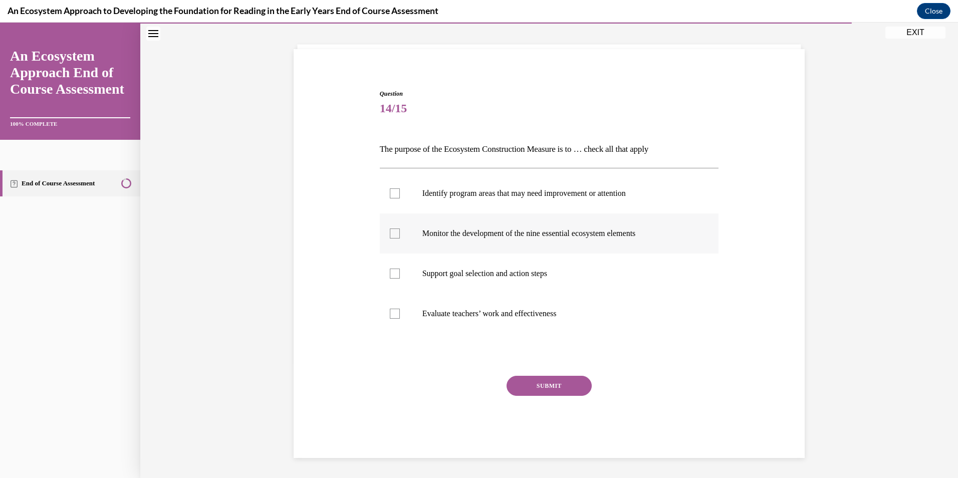
drag, startPoint x: 391, startPoint y: 275, endPoint x: 388, endPoint y: 238, distance: 37.2
click at [391, 274] on div at bounding box center [395, 273] width 10 height 10
click at [391, 274] on input "Support goal selection and action steps" at bounding box center [395, 273] width 10 height 10
checkbox input "true"
click at [393, 236] on div at bounding box center [395, 233] width 10 height 10
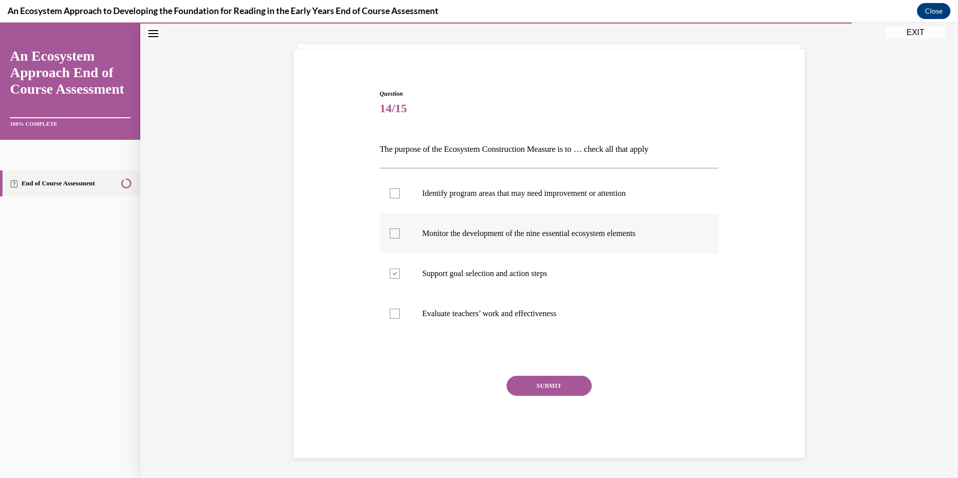
click at [393, 236] on input "Monitor the development of the nine essential ecosystem elements" at bounding box center [395, 233] width 10 height 10
checkbox input "true"
drag, startPoint x: 390, startPoint y: 194, endPoint x: 415, endPoint y: 251, distance: 62.3
click at [391, 194] on div at bounding box center [395, 193] width 10 height 10
click at [391, 194] on input "Identify program areas that may need improvement or attention" at bounding box center [395, 193] width 10 height 10
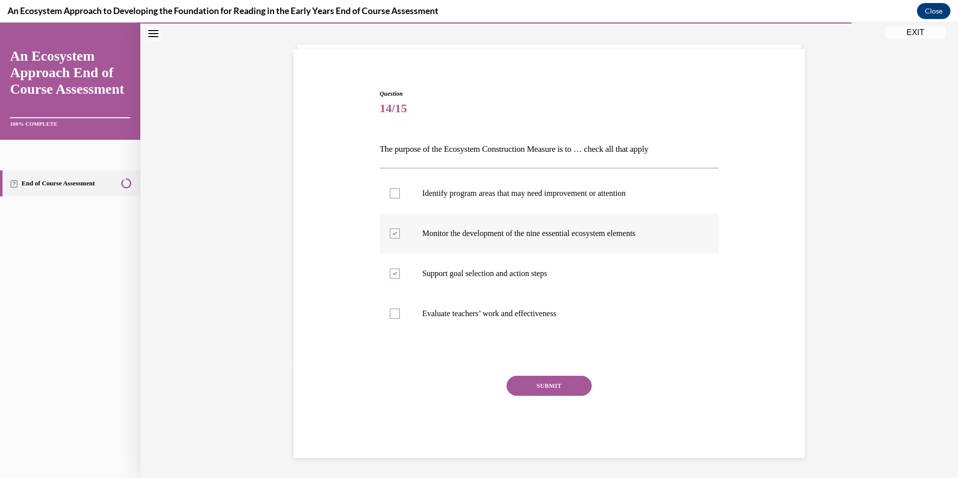
checkbox input "true"
click at [537, 383] on button "SUBMIT" at bounding box center [548, 386] width 85 height 20
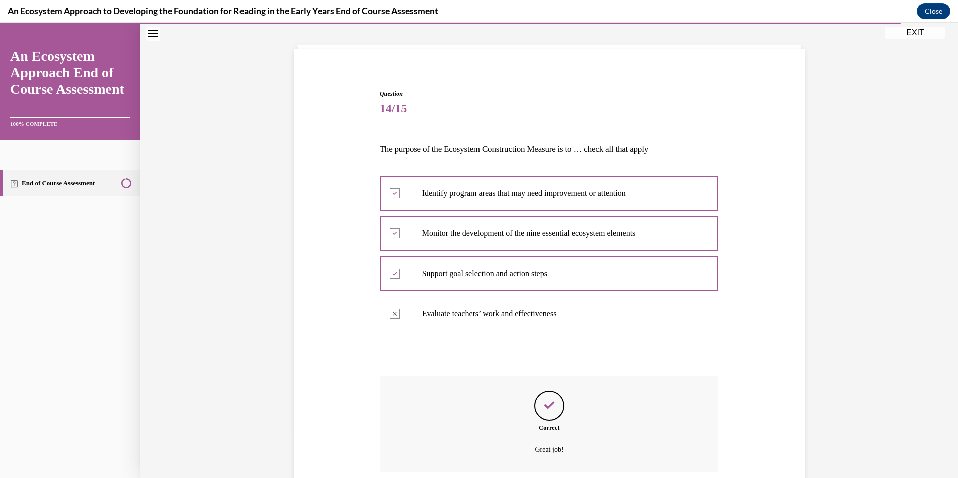
scroll to position [131, 0]
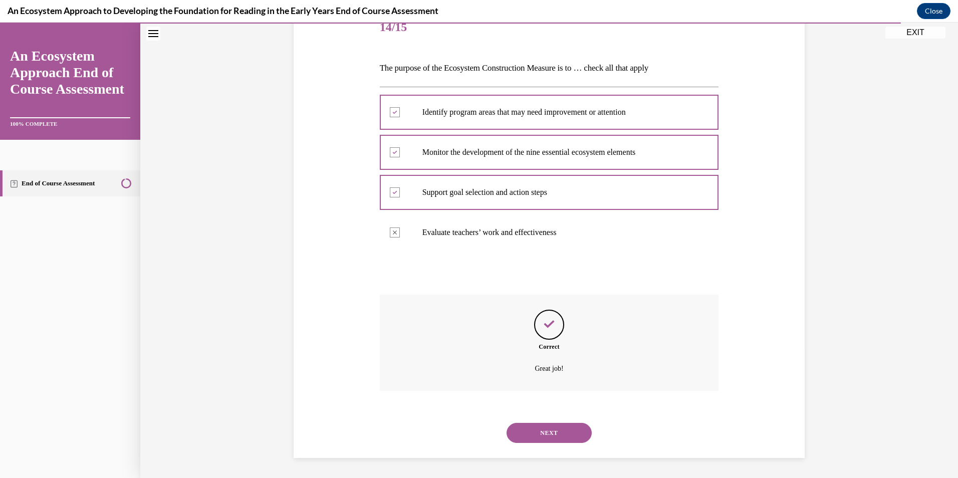
click at [544, 431] on button "NEXT" at bounding box center [548, 433] width 85 height 20
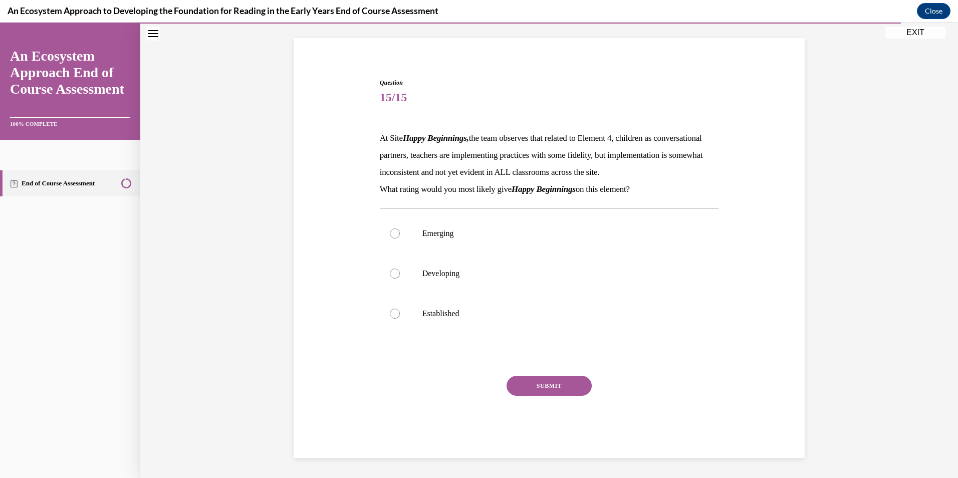
scroll to position [78, 0]
click at [393, 274] on div at bounding box center [395, 273] width 10 height 10
click at [393, 274] on input "Developing" at bounding box center [395, 273] width 10 height 10
radio input "true"
click at [530, 381] on button "SUBMIT" at bounding box center [548, 386] width 85 height 20
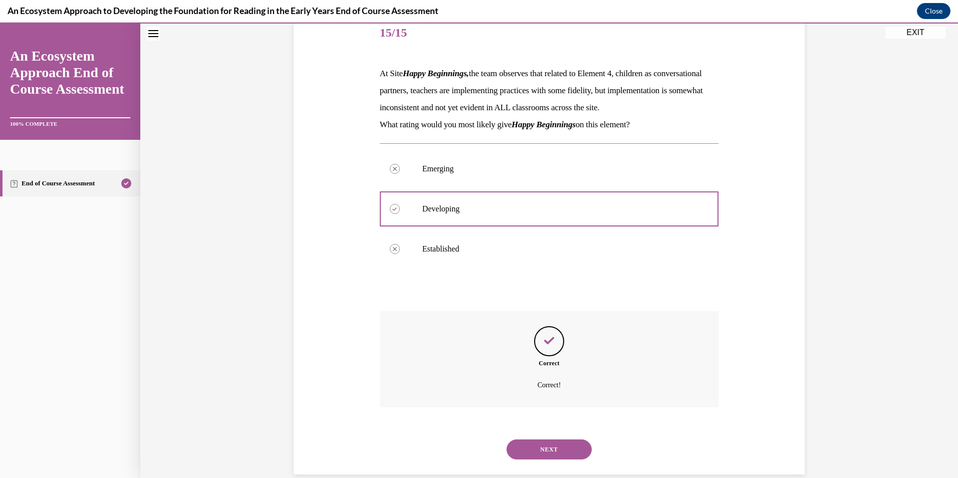
scroll to position [159, 0]
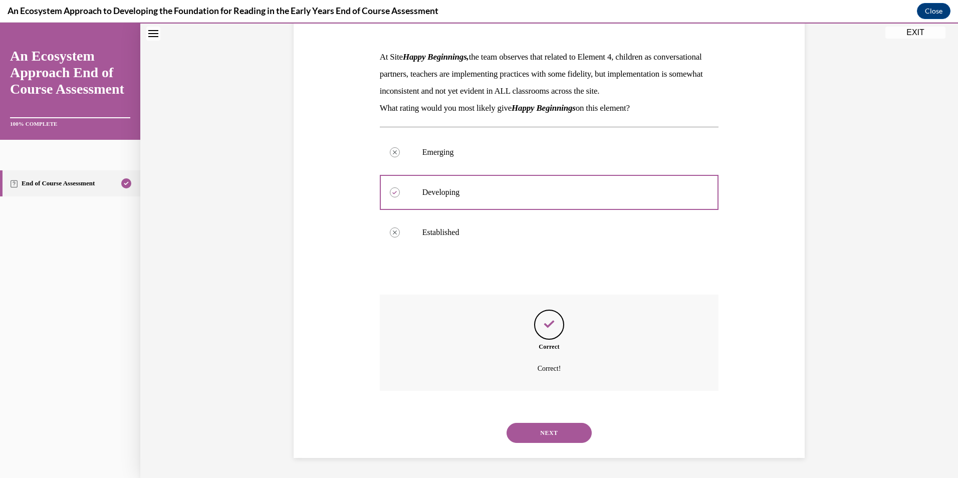
click at [548, 436] on button "NEXT" at bounding box center [548, 433] width 85 height 20
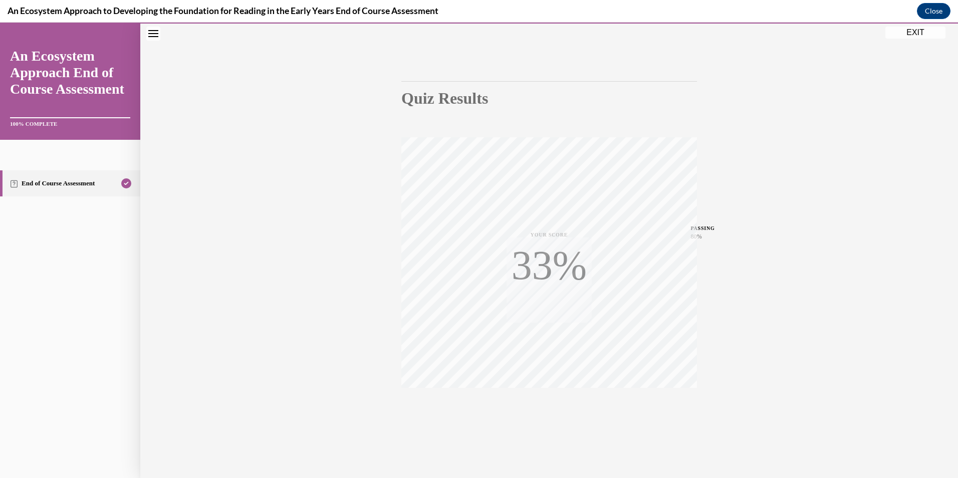
scroll to position [58, 0]
click at [917, 31] on button "EXIT" at bounding box center [915, 33] width 60 height 12
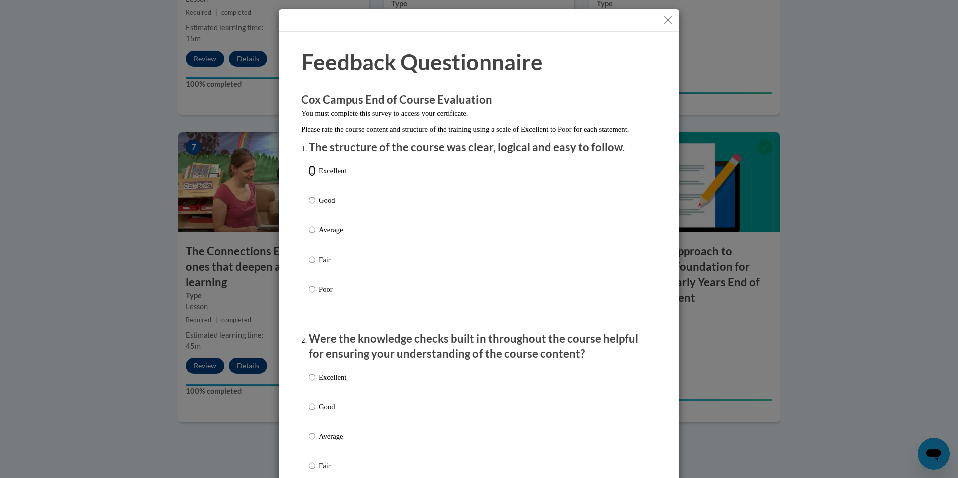
click at [309, 176] on input "Excellent" at bounding box center [312, 170] width 7 height 11
radio input "true"
click at [314, 388] on label "Excellent" at bounding box center [328, 385] width 38 height 27
click at [314, 383] on input "Excellent" at bounding box center [312, 377] width 7 height 11
radio input "true"
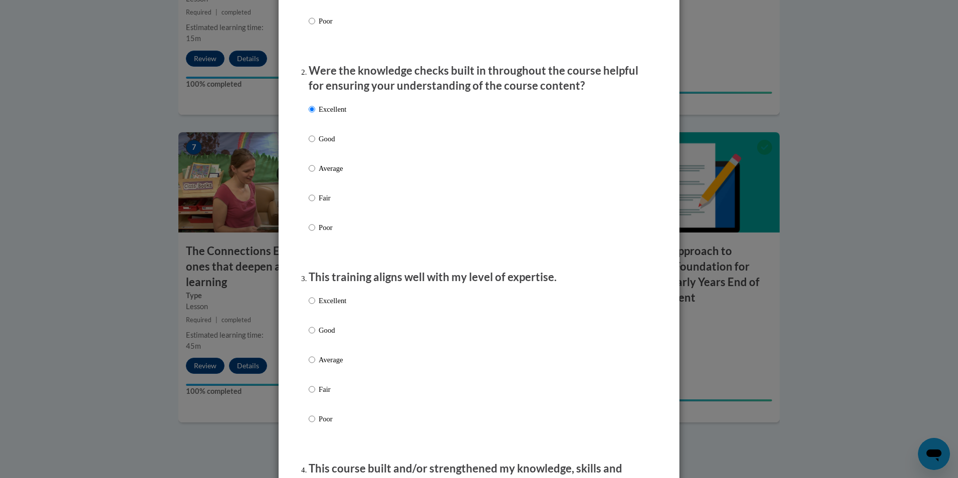
scroll to position [314, 0]
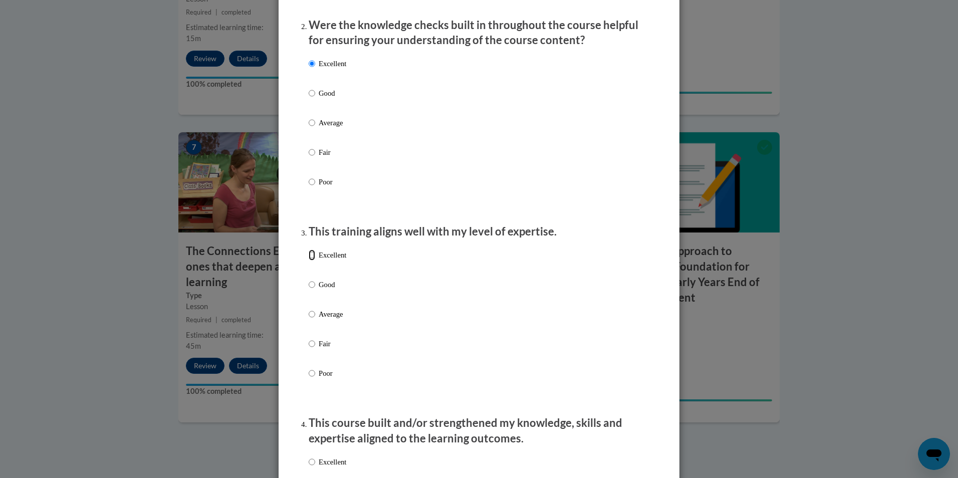
click at [310, 260] on input "Excellent" at bounding box center [312, 254] width 7 height 11
radio input "true"
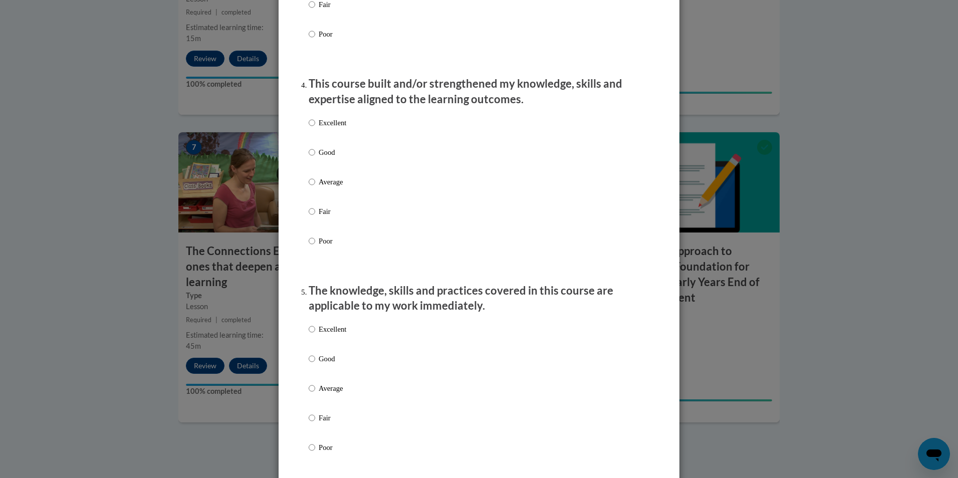
scroll to position [632, 0]
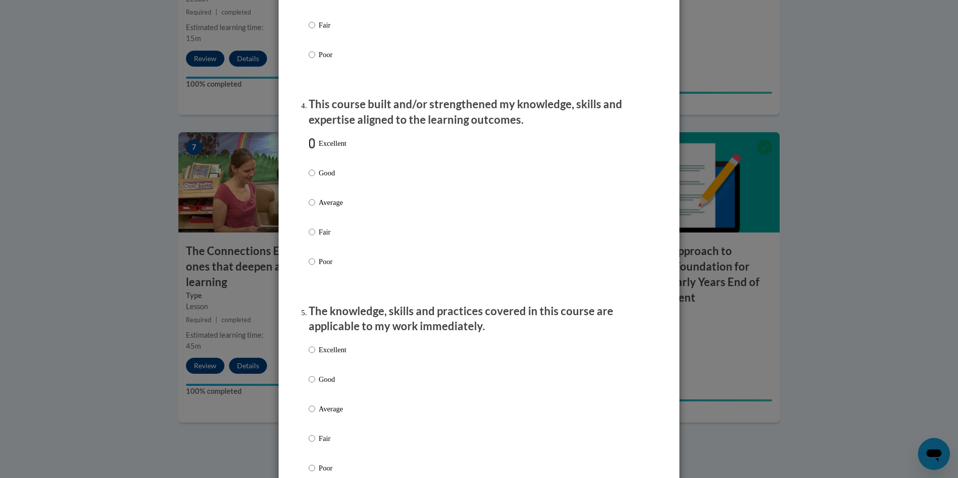
click at [309, 149] on input "Excellent" at bounding box center [312, 143] width 7 height 11
radio input "true"
click at [309, 355] on input "Excellent" at bounding box center [312, 349] width 7 height 11
radio input "true"
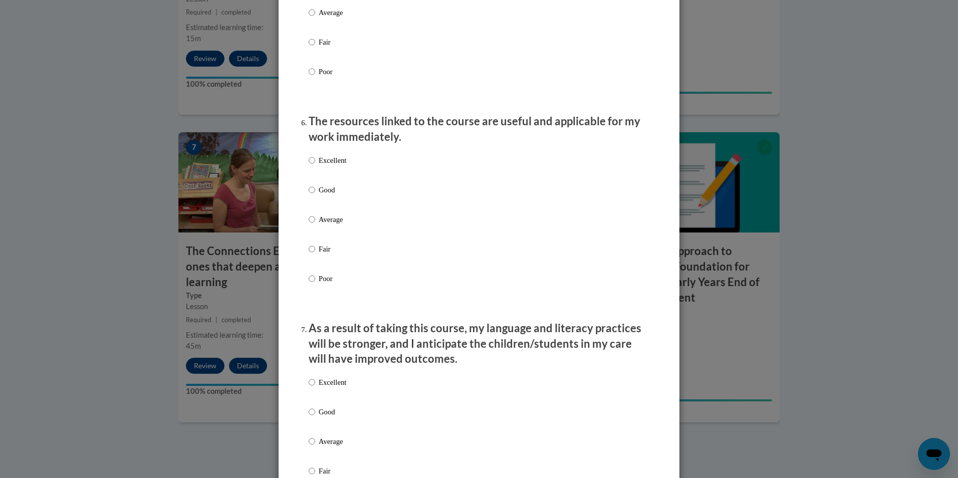
scroll to position [1060, 0]
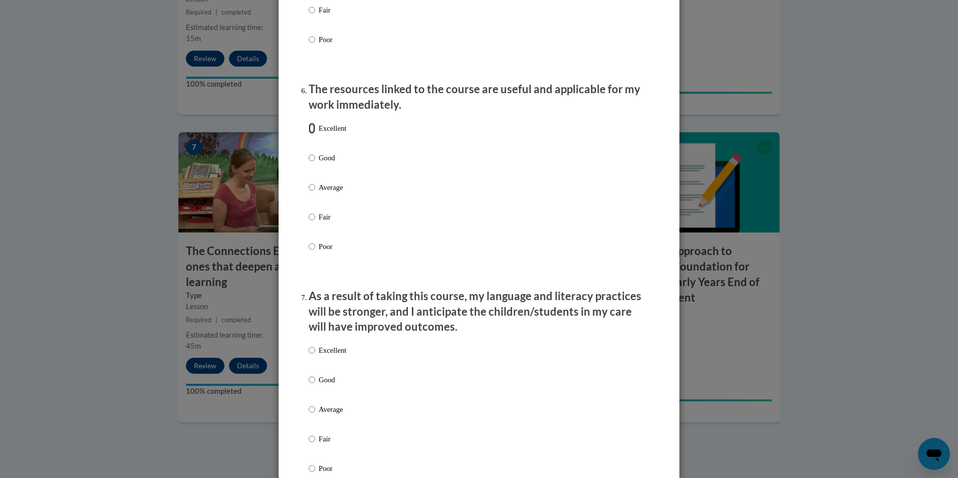
click at [311, 134] on input "Excellent" at bounding box center [312, 128] width 7 height 11
radio input "true"
click at [309, 356] on input "Excellent" at bounding box center [312, 350] width 7 height 11
radio input "true"
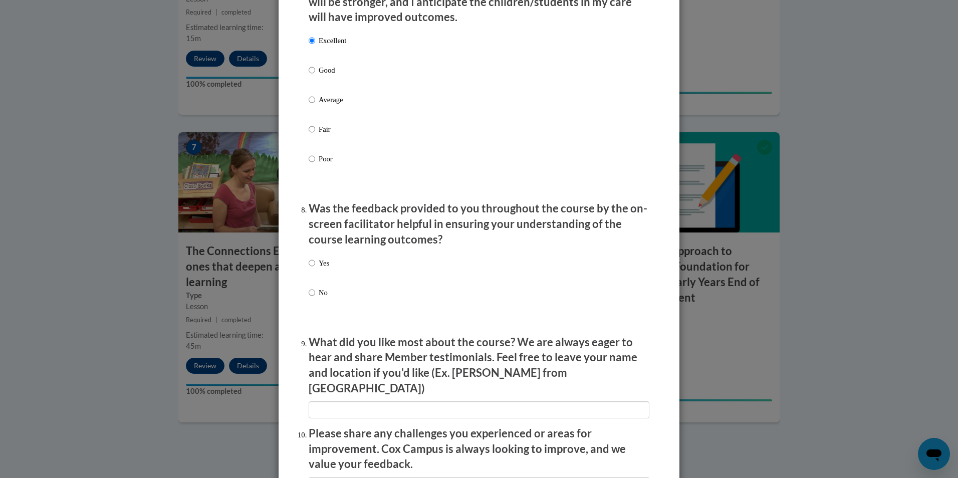
scroll to position [1399, 0]
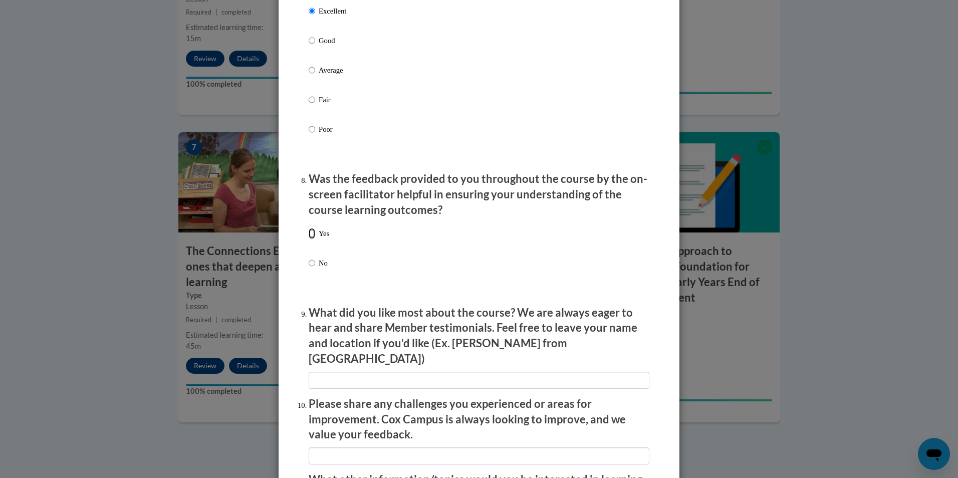
drag, startPoint x: 310, startPoint y: 237, endPoint x: 310, endPoint y: 244, distance: 7.0
click at [310, 239] on input "Yes" at bounding box center [312, 233] width 7 height 11
radio input "true"
click at [343, 372] on input "textbox" at bounding box center [479, 380] width 341 height 17
type input "self pace"
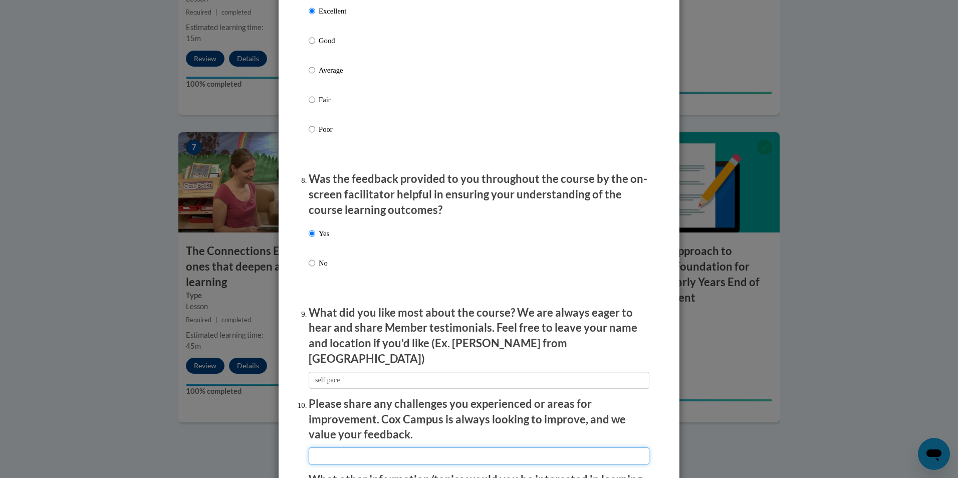
type input "the test"
type input "LEC"
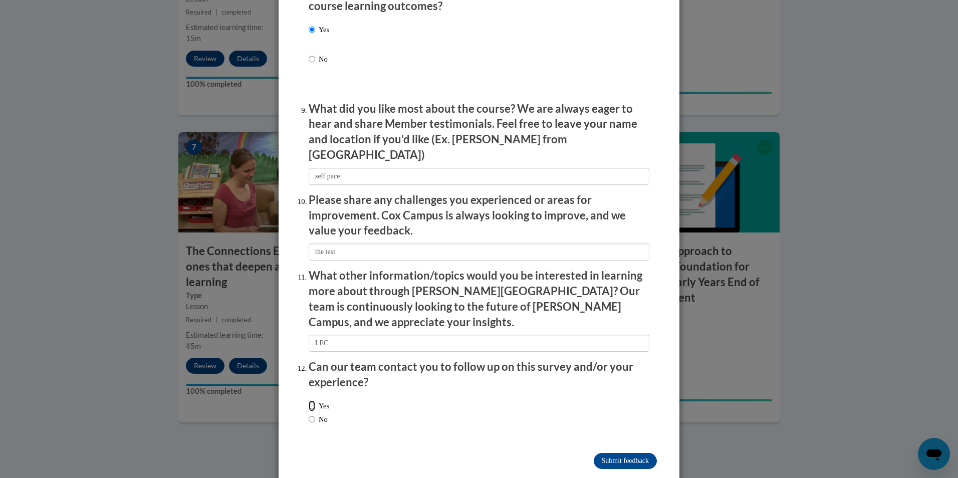
click at [310, 400] on input "Yes" at bounding box center [312, 405] width 7 height 11
radio input "true"
click at [625, 453] on input "Submit feedback" at bounding box center [624, 461] width 63 height 16
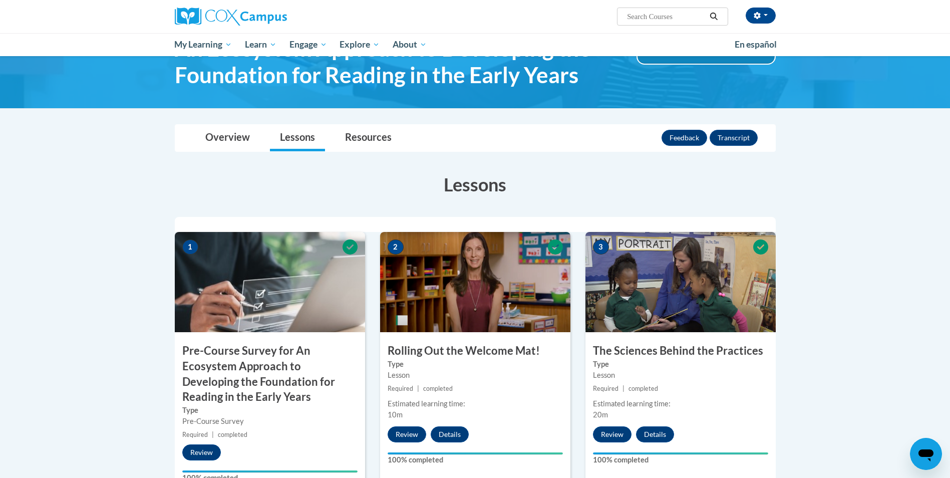
scroll to position [0, 0]
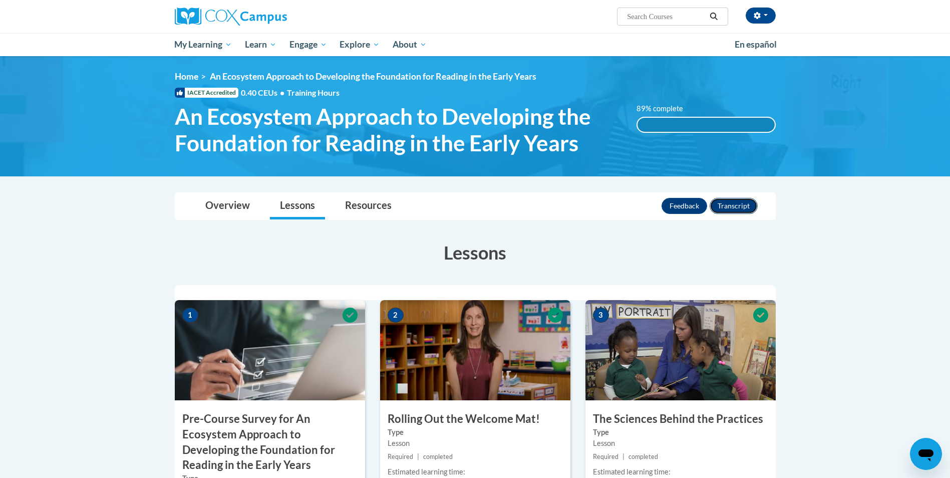
click at [736, 207] on button "Transcript" at bounding box center [734, 206] width 48 height 16
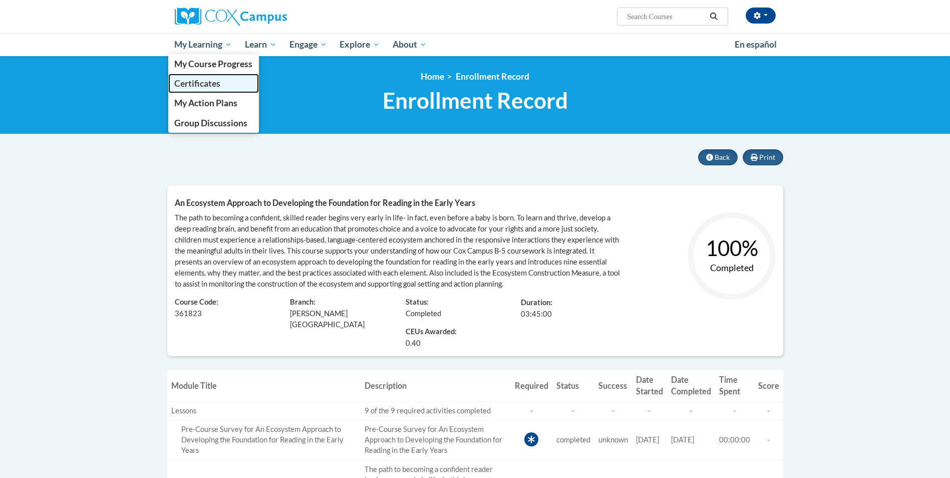
click at [212, 83] on span "Certificates" at bounding box center [197, 83] width 46 height 11
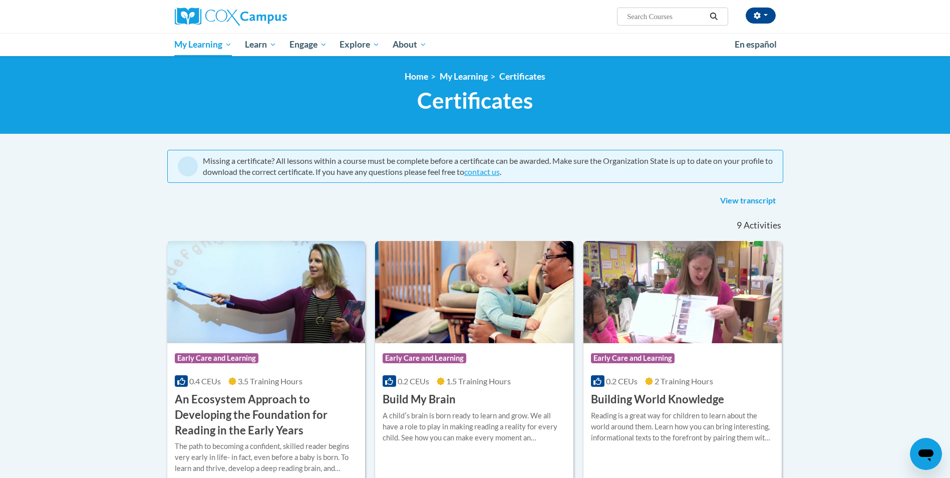
drag, startPoint x: 342, startPoint y: 412, endPoint x: 343, endPoint y: 407, distance: 5.1
click at [343, 411] on h3 "An Ecosystem Approach to Developing the Foundation for Reading in the Early Yea…" at bounding box center [266, 415] width 183 height 46
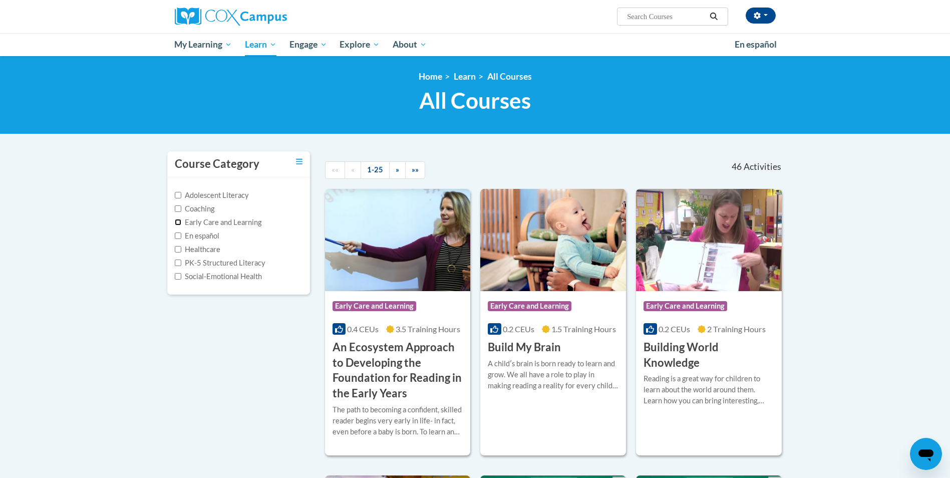
click at [177, 221] on input "Early Care and Learning" at bounding box center [178, 222] width 7 height 7
checkbox input "true"
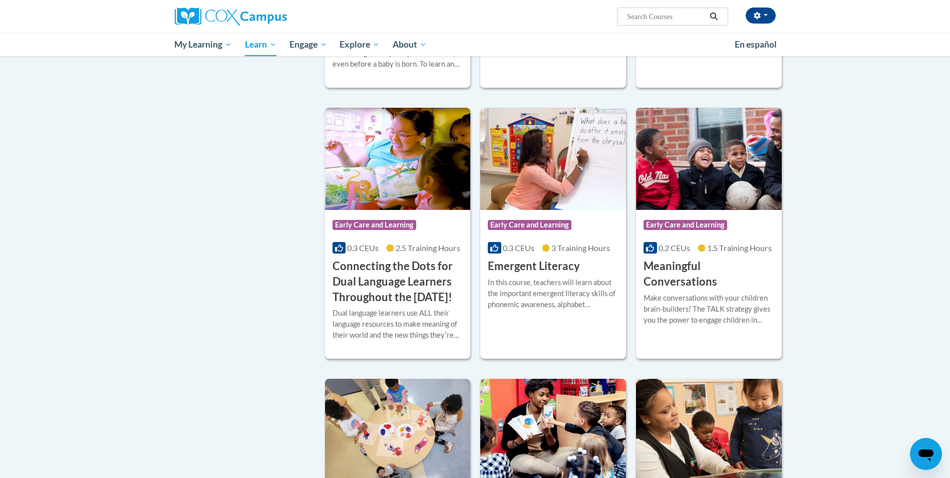
scroll to position [366, 0]
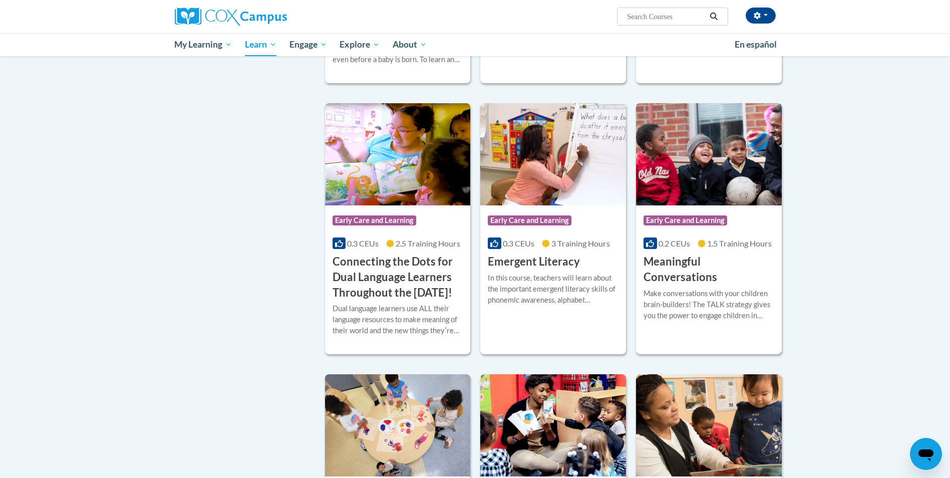
drag, startPoint x: 685, startPoint y: 187, endPoint x: 681, endPoint y: 193, distance: 7.2
click at [685, 188] on img at bounding box center [709, 154] width 146 height 102
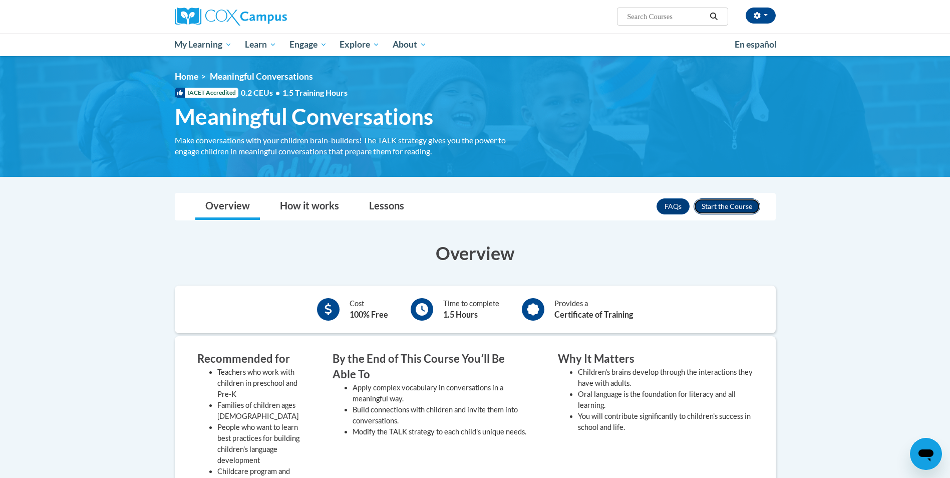
click at [733, 207] on button "Enroll" at bounding box center [727, 206] width 67 height 16
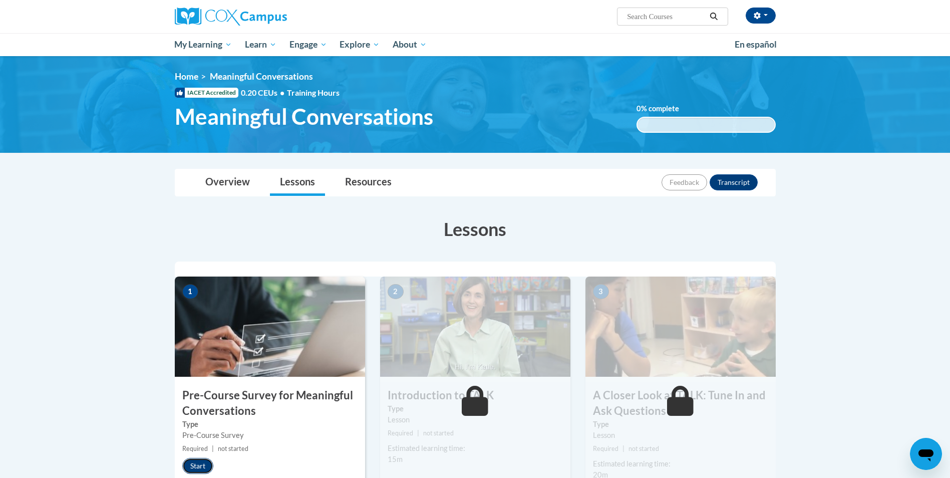
click at [188, 465] on button "Start" at bounding box center [197, 466] width 31 height 16
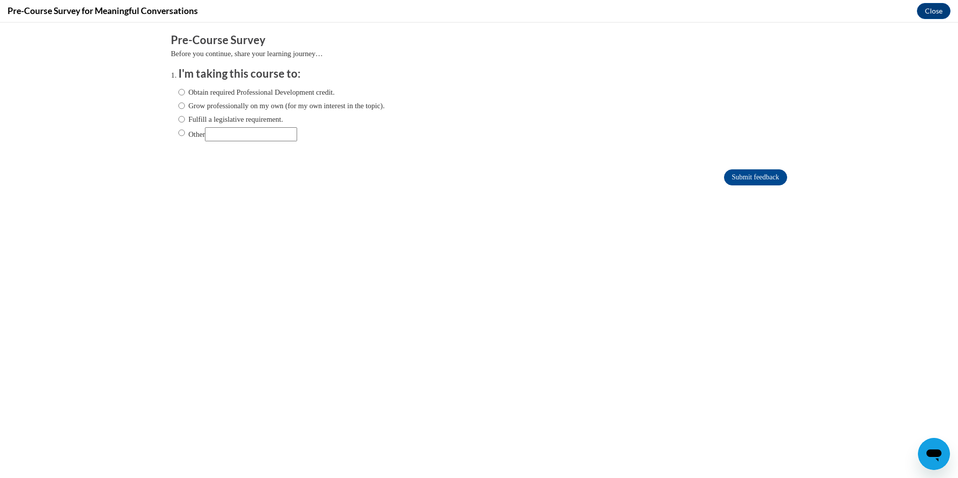
click at [178, 107] on input "Grow professionally on my own (for my own interest in the topic)." at bounding box center [181, 105] width 7 height 11
radio input "true"
click at [754, 179] on input "Submit feedback" at bounding box center [755, 177] width 63 height 16
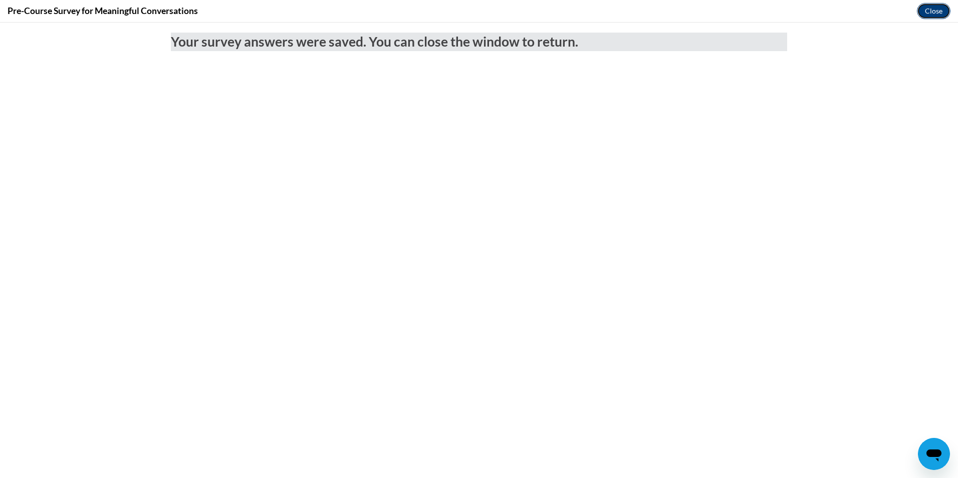
click at [934, 7] on button "Close" at bounding box center [934, 11] width 34 height 16
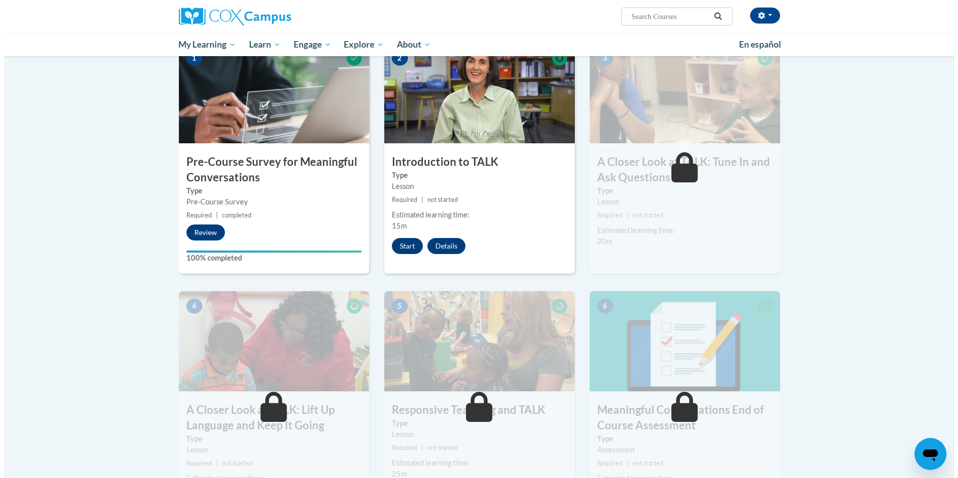
scroll to position [133, 0]
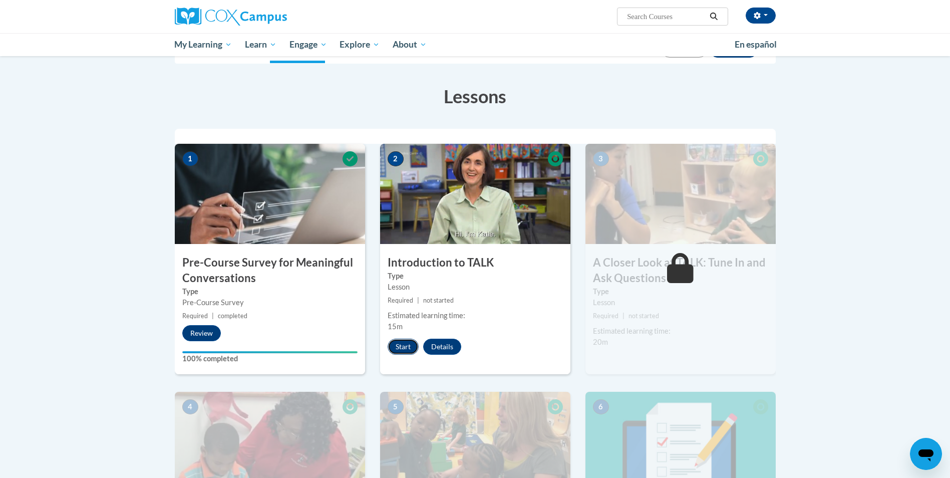
click at [412, 348] on button "Start" at bounding box center [403, 347] width 31 height 16
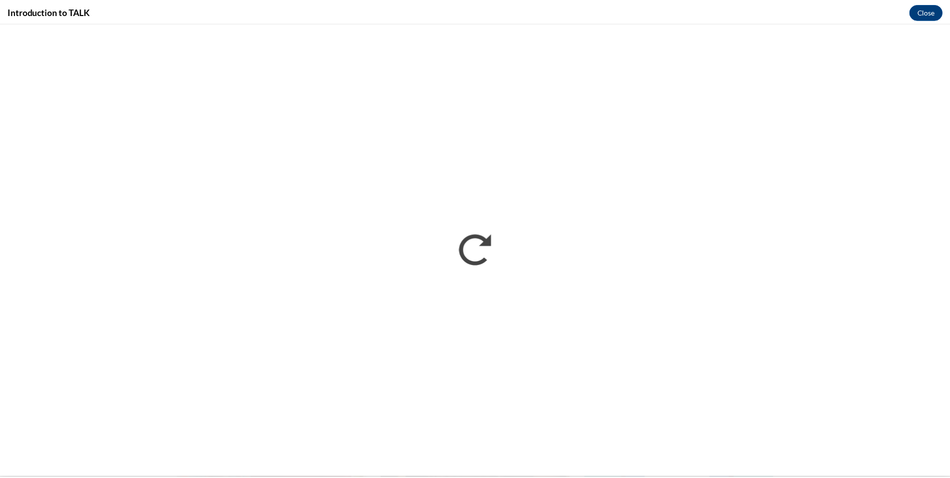
scroll to position [0, 0]
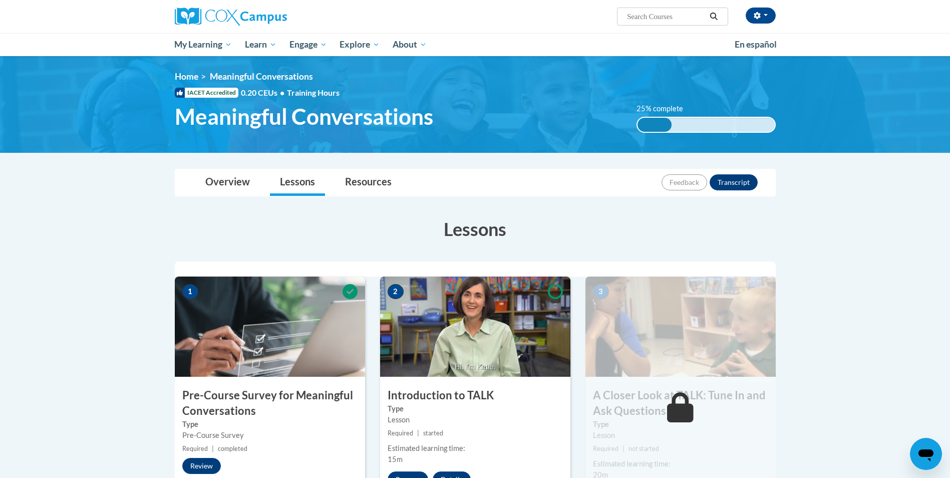
click at [644, 421] on label "Type" at bounding box center [680, 424] width 175 height 11
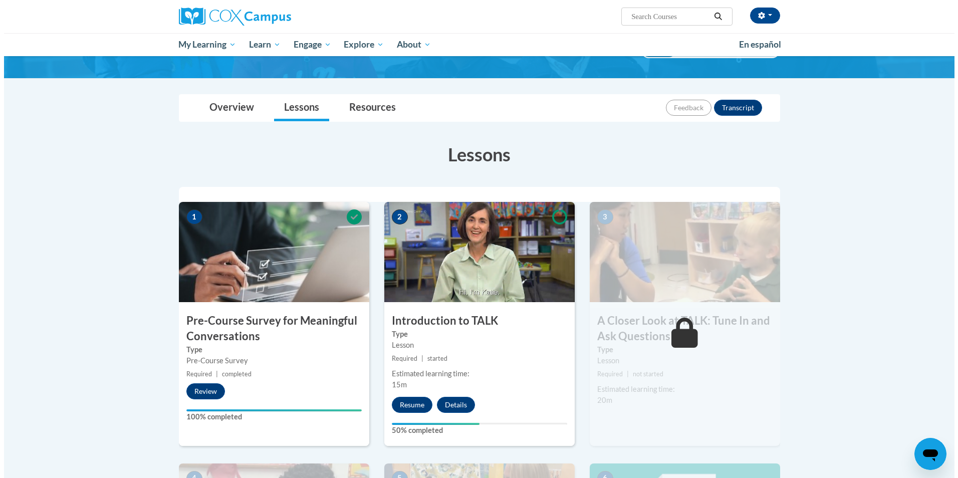
scroll to position [76, 0]
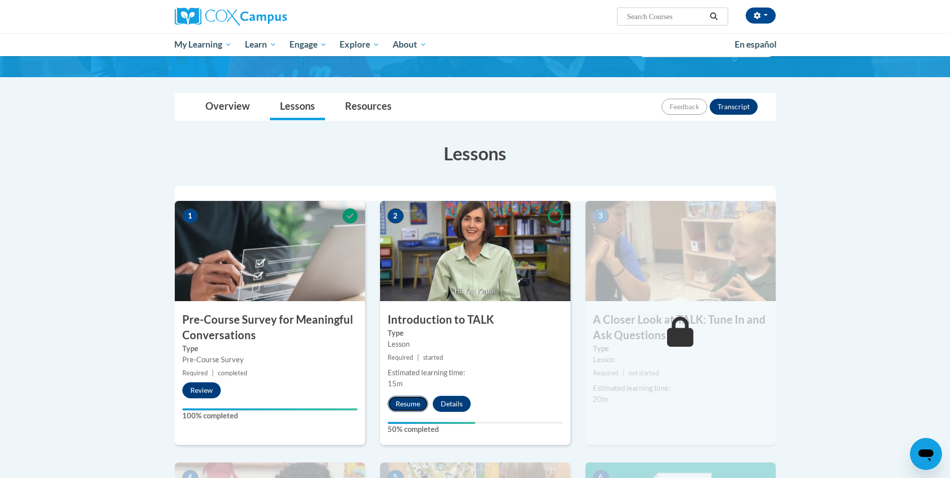
click at [409, 404] on button "Resume" at bounding box center [408, 404] width 41 height 16
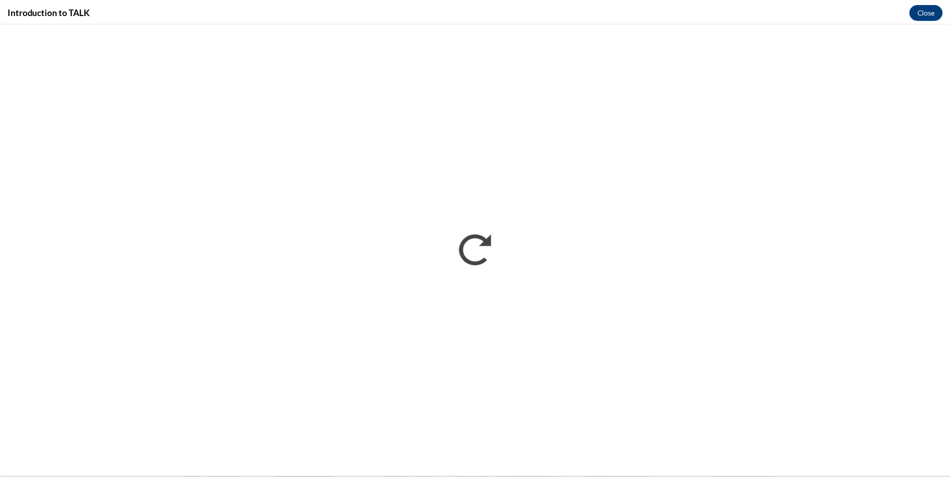
scroll to position [0, 0]
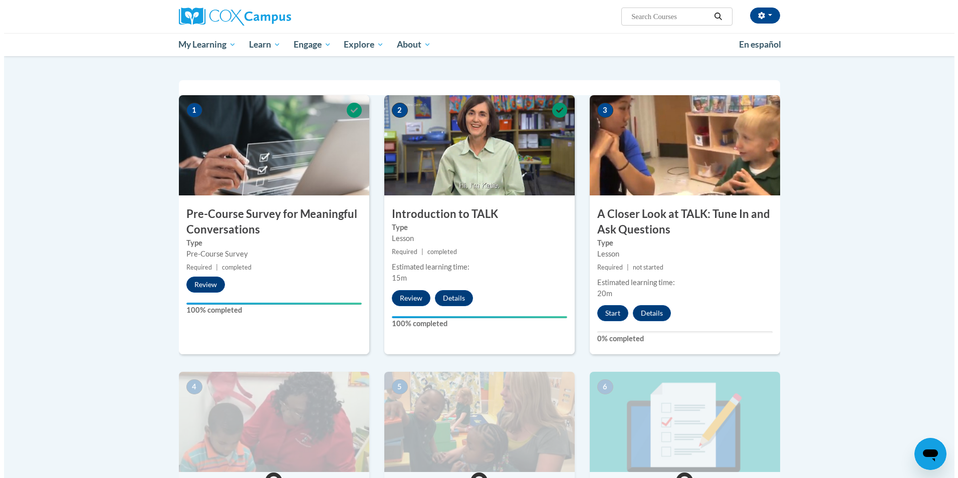
scroll to position [186, 0]
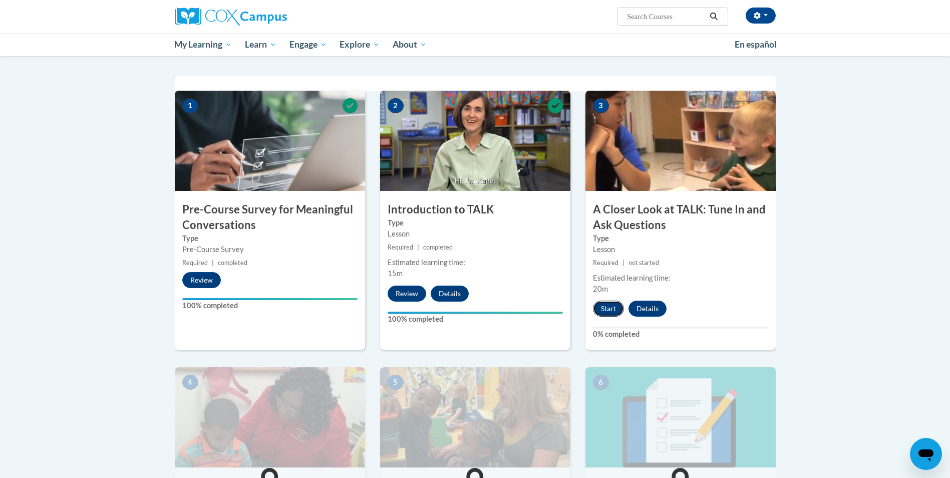
click at [600, 307] on button "Start" at bounding box center [608, 308] width 31 height 16
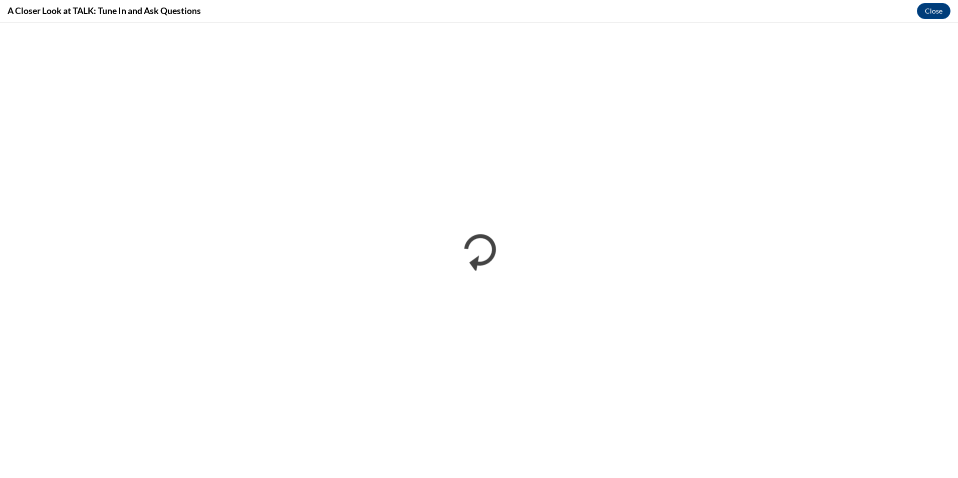
scroll to position [0, 0]
